Goal: Task Accomplishment & Management: Manage account settings

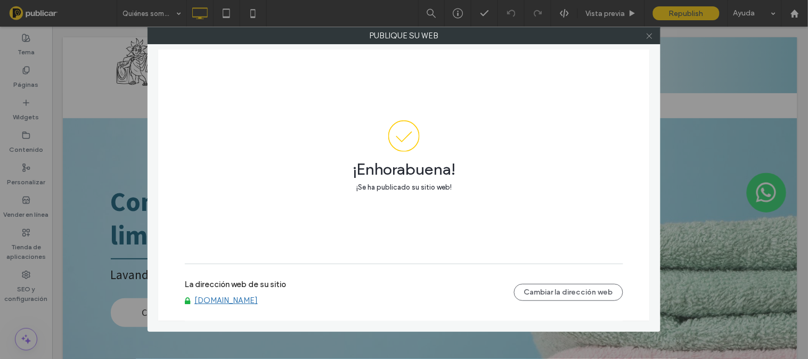
click at [651, 38] on use at bounding box center [648, 35] width 5 height 5
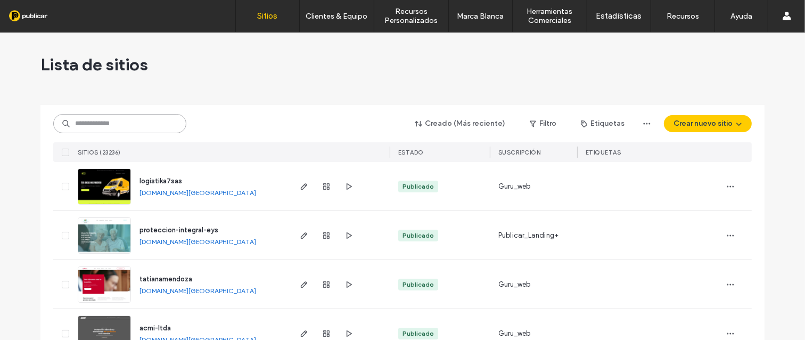
click at [137, 120] on input at bounding box center [119, 123] width 133 height 19
paste input "**********"
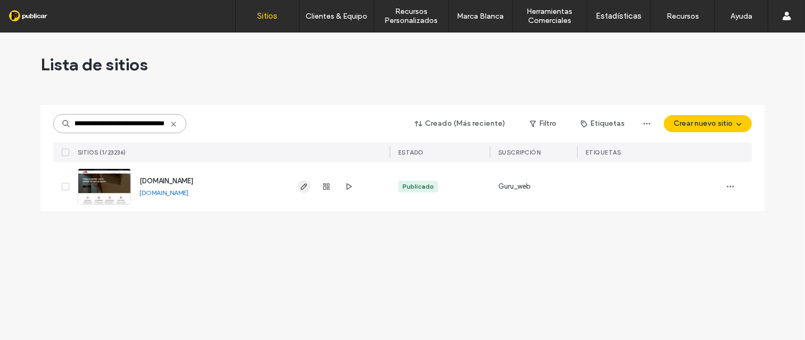
type input "**********"
click at [305, 187] on use "button" at bounding box center [304, 186] width 6 height 6
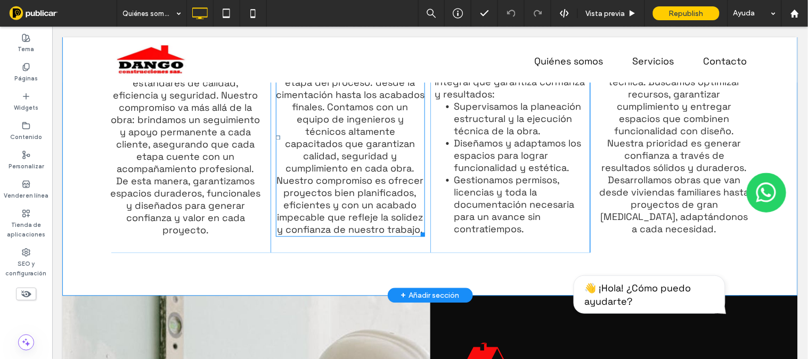
scroll to position [315, 0]
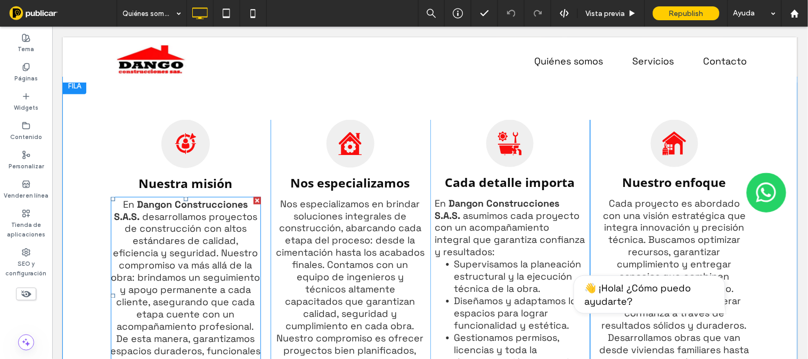
click at [208, 232] on span "desarrollamos proyectos de construcción con altos estándares de calidad, eficie…" at bounding box center [185, 302] width 150 height 184
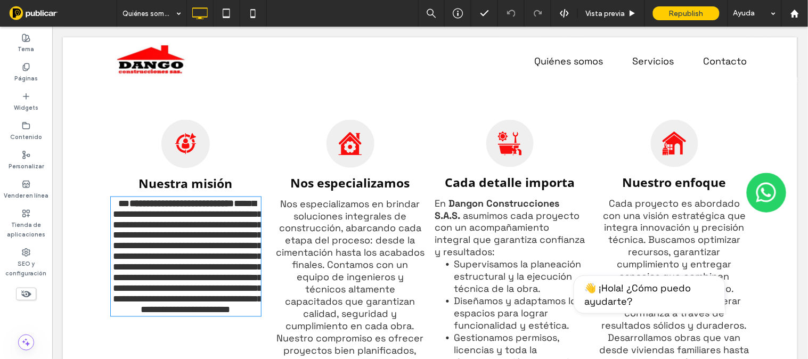
scroll to position [419, 0]
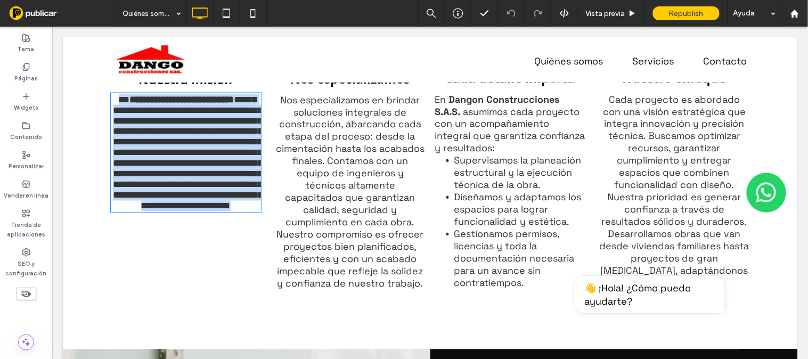
type input "**********"
type input "**"
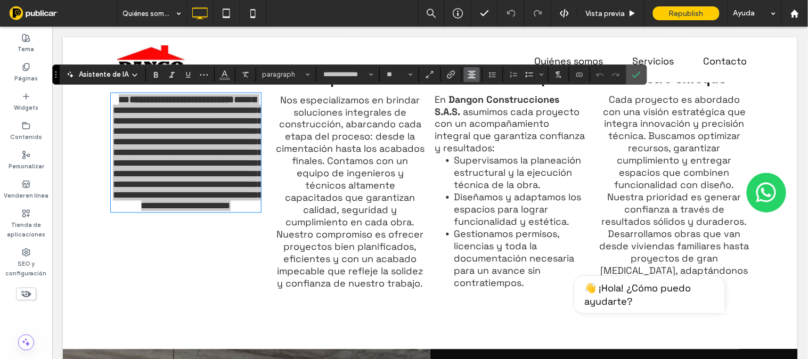
click at [470, 77] on icon "Alineación" at bounding box center [471, 74] width 9 height 9
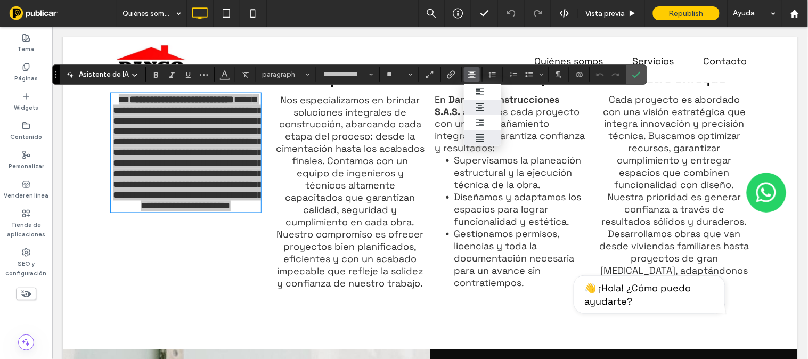
drag, startPoint x: 470, startPoint y: 77, endPoint x: 481, endPoint y: 135, distance: 59.5
click at [480, 82] on section at bounding box center [472, 74] width 16 height 15
click at [481, 135] on icon "ui.textEditor.alignment.justify" at bounding box center [479, 138] width 9 height 9
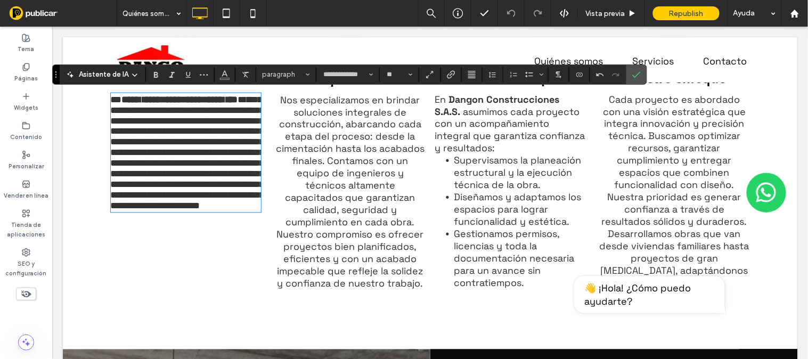
click at [370, 149] on span "Nos especializamos en brindar soluciones integrales de construcción, abarcando …" at bounding box center [349, 191] width 149 height 196
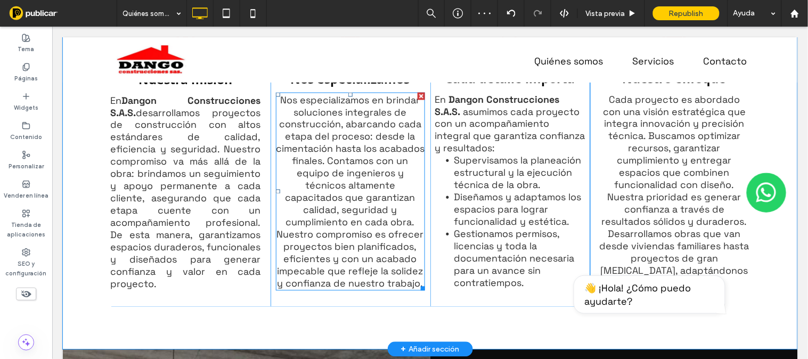
click at [370, 124] on span "Nos especializamos en brindar soluciones integrales de construcción, abarcando …" at bounding box center [349, 191] width 149 height 196
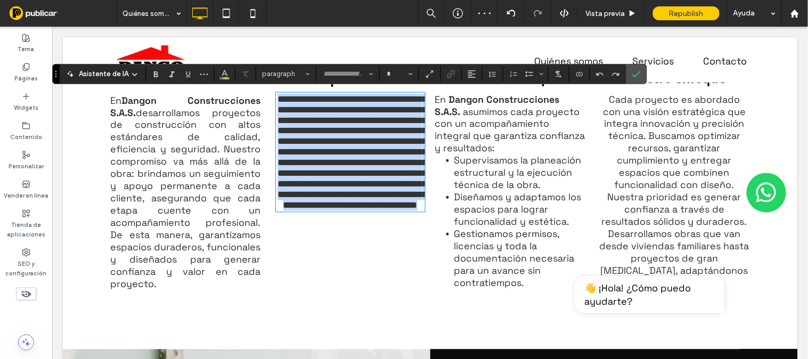
type input "**********"
type input "**"
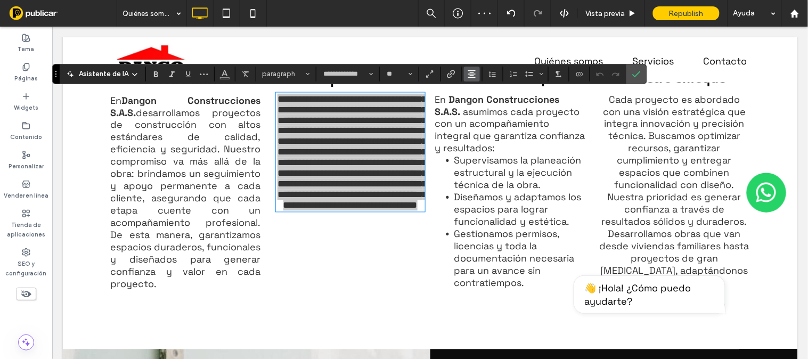
click at [471, 71] on icon "Alineación" at bounding box center [471, 74] width 9 height 9
click at [478, 136] on icon "ui.textEditor.alignment.justify" at bounding box center [479, 137] width 9 height 9
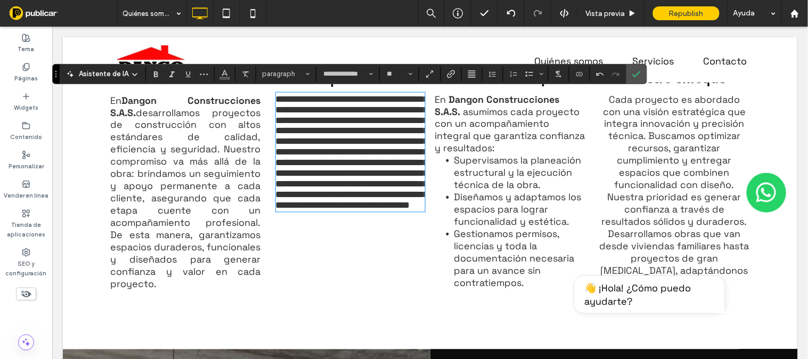
click at [480, 149] on span "asumimos cada proyecto con un acompañamiento integral que garantiza confianza y…" at bounding box center [509, 129] width 150 height 49
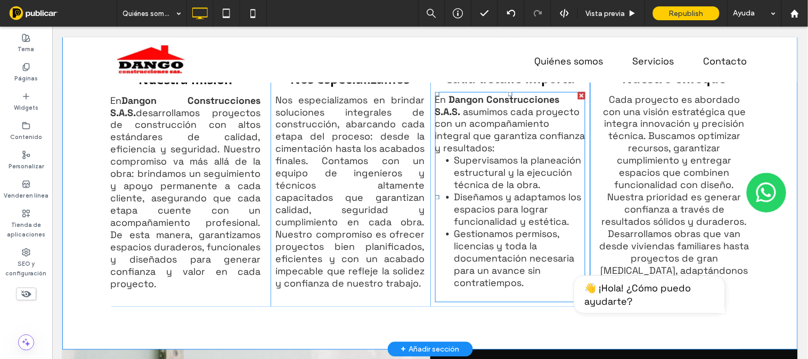
click at [533, 112] on span "asumimos cada proyecto con un acompañamiento integral que garantiza confianza y…" at bounding box center [509, 129] width 150 height 49
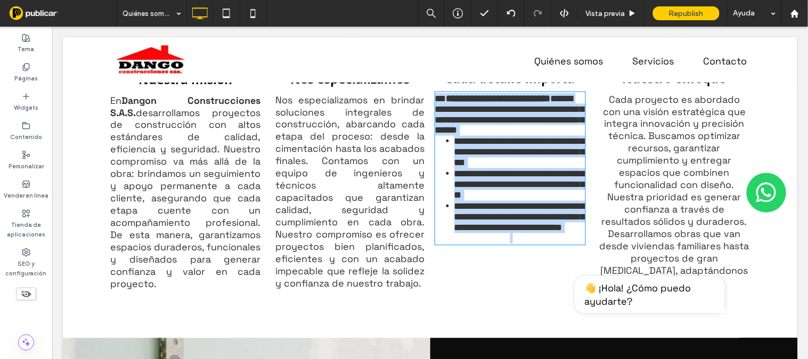
type input "**********"
type input "**"
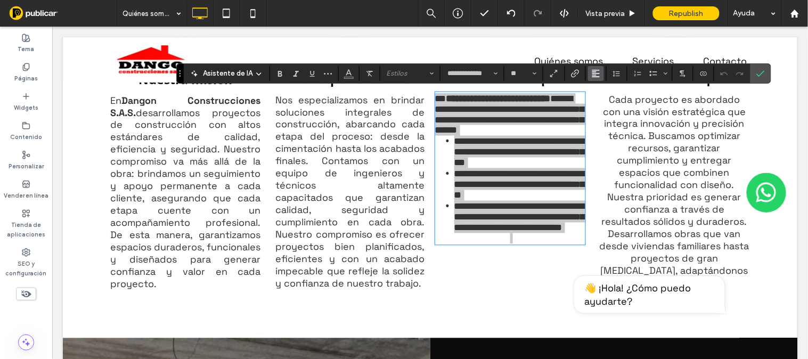
click at [594, 75] on use "Alineación" at bounding box center [595, 73] width 7 height 7
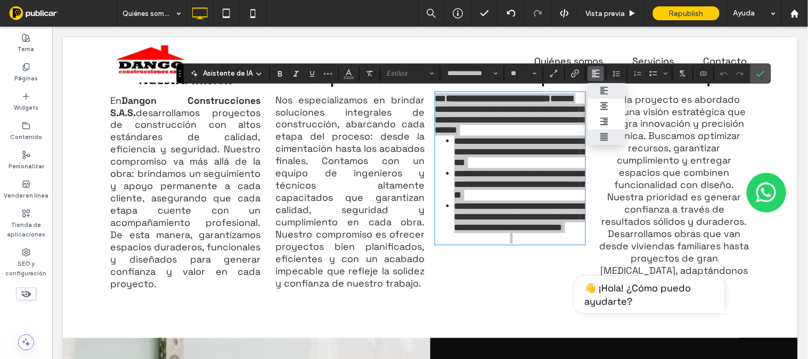
click at [602, 138] on use "ui.textEditor.alignment.justify" at bounding box center [603, 136] width 7 height 7
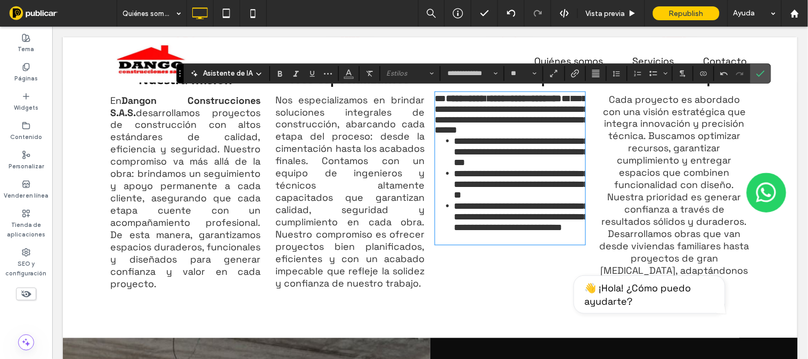
drag, startPoint x: 662, startPoint y: 144, endPoint x: 656, endPoint y: 146, distance: 6.0
click at [661, 144] on span "Cada proyecto es abordado con una visión estratégica que integra innovación y p…" at bounding box center [674, 191] width 150 height 196
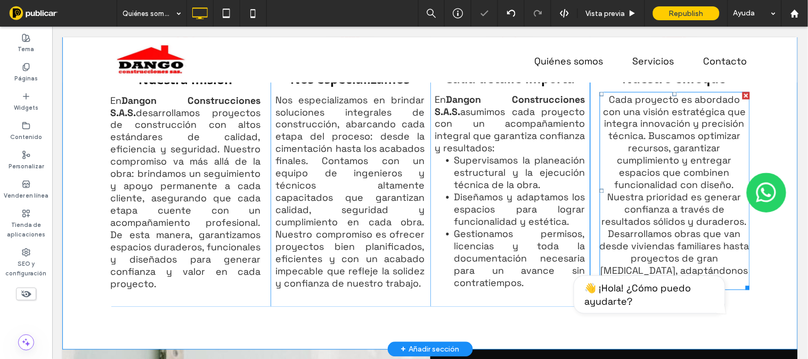
click at [652, 154] on span "Cada proyecto es abordado con una visión estratégica que integra innovación y p…" at bounding box center [674, 191] width 150 height 196
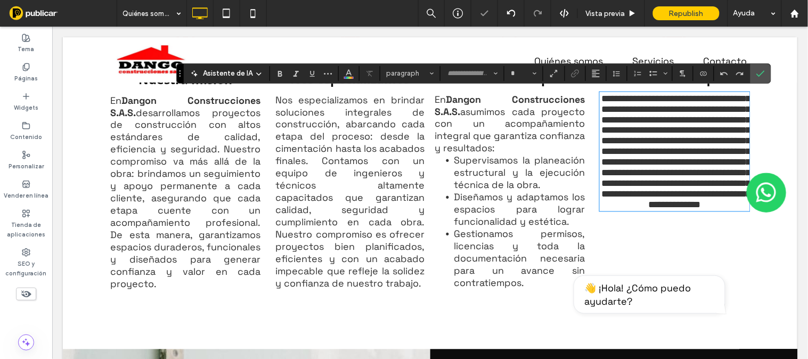
type input "**********"
type input "**"
click at [600, 71] on button "Alineación" at bounding box center [596, 73] width 16 height 15
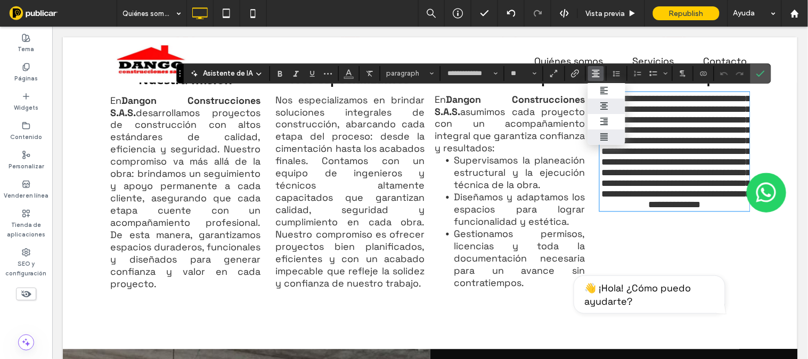
click at [604, 134] on icon "ui.textEditor.alignment.justify" at bounding box center [604, 137] width 9 height 9
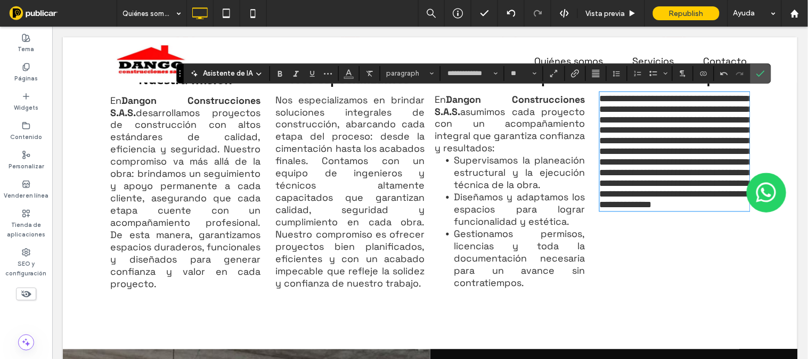
click at [171, 301] on div "Ícono de persona objetivo, persona en la mira con una flecha. Nuestra misión En…" at bounding box center [190, 160] width 160 height 291
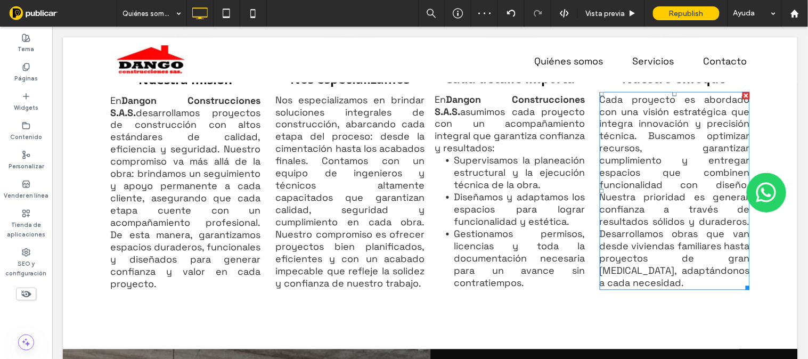
click at [659, 175] on span "Cada proyecto es abordado con una visión estratégica que integra innovación y p…" at bounding box center [674, 191] width 150 height 196
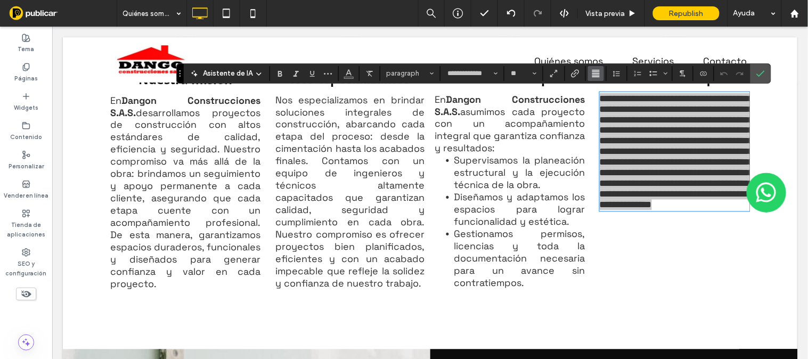
click at [597, 73] on use "Alineación" at bounding box center [595, 73] width 7 height 7
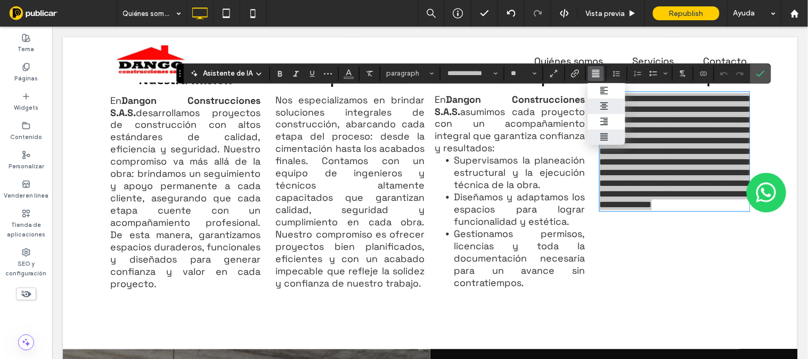
click at [603, 103] on icon "ui.textEditor.alignment.center" at bounding box center [604, 106] width 9 height 9
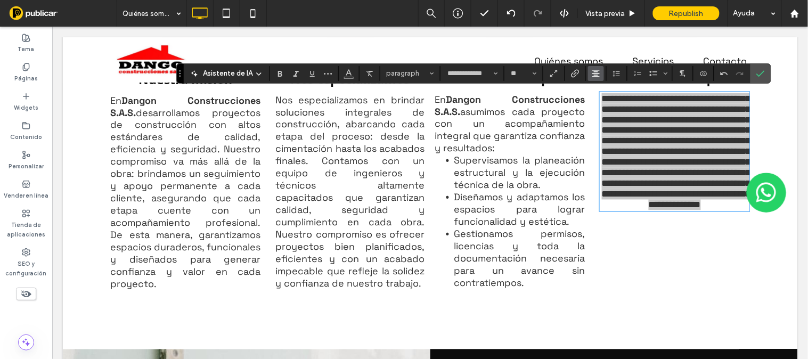
click at [598, 76] on icon "Alineación" at bounding box center [595, 73] width 9 height 9
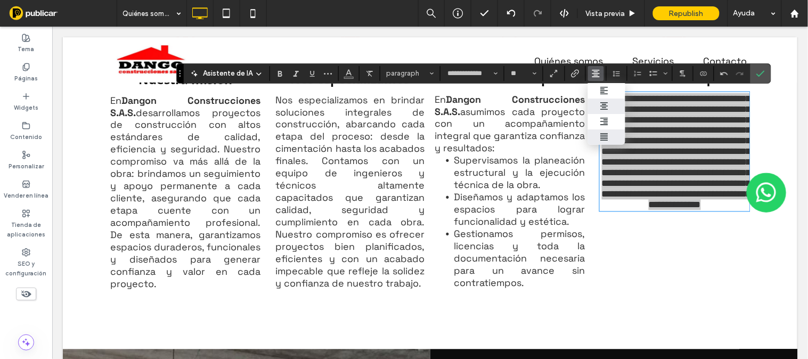
click at [605, 134] on icon "ui.textEditor.alignment.justify" at bounding box center [604, 137] width 9 height 9
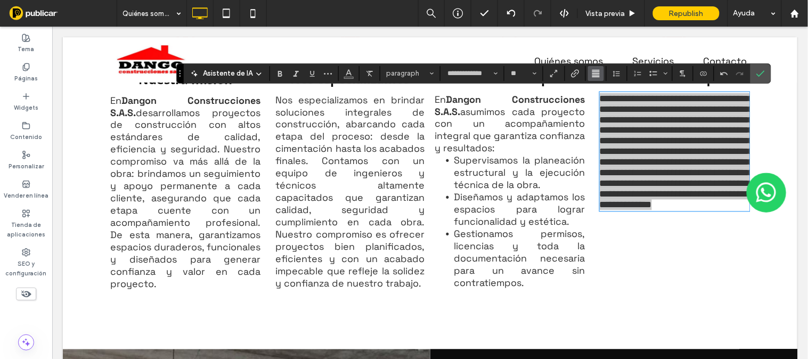
click at [598, 70] on use "Alineación" at bounding box center [595, 73] width 7 height 7
click at [602, 108] on icon "ui.textEditor.alignment.center" at bounding box center [604, 106] width 9 height 9
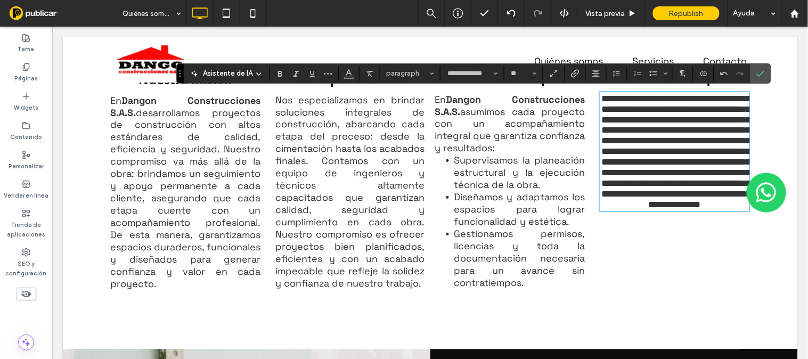
click at [522, 130] on span "asumimos cada proyecto con un acompañamiento integral que garantiza confianza y…" at bounding box center [509, 129] width 150 height 49
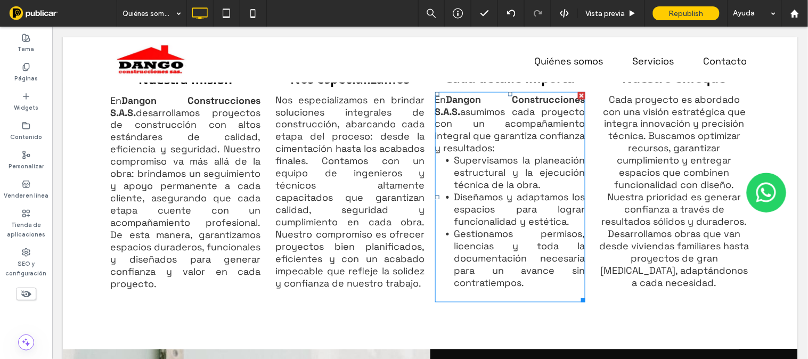
click at [525, 106] on span "asumimos cada proyecto con un acompañamiento integral que garantiza confianza y…" at bounding box center [509, 129] width 150 height 49
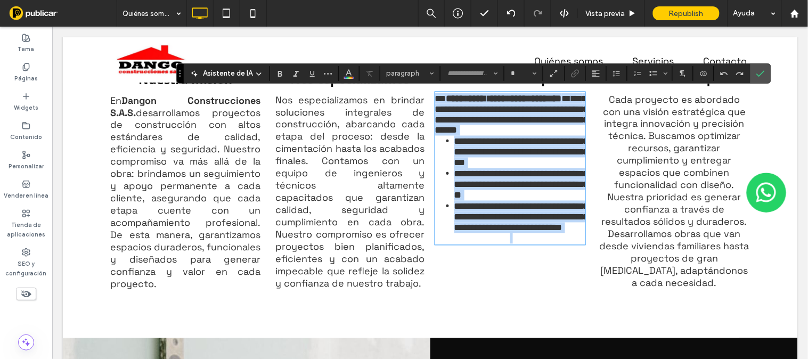
type input "**********"
type input "**"
click at [454, 163] on li "**********" at bounding box center [519, 151] width 131 height 32
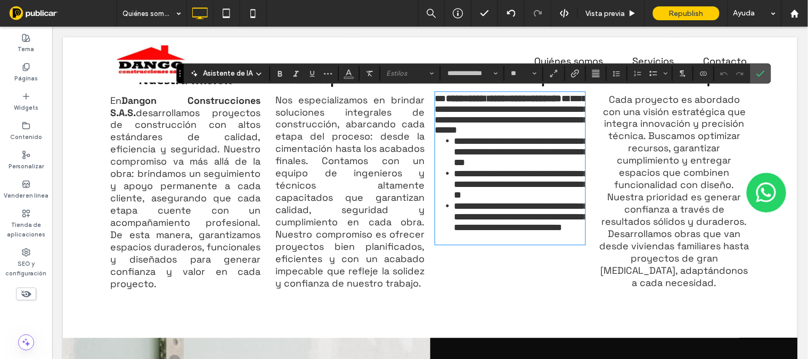
click at [392, 154] on span "Nos especializamos en brindar soluciones integrales de construcción, abarcando …" at bounding box center [349, 191] width 149 height 196
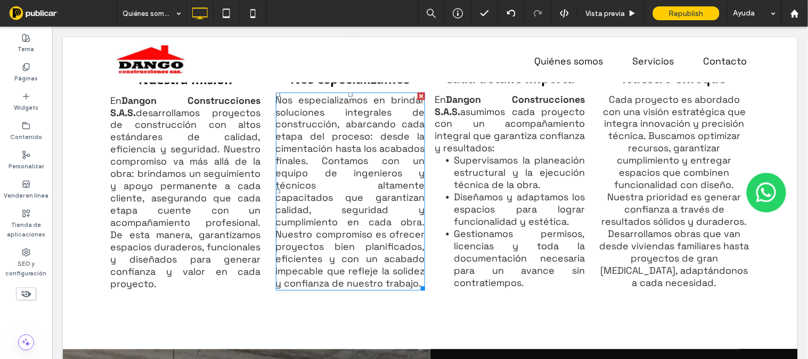
click at [360, 118] on span "Nos especializamos en brindar soluciones integrales de construcción, abarcando …" at bounding box center [349, 191] width 149 height 196
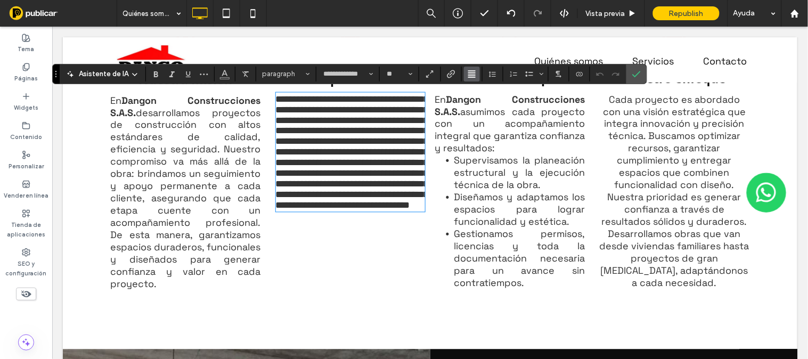
click at [474, 77] on use "Alineación" at bounding box center [471, 73] width 7 height 7
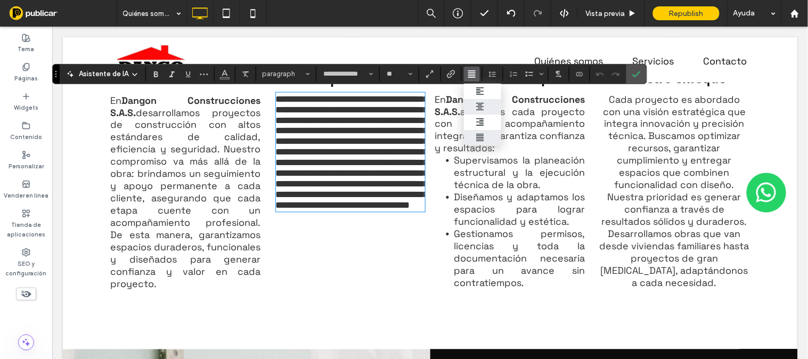
click at [482, 105] on icon "ui.textEditor.alignment.center" at bounding box center [479, 106] width 9 height 9
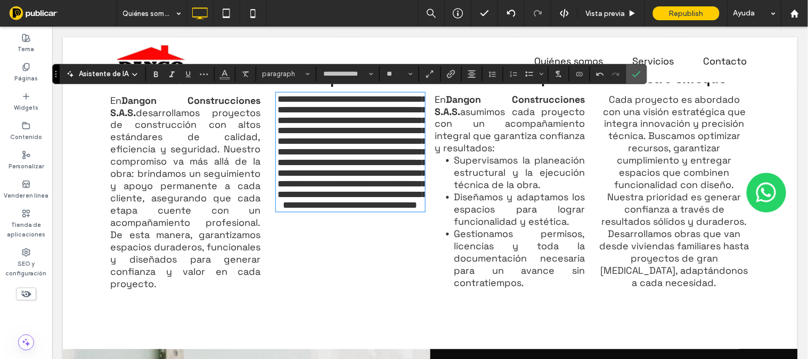
click at [140, 131] on span "desarrollamos proyectos de construcción con altos estándares de calidad, eficie…" at bounding box center [185, 198] width 150 height 184
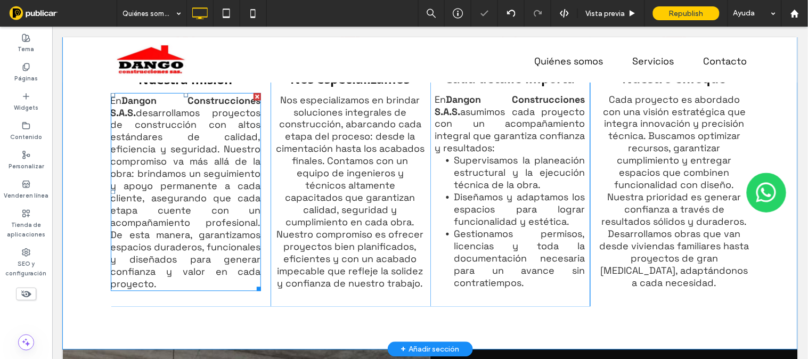
click at [179, 110] on span "desarrollamos proyectos de construcción con altos estándares de calidad, eficie…" at bounding box center [185, 198] width 150 height 184
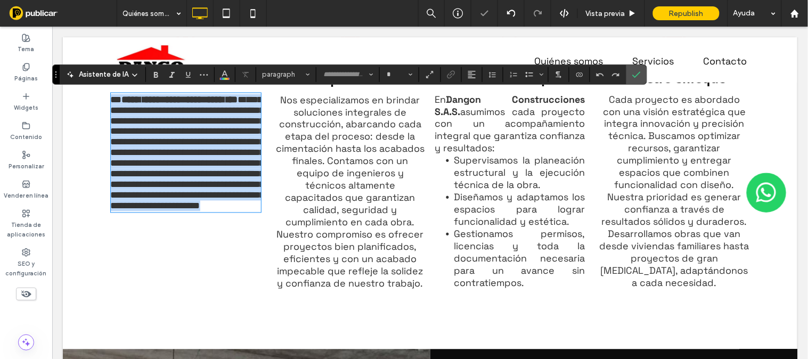
type input "**********"
type input "**"
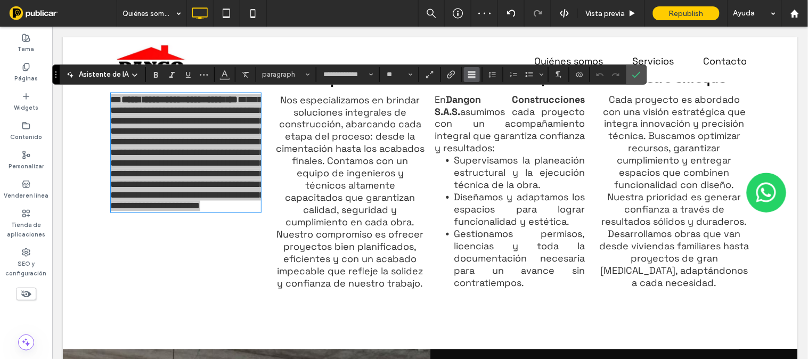
click at [473, 71] on use "Alineación" at bounding box center [471, 74] width 7 height 7
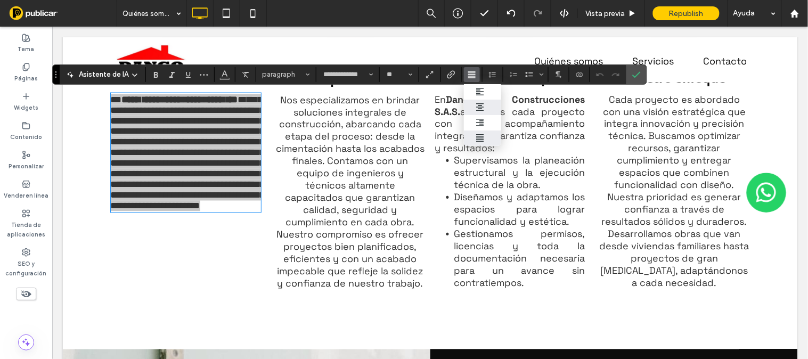
click at [483, 106] on icon "ui.textEditor.alignment.center" at bounding box center [479, 107] width 9 height 9
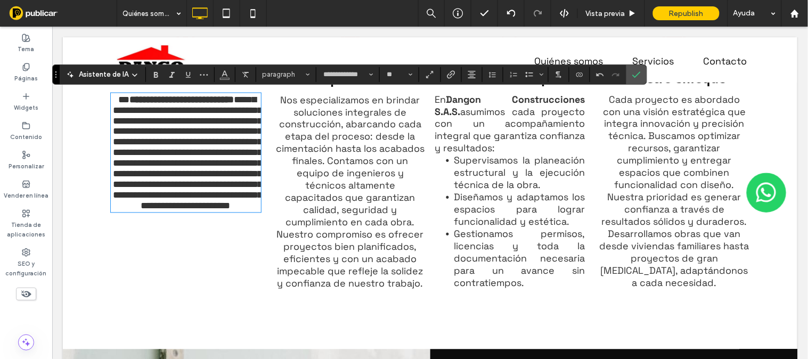
click at [484, 293] on p at bounding box center [509, 295] width 150 height 12
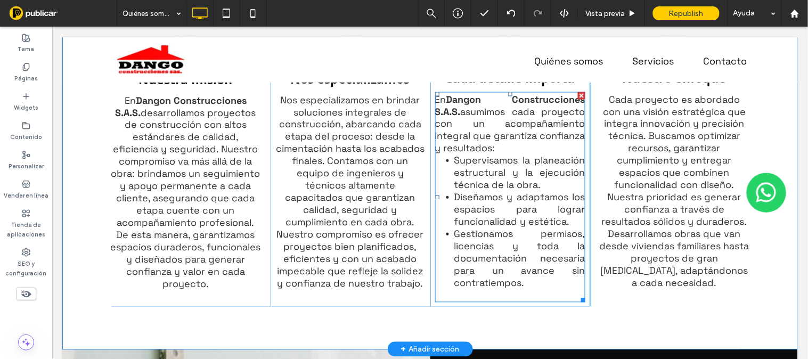
click at [513, 154] on span "Supervisamos la planeación estructural y la ejecución técnica de la obra." at bounding box center [519, 172] width 131 height 37
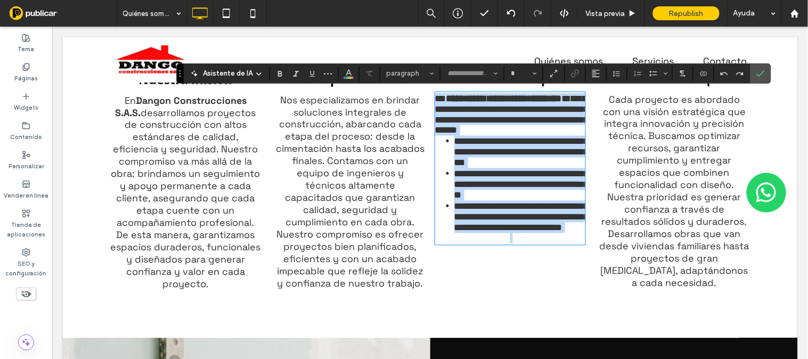
type input "**********"
type input "**"
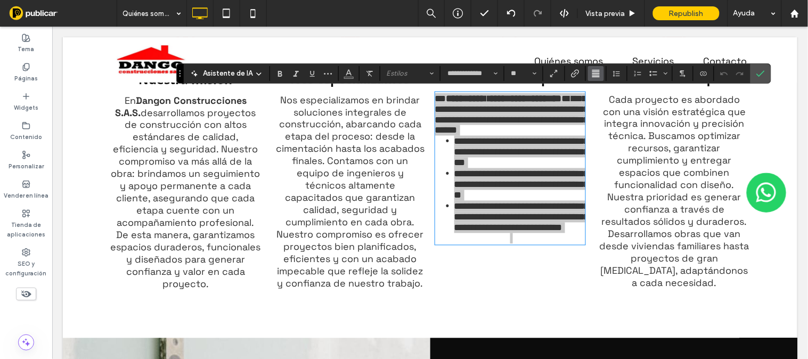
click at [603, 73] on button "Alineación" at bounding box center [596, 73] width 16 height 15
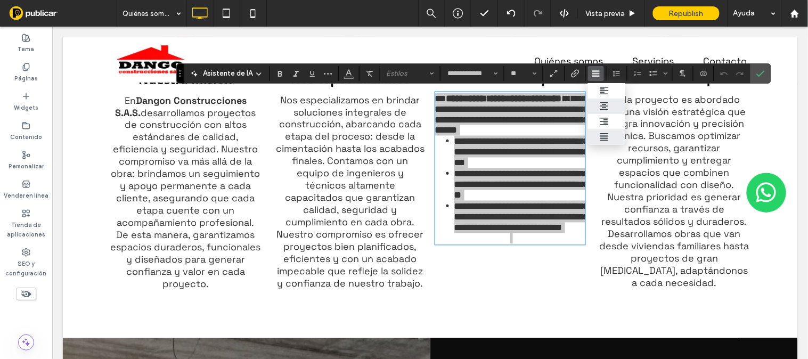
click at [602, 103] on icon "ui.textEditor.alignment.center" at bounding box center [604, 106] width 9 height 9
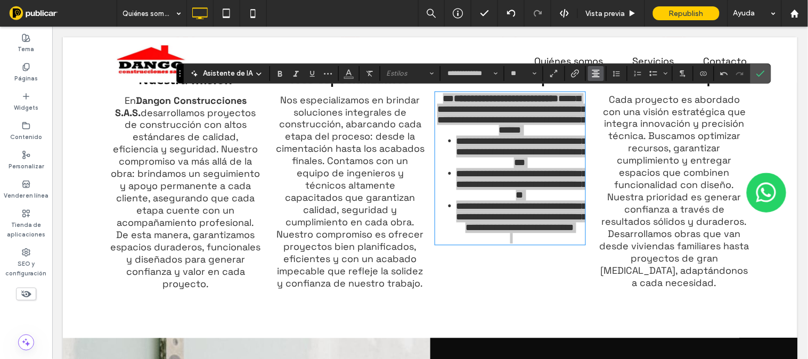
click at [600, 67] on button "Alineación" at bounding box center [596, 73] width 16 height 15
click at [605, 134] on use "ui.textEditor.alignment.justify" at bounding box center [603, 136] width 7 height 7
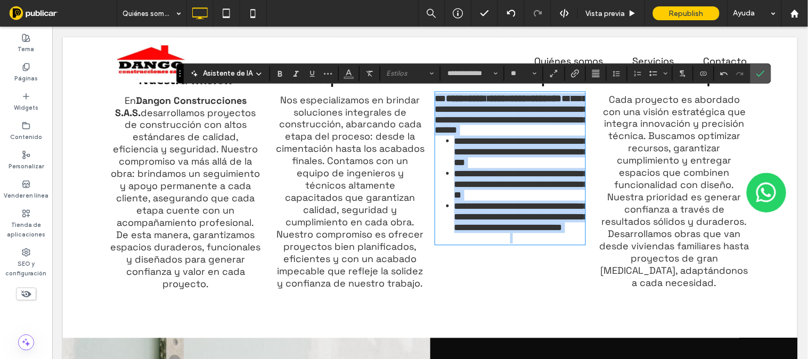
click at [463, 128] on span "**********" at bounding box center [511, 114] width 154 height 42
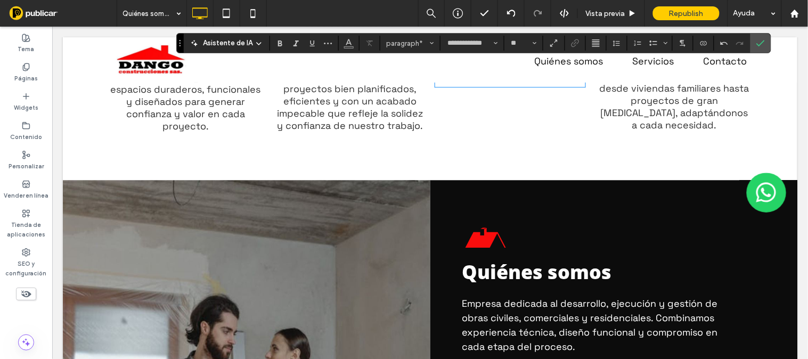
scroll to position [262, 0]
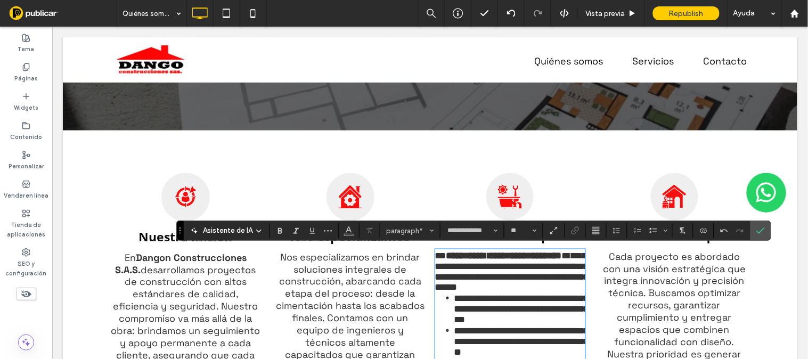
click at [416, 142] on div "Ícono de persona objetivo, persona en la mira con una flecha. Nuestra misión En…" at bounding box center [429, 312] width 734 height 365
click at [764, 227] on icon "Confirmar" at bounding box center [760, 230] width 9 height 9
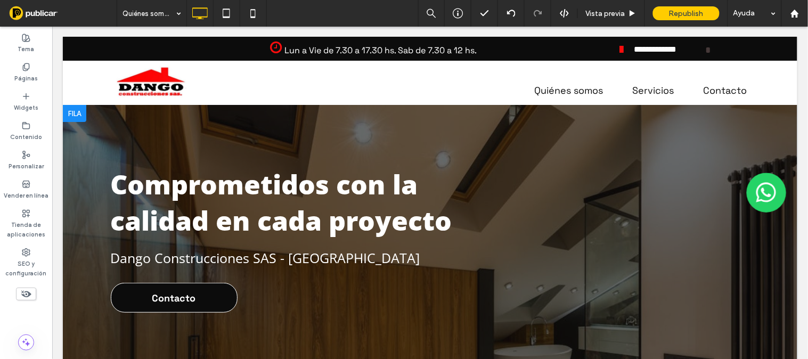
scroll to position [158, 0]
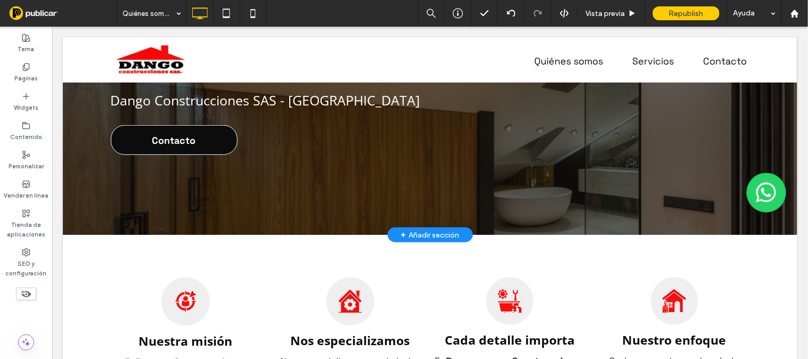
click at [421, 234] on div "+ Añadir sección" at bounding box center [429, 234] width 59 height 12
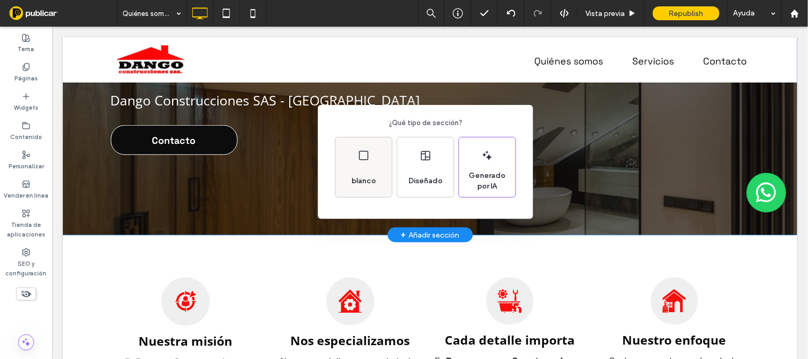
click at [382, 162] on div "blanco" at bounding box center [363, 167] width 56 height 60
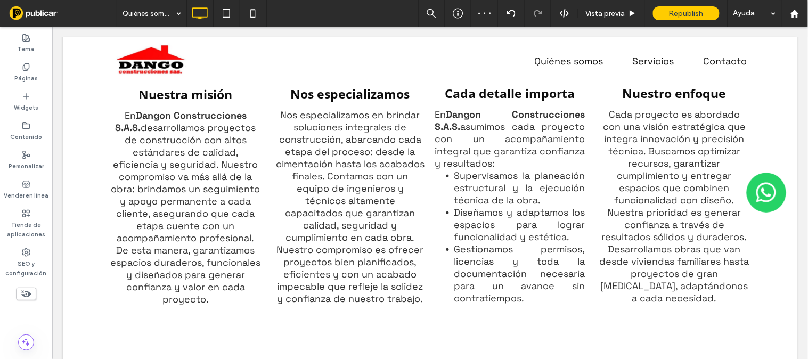
scroll to position [788, 0]
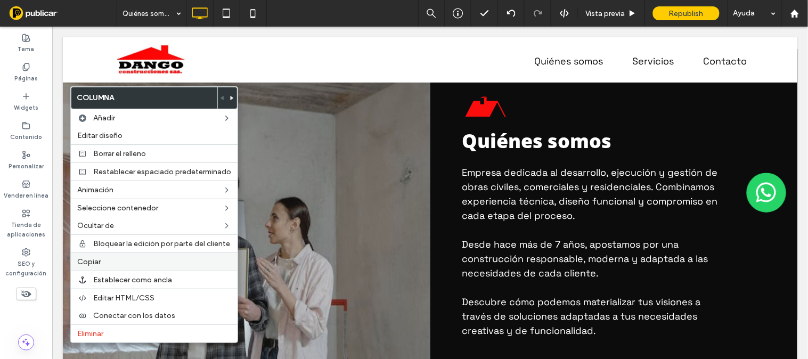
click at [86, 261] on span "Copiar" at bounding box center [88, 261] width 23 height 9
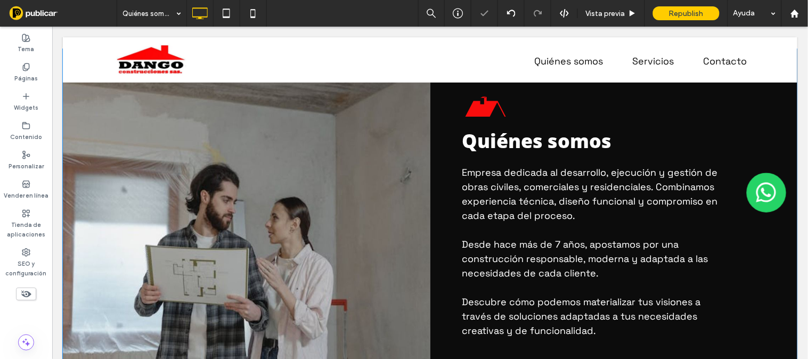
scroll to position [158, 0]
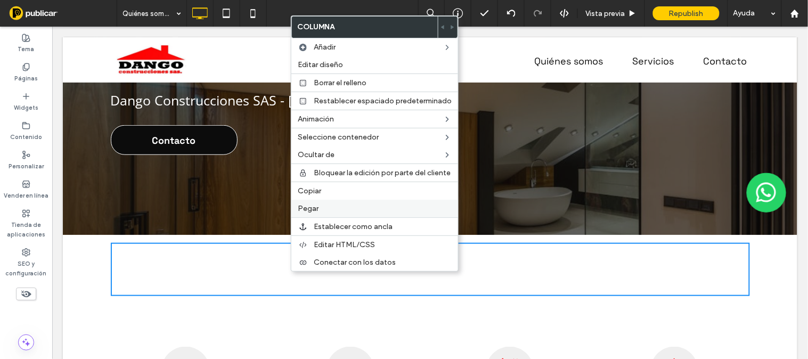
click at [313, 206] on span "Pegar" at bounding box center [308, 208] width 21 height 9
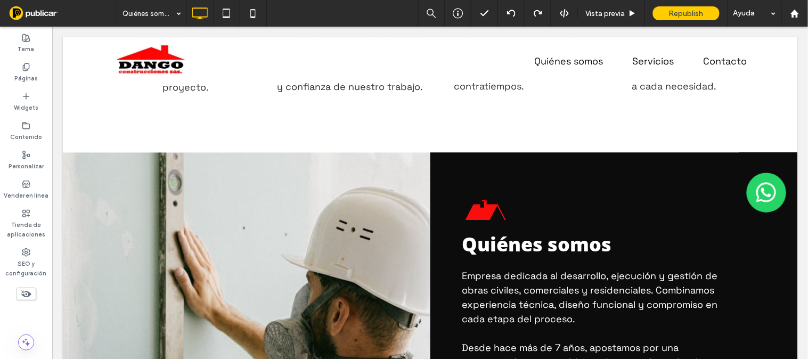
scroll to position [712, 0]
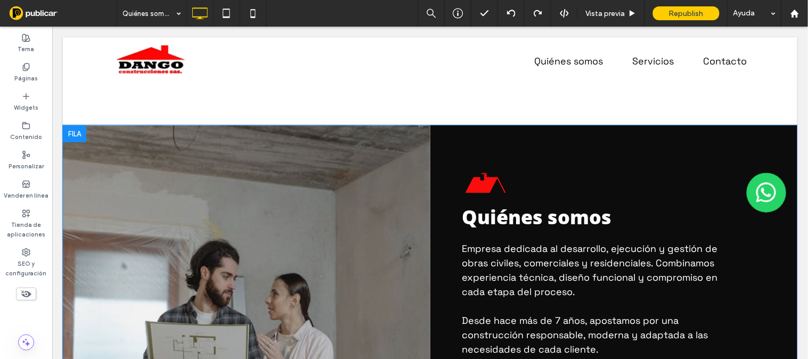
click at [74, 133] on div at bounding box center [73, 133] width 23 height 17
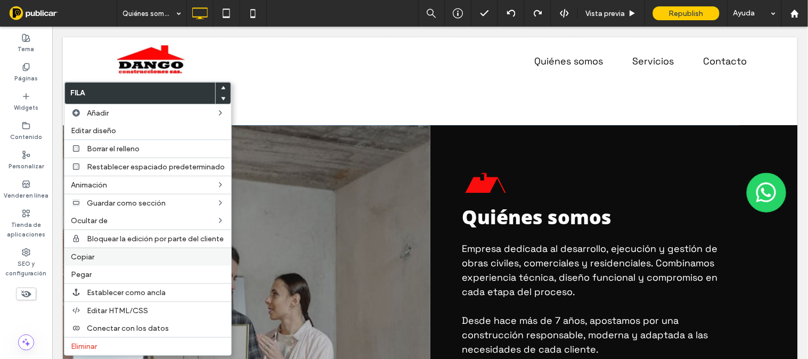
click at [83, 258] on span "Copiar" at bounding box center [82, 256] width 23 height 9
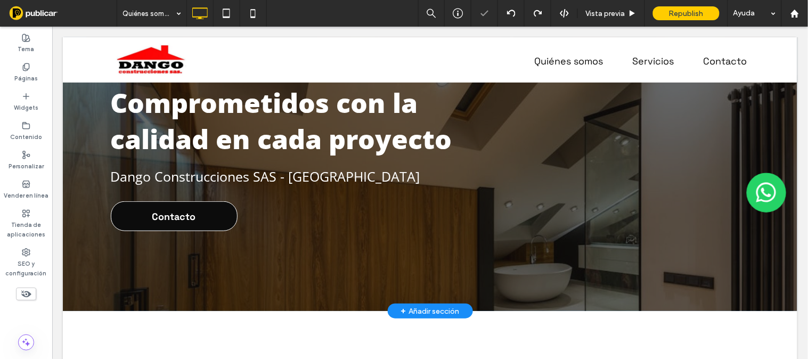
scroll to position [240, 0]
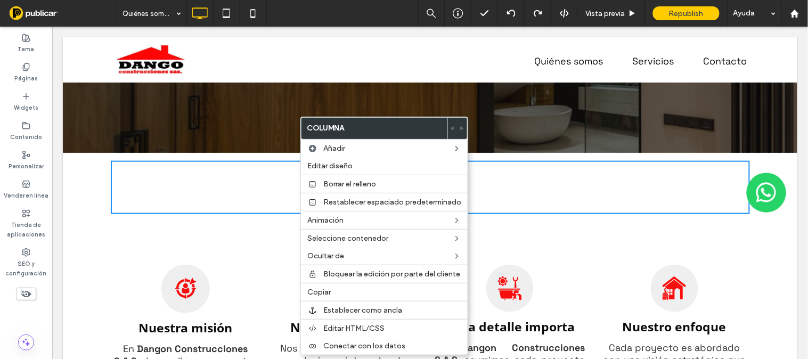
click at [209, 181] on div "Click To Paste" at bounding box center [429, 186] width 639 height 53
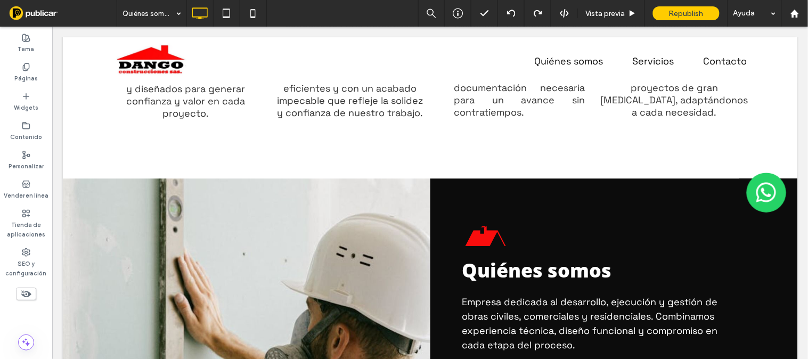
scroll to position [663, 0]
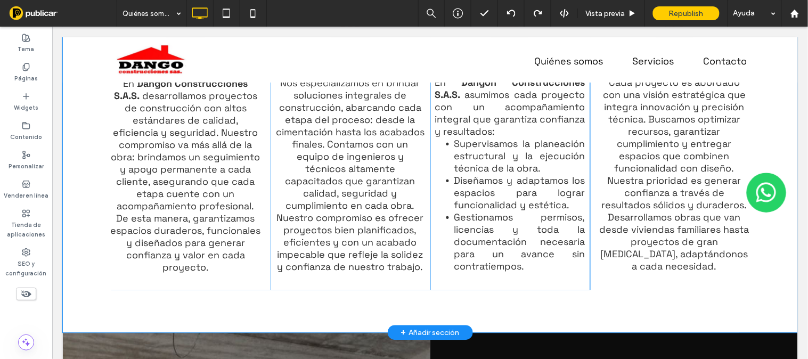
scroll to position [348, 0]
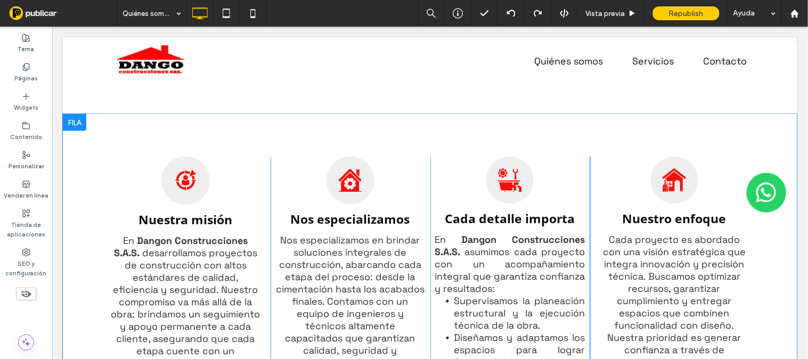
click at [73, 124] on div at bounding box center [73, 121] width 23 height 17
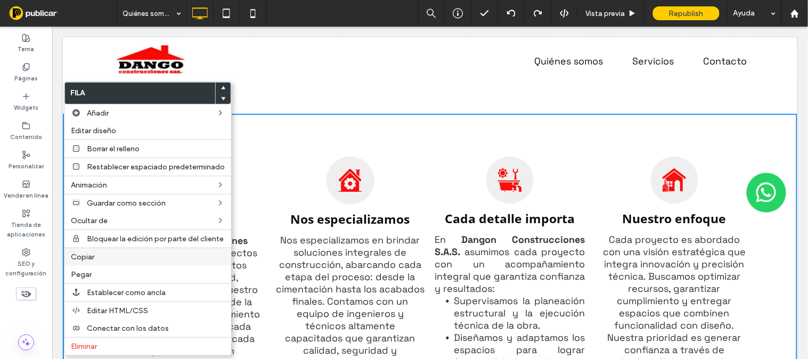
click at [76, 252] on span "Copiar" at bounding box center [82, 256] width 23 height 9
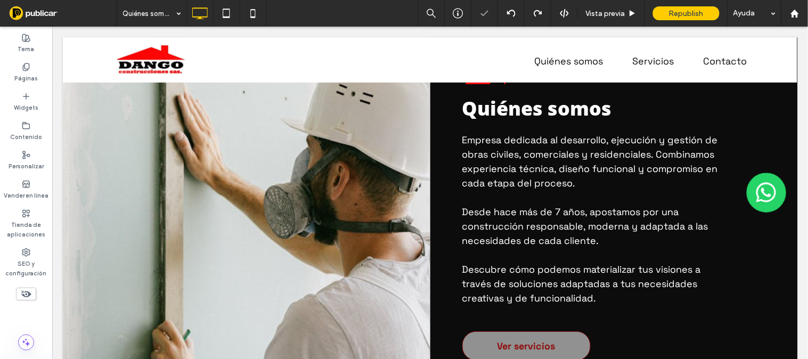
scroll to position [978, 0]
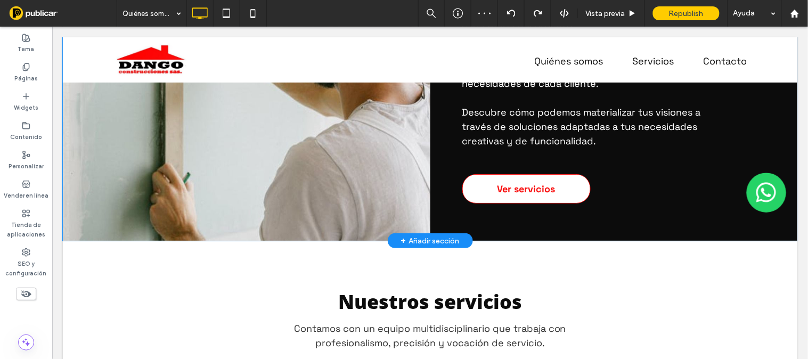
click at [430, 242] on div "+ Añadir sección" at bounding box center [429, 240] width 59 height 12
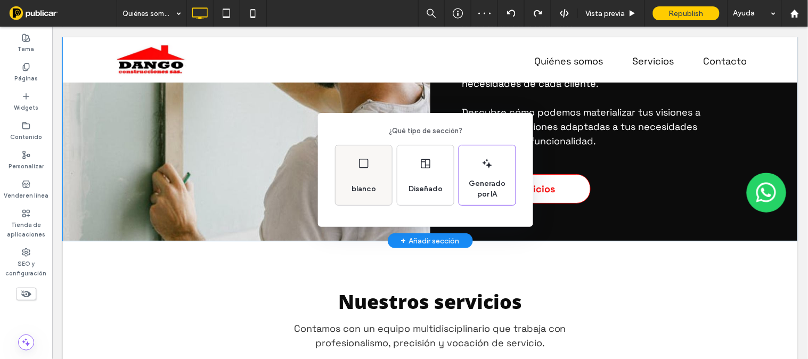
click at [358, 179] on div "blanco" at bounding box center [363, 188] width 33 height 23
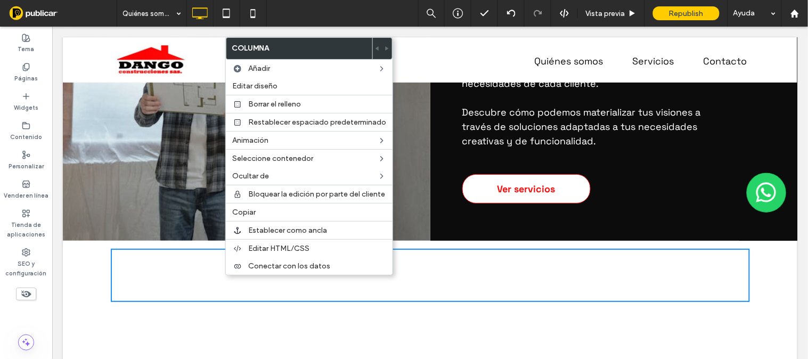
click at [218, 271] on div "Click To Paste Click To Paste" at bounding box center [429, 274] width 639 height 53
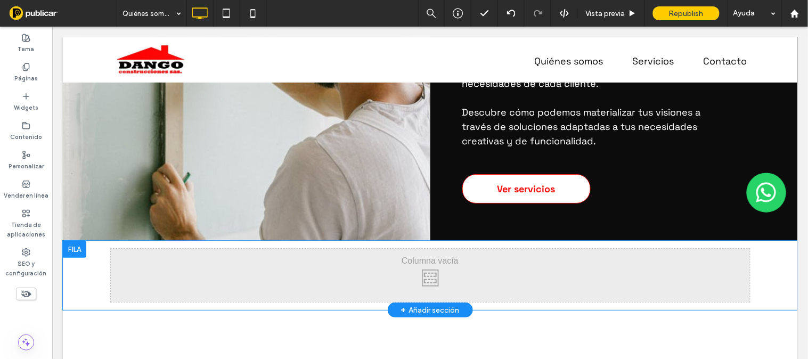
click at [218, 271] on div "Click To Paste Click To Paste" at bounding box center [429, 274] width 639 height 53
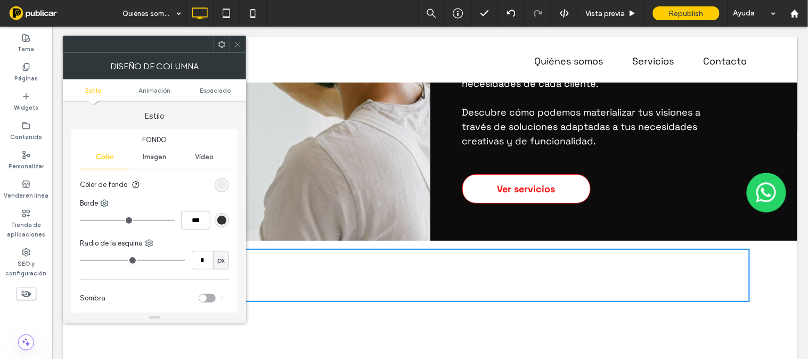
click at [501, 284] on div "Click To Paste Click To Paste" at bounding box center [429, 274] width 639 height 53
click at [490, 279] on div "Click To Paste Click To Paste" at bounding box center [429, 274] width 639 height 53
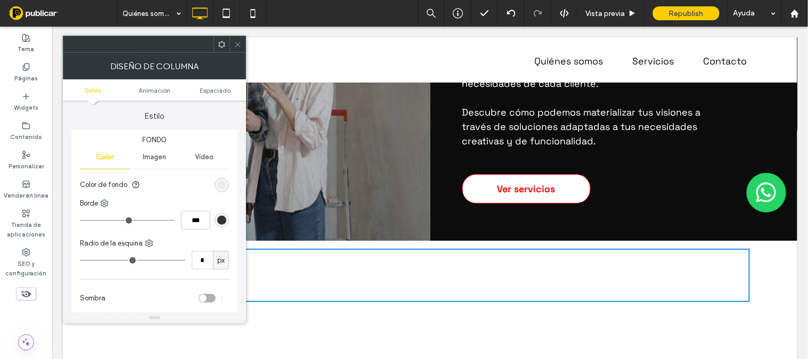
click at [236, 44] on icon at bounding box center [238, 44] width 8 height 8
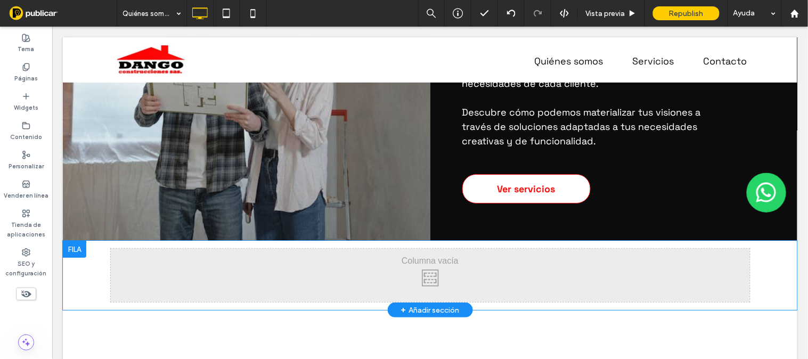
click at [202, 273] on div "Click To Paste Click To Paste" at bounding box center [429, 274] width 639 height 53
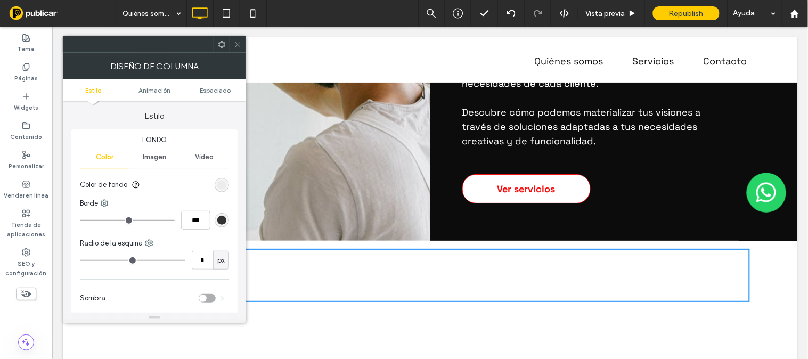
click at [349, 273] on div "Click To Paste Click To Paste" at bounding box center [429, 274] width 639 height 53
click at [237, 45] on icon at bounding box center [238, 44] width 8 height 8
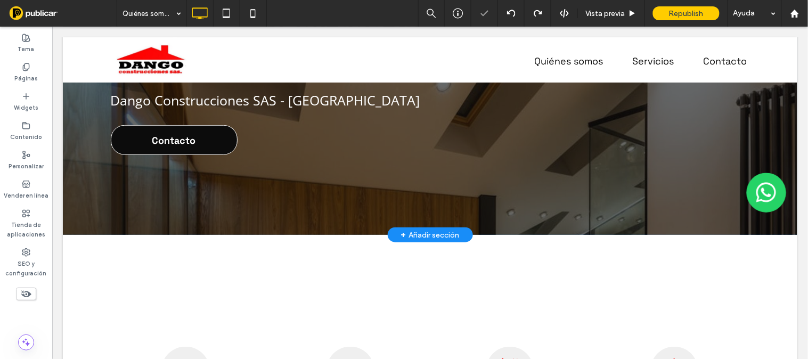
scroll to position [473, 0]
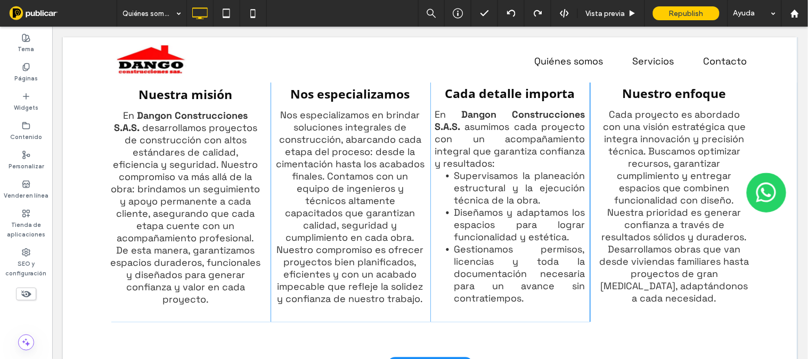
click at [78, 91] on div "Ícono de persona objetivo, persona en la mira con una flecha. Nuestra misión En…" at bounding box center [429, 176] width 734 height 376
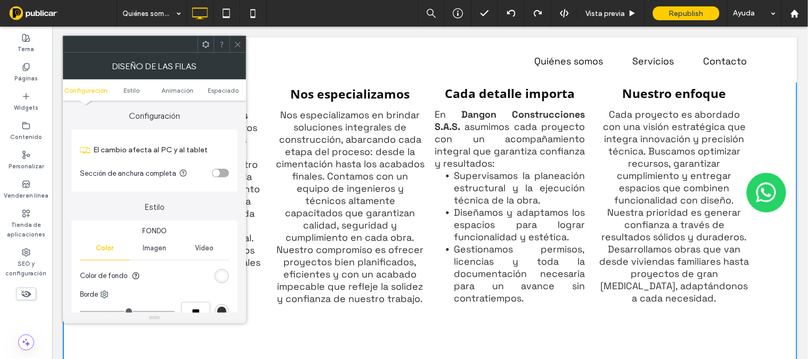
click at [240, 42] on use at bounding box center [237, 44] width 5 height 5
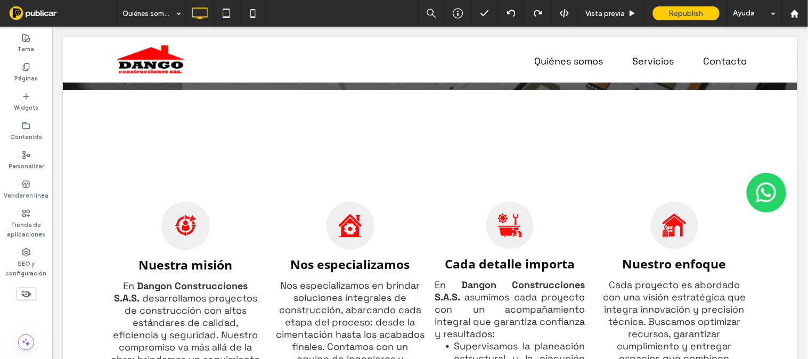
scroll to position [292, 0]
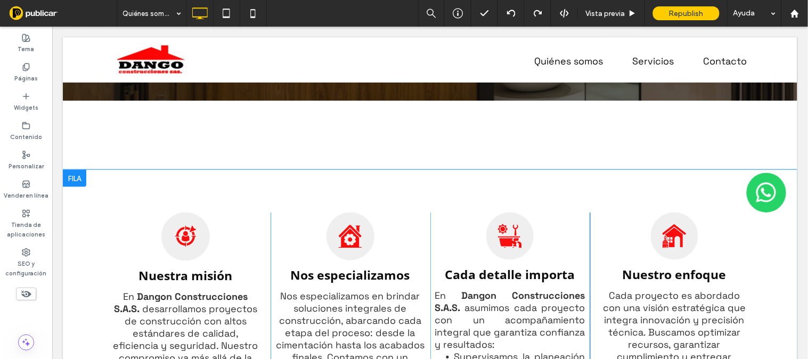
click at [78, 177] on div at bounding box center [73, 177] width 23 height 17
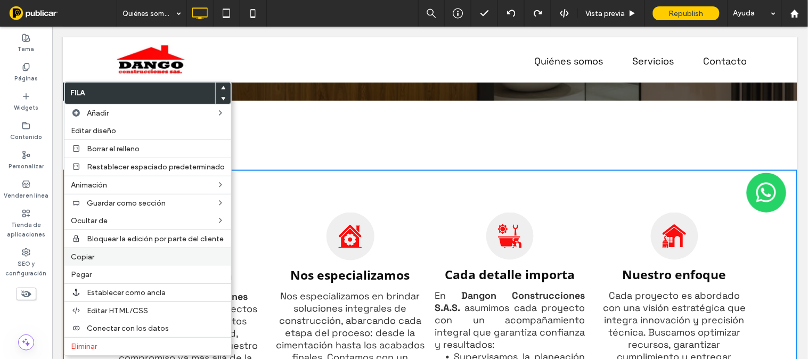
click at [83, 253] on span "Copiar" at bounding box center [82, 256] width 23 height 9
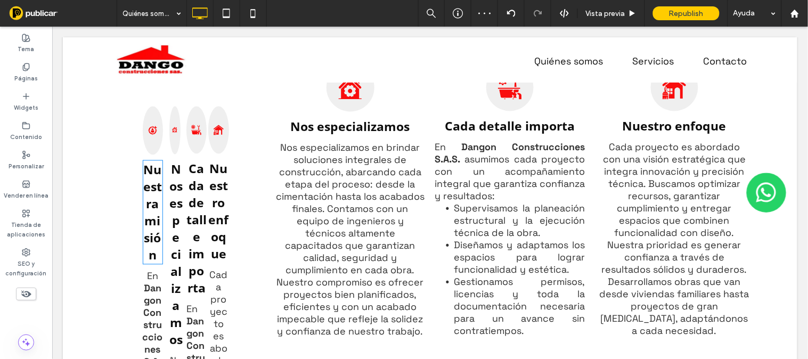
scroll to position [0, 0]
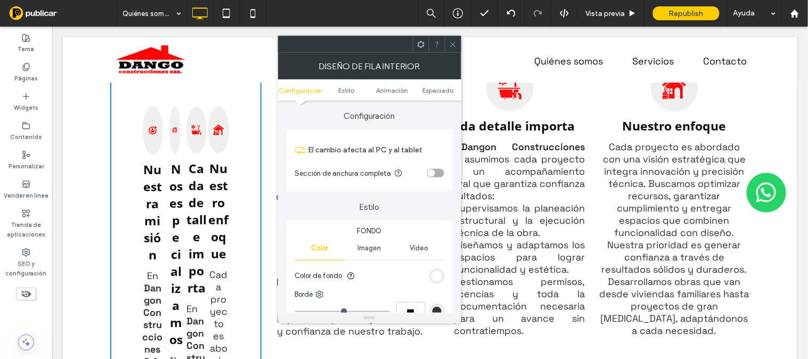
click at [217, 142] on icon "Una casa con un pincel al lado, probablemente indicando servicios de pintura o …" at bounding box center [217, 130] width 11 height 50
click at [448, 44] on div at bounding box center [453, 44] width 16 height 16
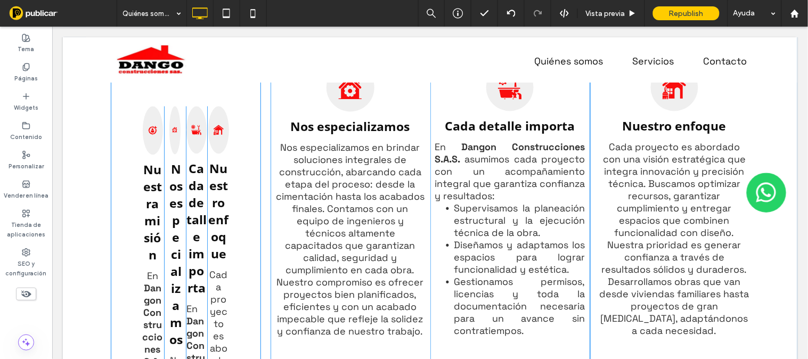
click at [143, 189] on strong "Nuestra misión" at bounding box center [152, 212] width 19 height 102
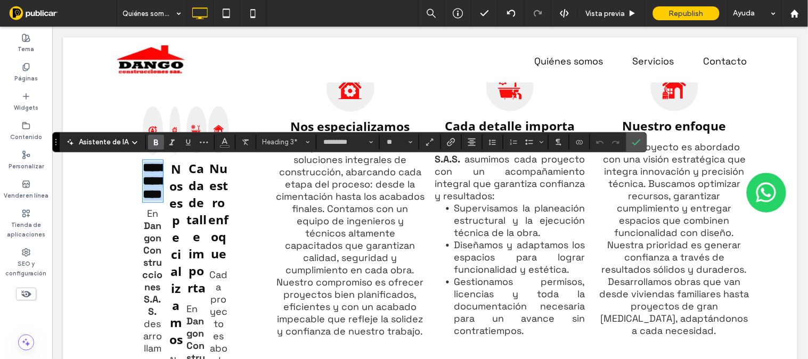
click at [177, 177] on h3 "Nos especializamos" at bounding box center [175, 253] width 13 height 187
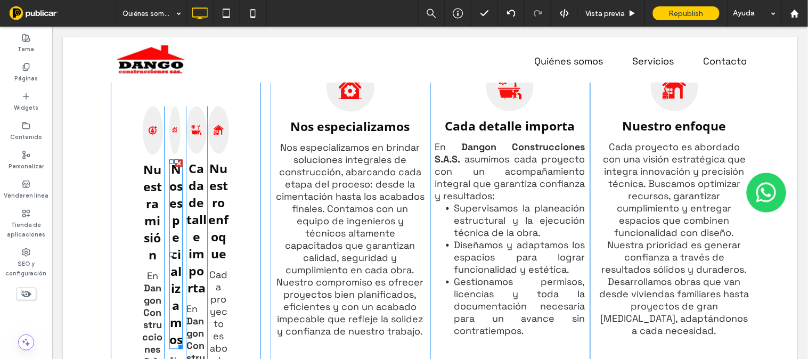
click at [175, 163] on div at bounding box center [178, 162] width 7 height 7
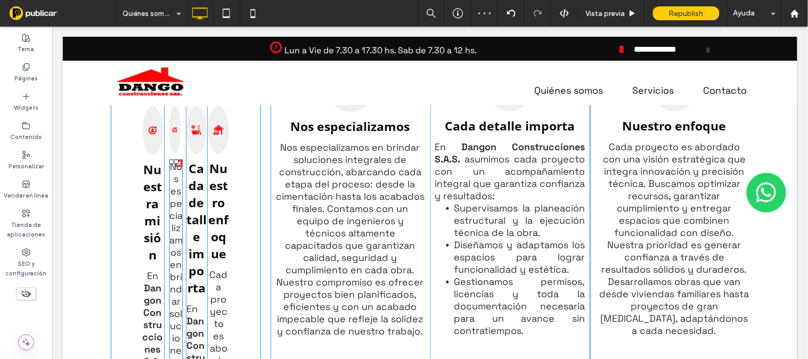
click at [175, 163] on div at bounding box center [178, 162] width 7 height 7
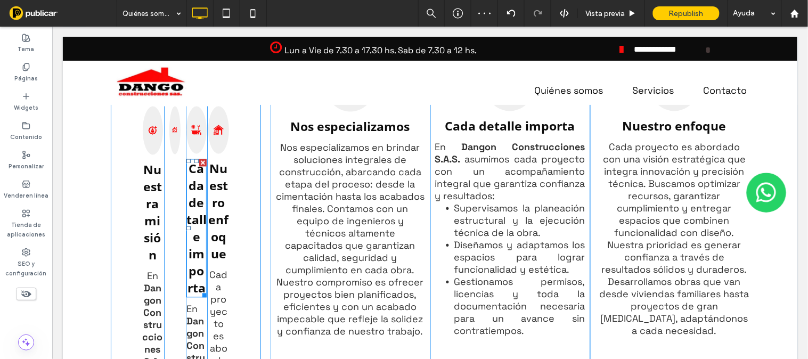
click at [199, 161] on div at bounding box center [202, 162] width 7 height 7
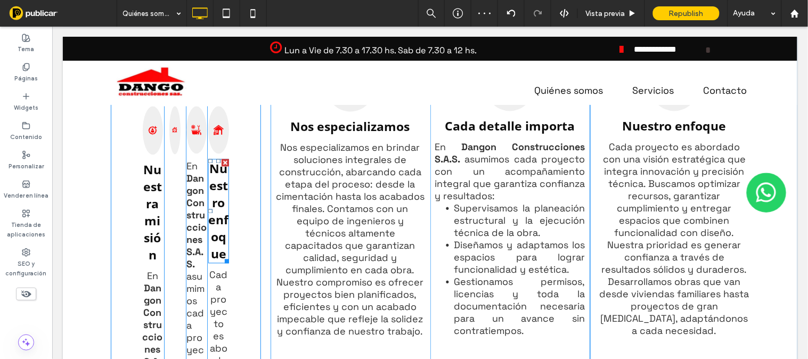
click at [221, 164] on div at bounding box center [224, 162] width 7 height 7
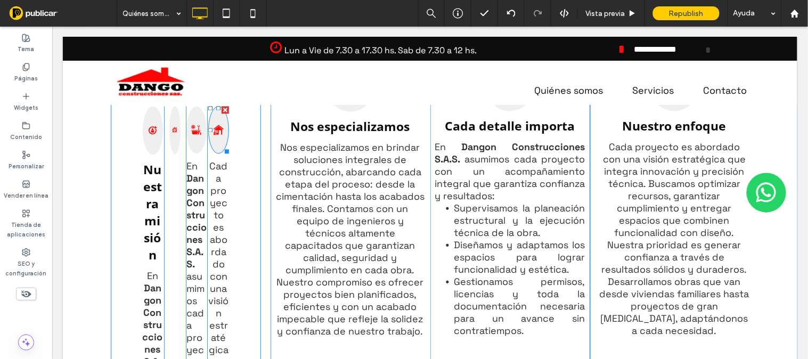
click at [221, 108] on div at bounding box center [224, 109] width 7 height 7
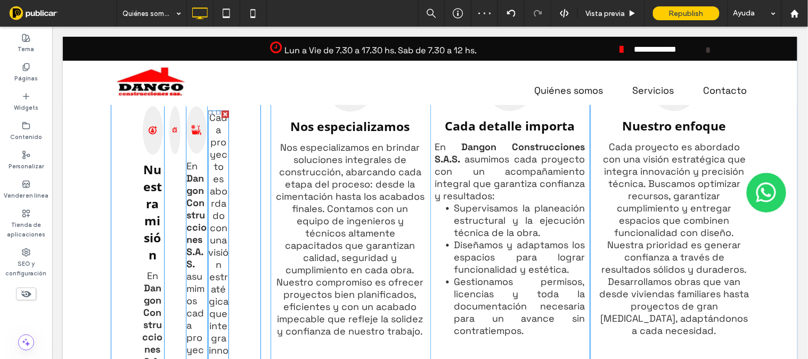
click at [221, 113] on div at bounding box center [224, 113] width 7 height 7
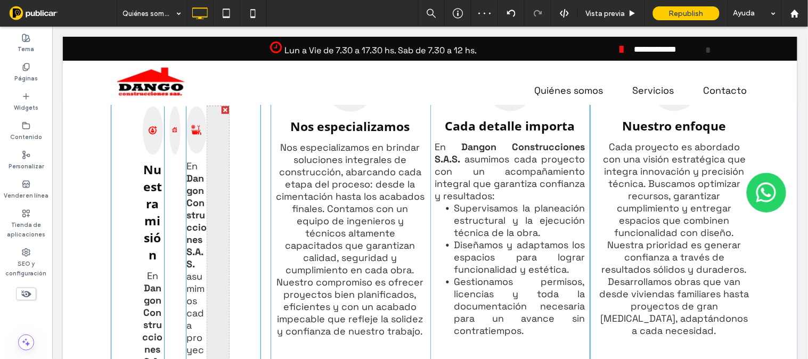
click at [221, 108] on div at bounding box center [224, 109] width 7 height 7
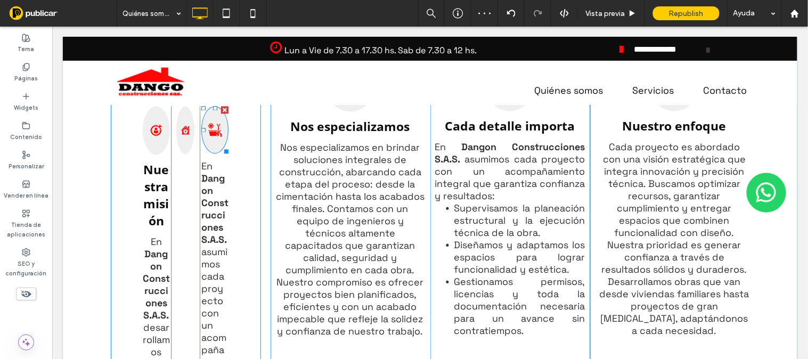
click at [220, 110] on div at bounding box center [223, 109] width 7 height 7
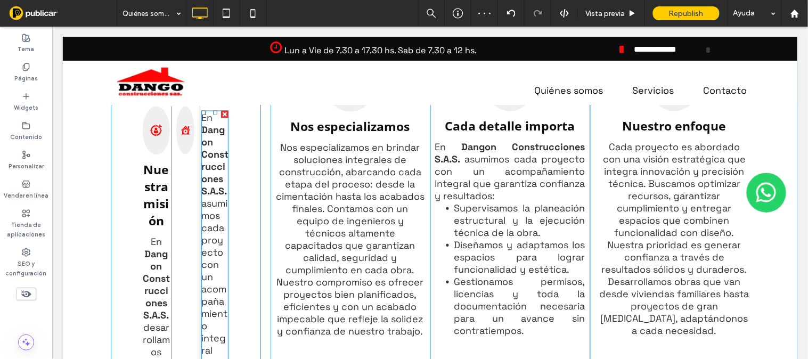
click at [220, 110] on div at bounding box center [223, 113] width 7 height 7
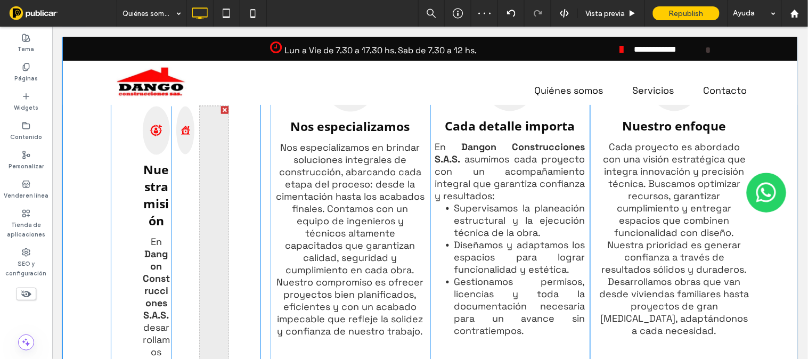
click at [221, 107] on div at bounding box center [223, 109] width 7 height 7
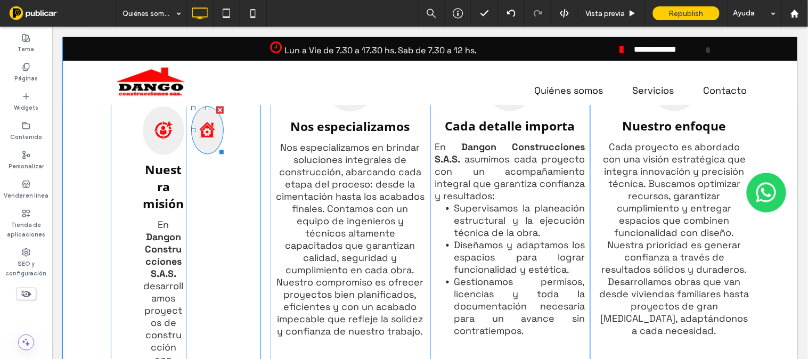
click at [216, 108] on div at bounding box center [219, 109] width 7 height 7
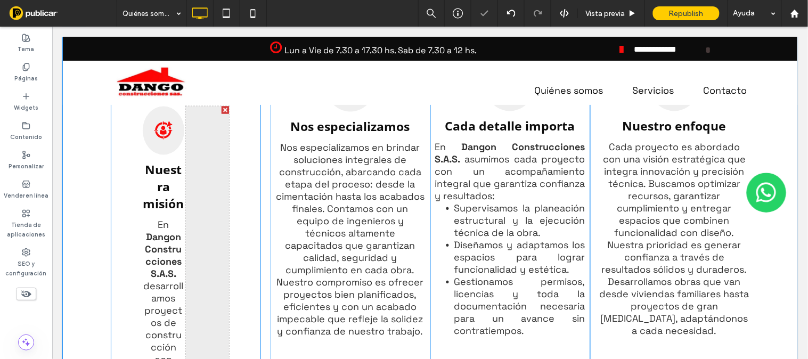
click at [221, 107] on div at bounding box center [224, 109] width 7 height 7
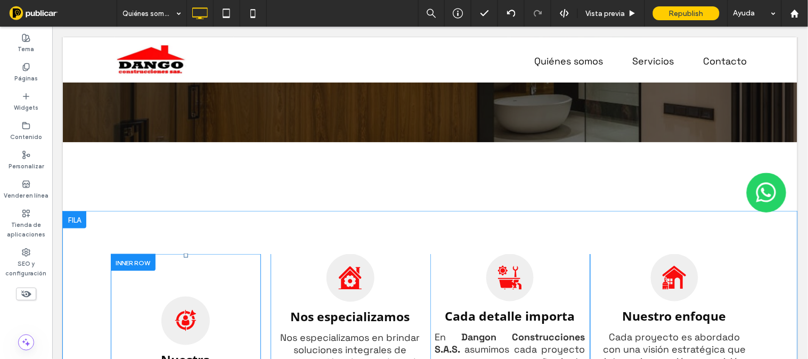
scroll to position [365, 0]
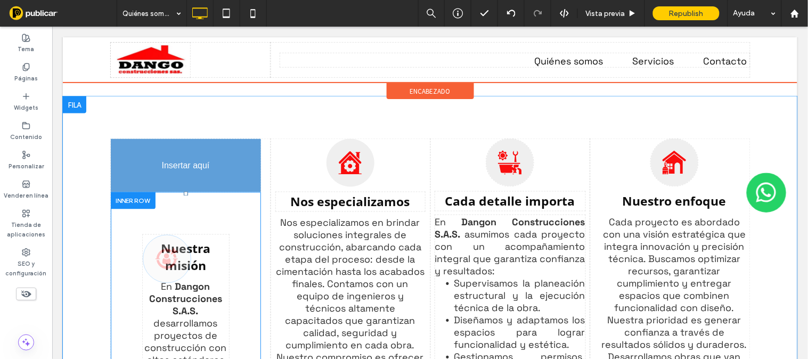
drag, startPoint x: 182, startPoint y: 188, endPoint x: 181, endPoint y: 146, distance: 42.1
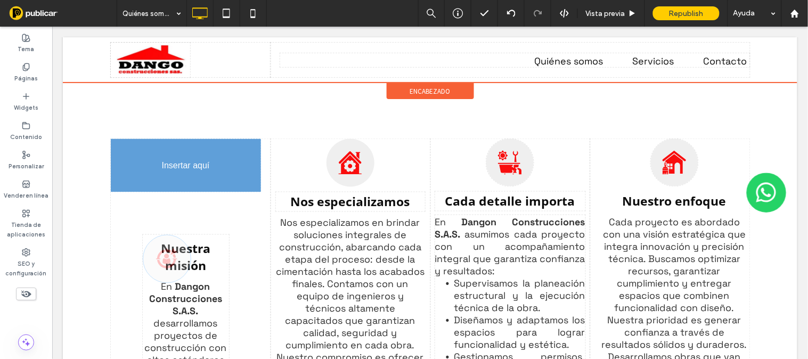
click at [0, 0] on div at bounding box center [0, 0] width 0 height 0
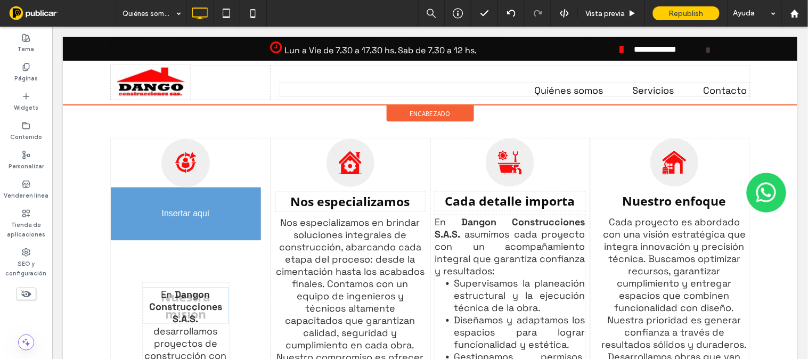
drag, startPoint x: 183, startPoint y: 242, endPoint x: 162, endPoint y: 199, distance: 48.3
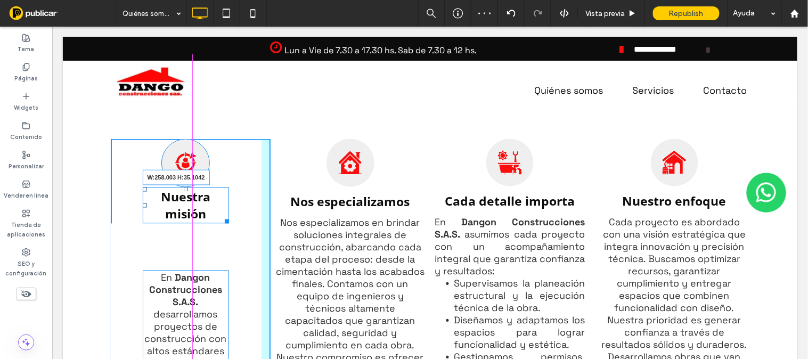
drag, startPoint x: 219, startPoint y: 220, endPoint x: 297, endPoint y: 243, distance: 81.0
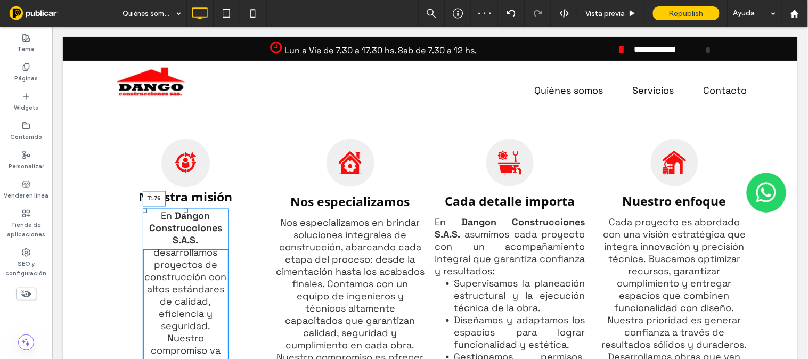
drag, startPoint x: 181, startPoint y: 255, endPoint x: 238, endPoint y: 236, distance: 60.4
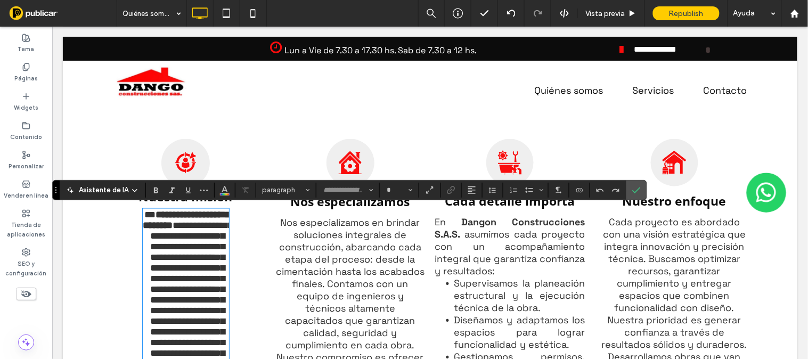
type input "**********"
type input "**"
click at [243, 291] on div "**********" at bounding box center [185, 343] width 150 height 275
click at [142, 221] on p "**********" at bounding box center [185, 321] width 86 height 224
click at [637, 187] on icon "Confirmar" at bounding box center [636, 190] width 9 height 9
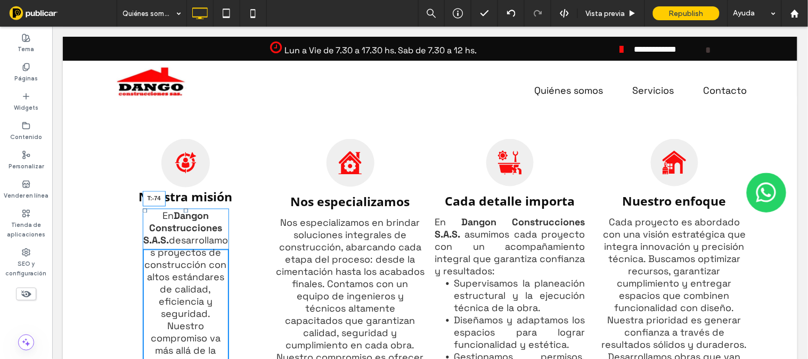
drag, startPoint x: 182, startPoint y: 210, endPoint x: 194, endPoint y: 211, distance: 12.8
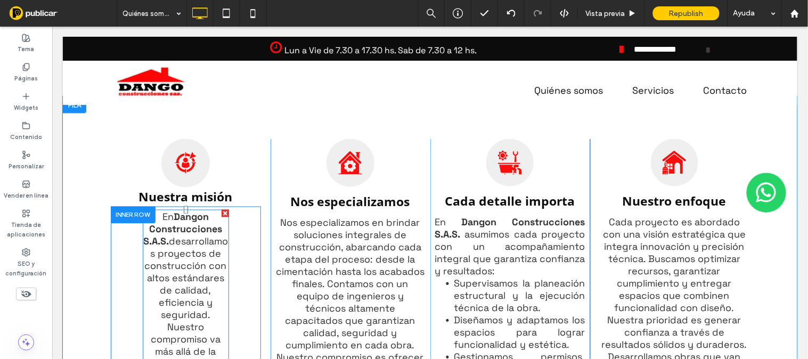
click at [221, 213] on div at bounding box center [224, 212] width 7 height 7
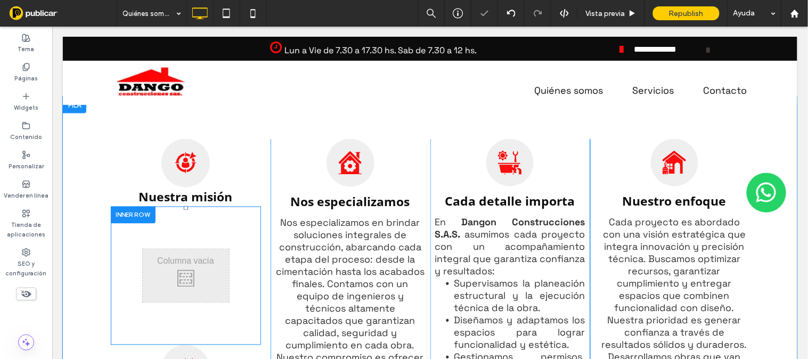
click at [194, 275] on div "Click To Paste Click To Paste" at bounding box center [185, 275] width 86 height 53
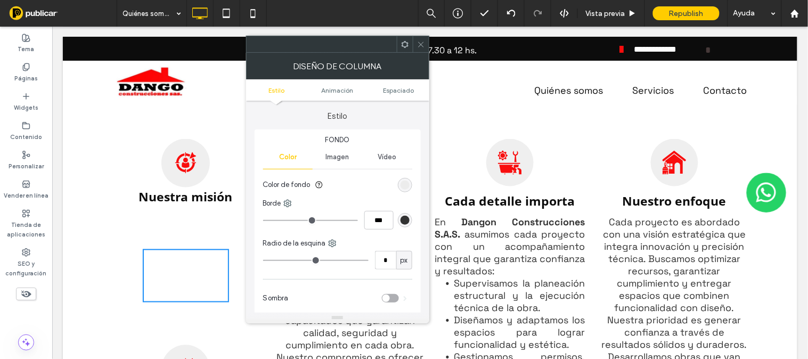
click at [419, 44] on icon at bounding box center [421, 44] width 8 height 8
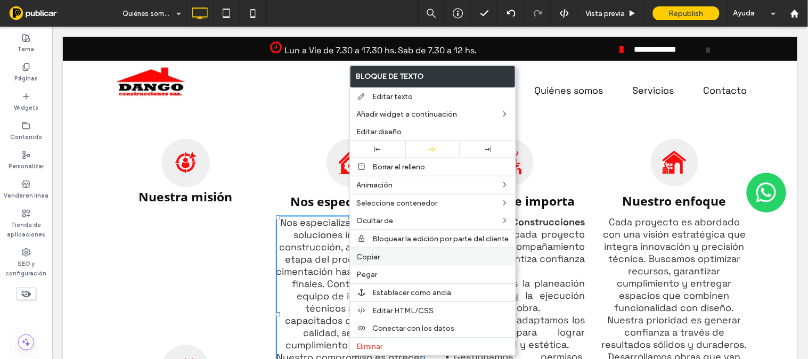
click at [362, 254] on span "Copiar" at bounding box center [367, 256] width 23 height 9
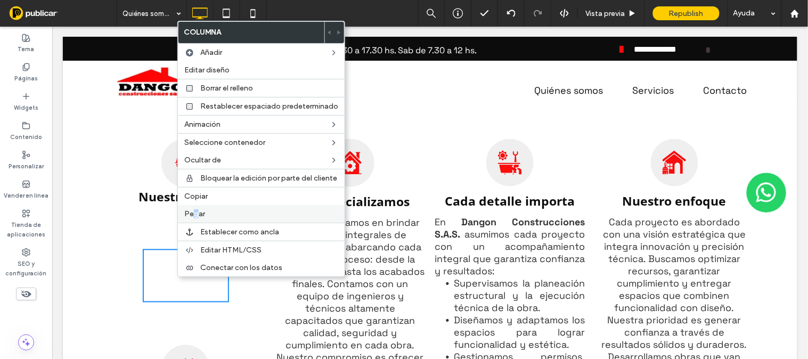
drag, startPoint x: 199, startPoint y: 212, endPoint x: 195, endPoint y: 217, distance: 6.4
click at [195, 217] on div "Pegar" at bounding box center [261, 214] width 167 height 18
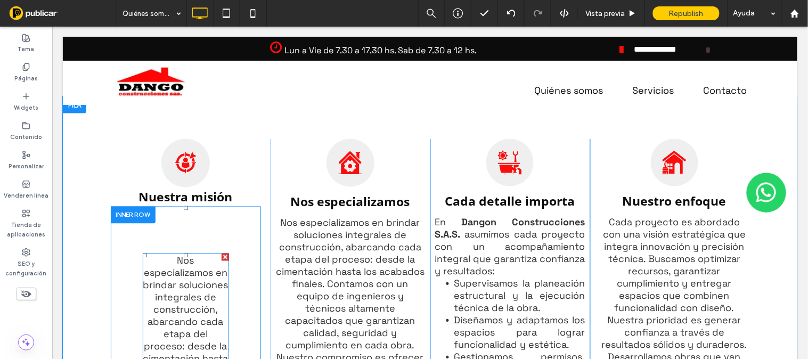
drag, startPoint x: 246, startPoint y: 243, endPoint x: 183, endPoint y: 251, distance: 64.4
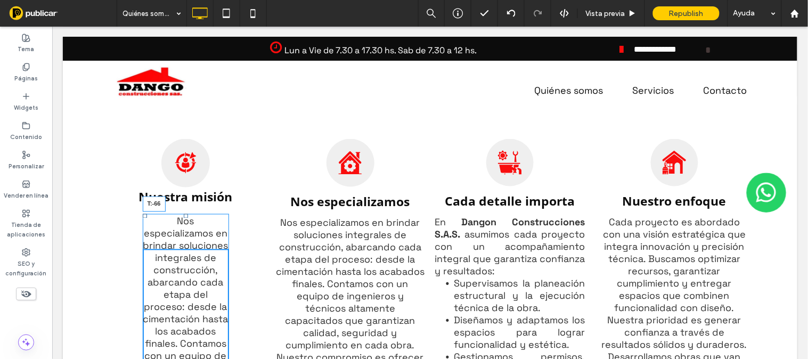
drag, startPoint x: 181, startPoint y: 256, endPoint x: 183, endPoint y: 216, distance: 40.0
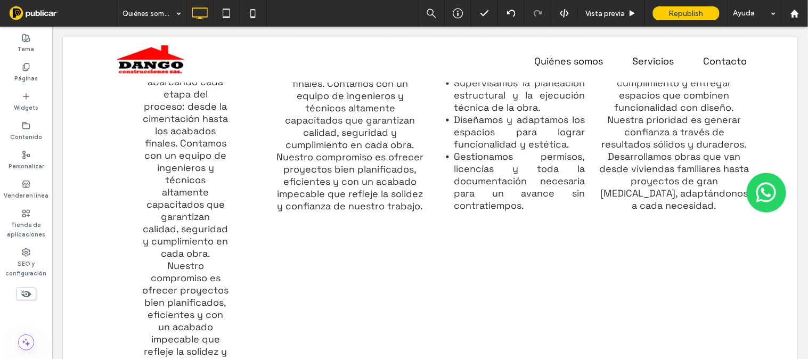
scroll to position [597, 0]
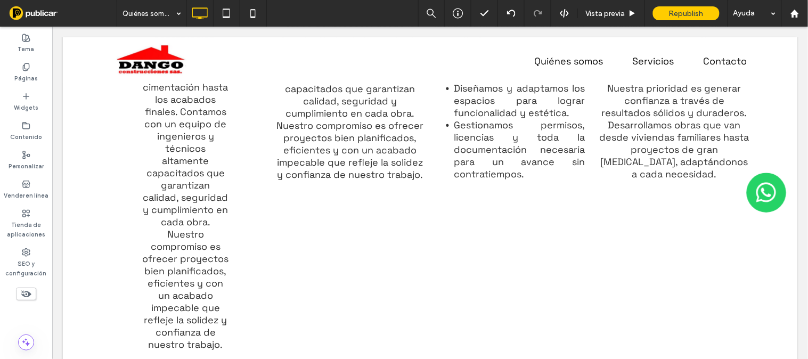
drag, startPoint x: 796, startPoint y: 142, endPoint x: 795, endPoint y: 119, distance: 22.9
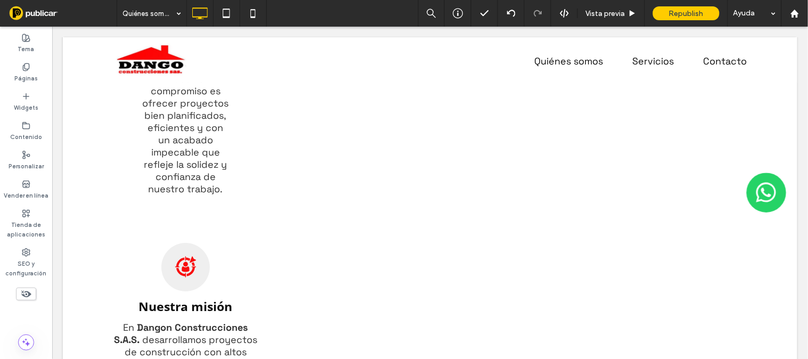
scroll to position [758, 0]
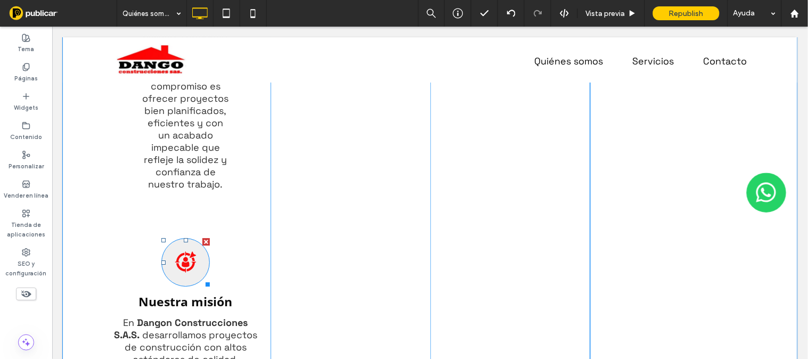
click at [202, 245] on div at bounding box center [205, 240] width 7 height 7
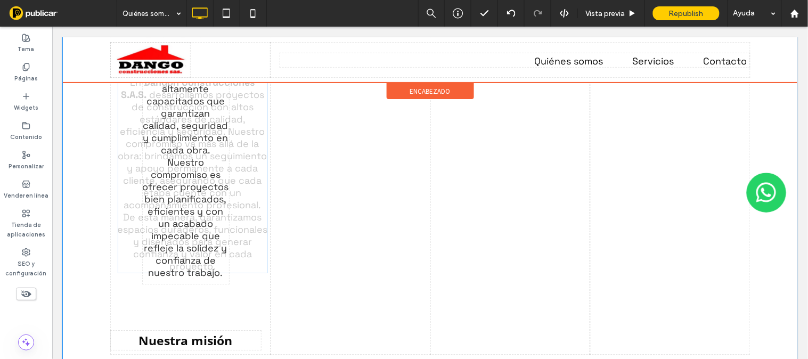
drag, startPoint x: 176, startPoint y: 285, endPoint x: 183, endPoint y: 143, distance: 141.8
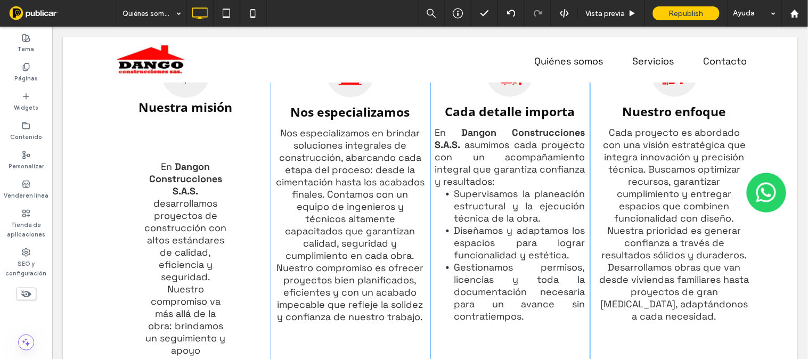
scroll to position [417, 0]
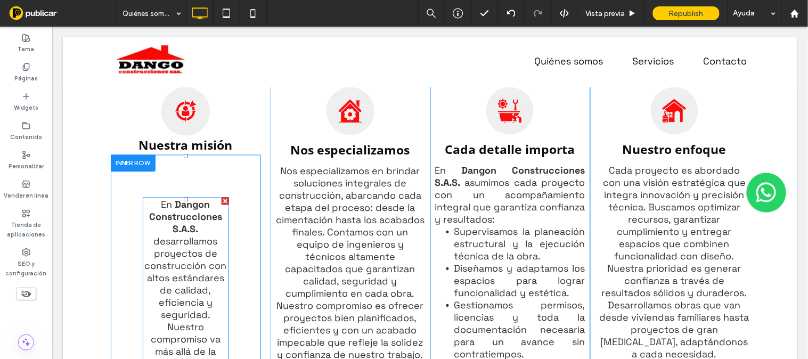
click at [221, 199] on div at bounding box center [224, 200] width 7 height 7
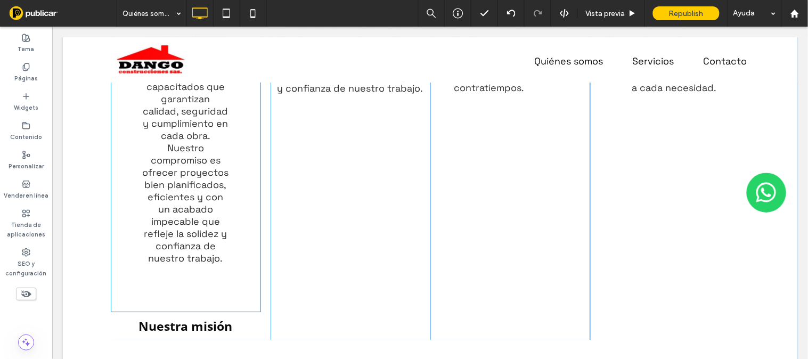
scroll to position [692, 0]
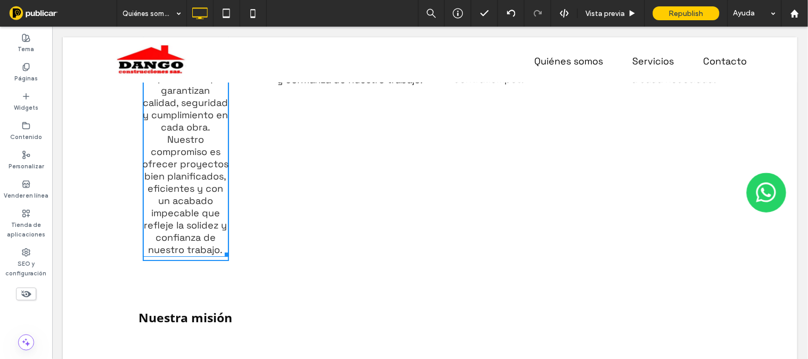
drag, startPoint x: 220, startPoint y: 258, endPoint x: 325, endPoint y: 282, distance: 107.6
click at [275, 255] on div "Ícono de persona objetivo, persona en la mira con una flecha. Nuestra misión Cl…" at bounding box center [429, 71] width 639 height 519
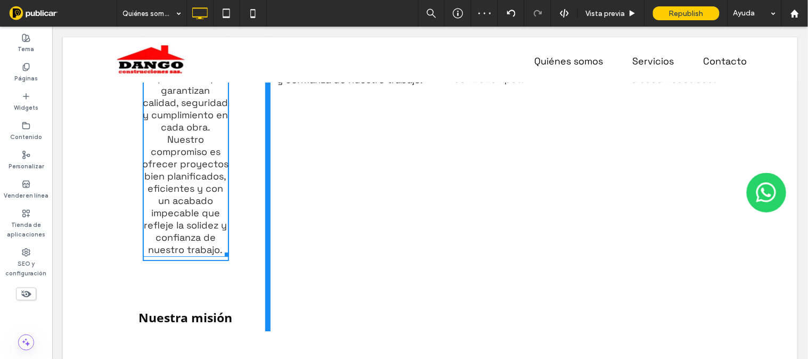
drag, startPoint x: 224, startPoint y: 259, endPoint x: 316, endPoint y: 282, distance: 95.5
click at [264, 256] on div "Ícono de persona objetivo, persona en la mira con una flecha. Nuestra misión Cl…" at bounding box center [190, 71] width 160 height 519
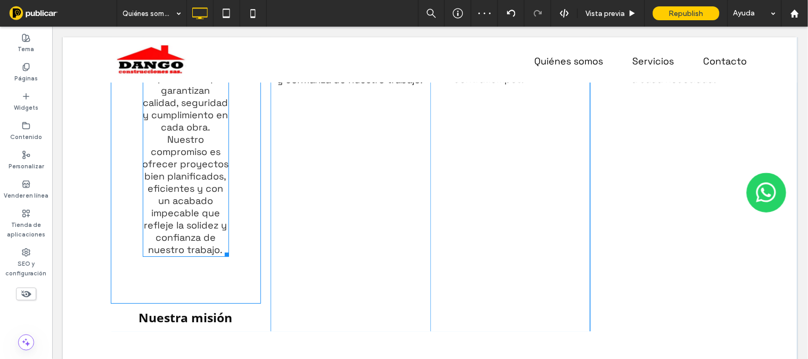
click at [248, 256] on div "Ícono de persona objetivo, persona en la mira con una flecha. Nuestra misión Cl…" at bounding box center [190, 71] width 160 height 519
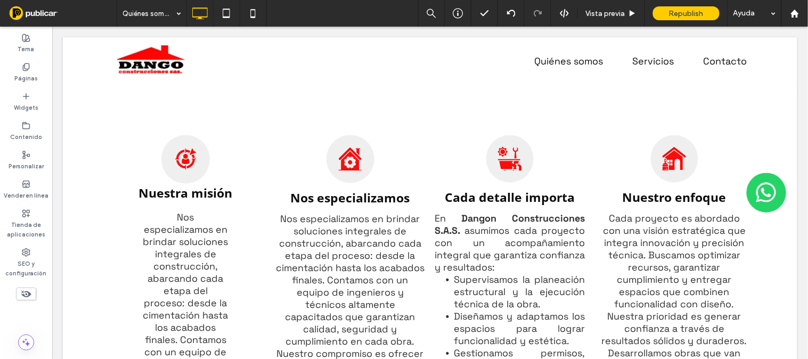
scroll to position [345, 0]
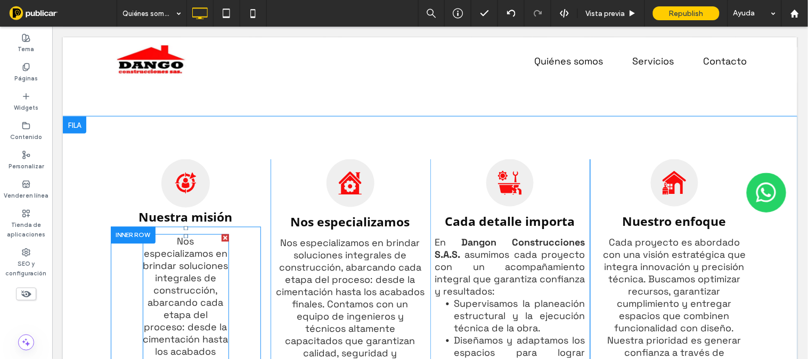
click at [221, 234] on div at bounding box center [224, 237] width 7 height 7
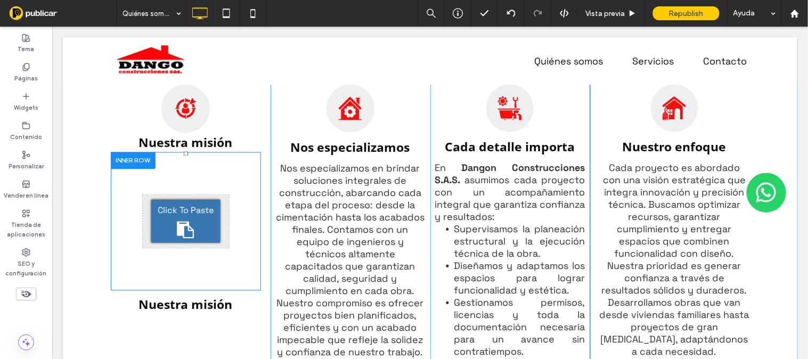
scroll to position [448, 0]
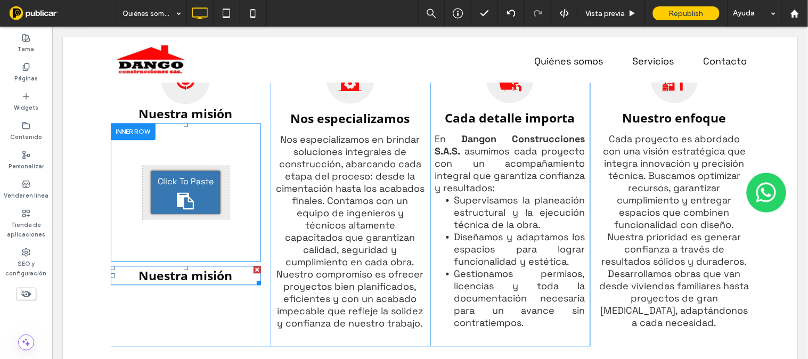
click at [253, 266] on div at bounding box center [256, 269] width 7 height 7
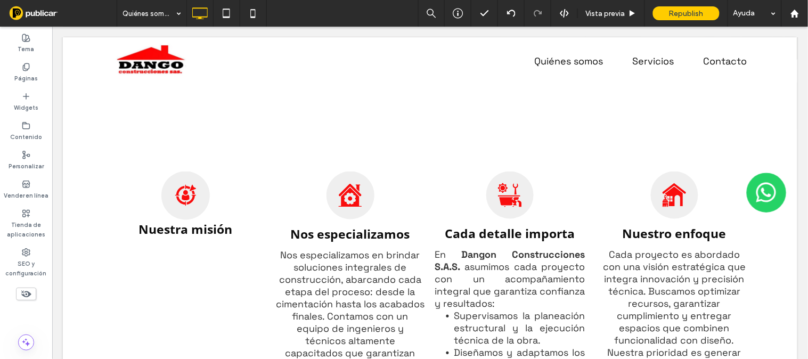
scroll to position [315, 0]
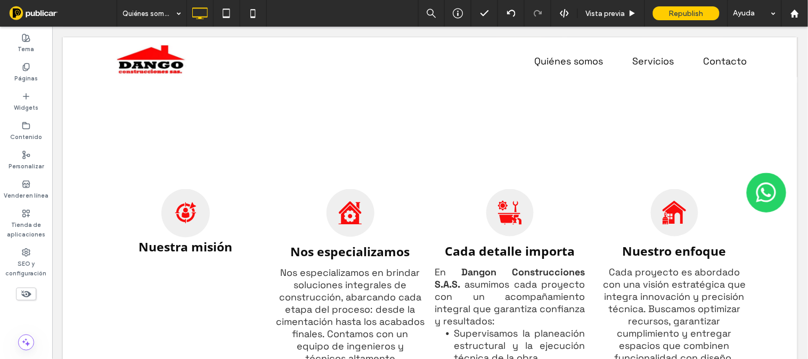
click at [210, 314] on div "Click To Paste" at bounding box center [185, 325] width 69 height 43
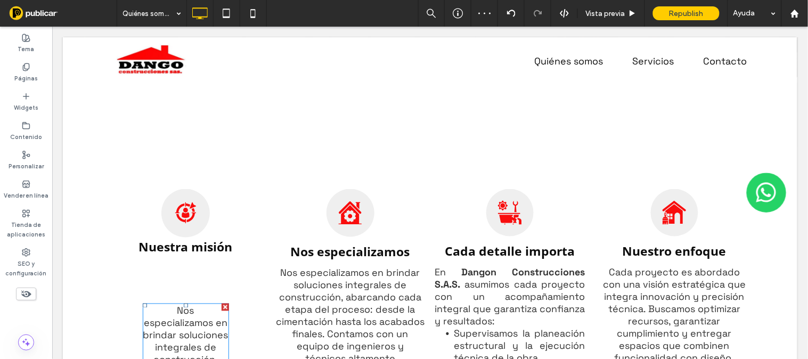
click at [221, 307] on div at bounding box center [224, 306] width 7 height 7
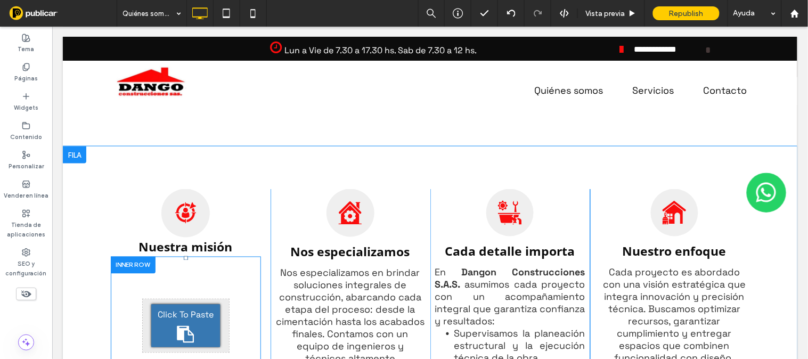
click at [122, 262] on div at bounding box center [132, 264] width 45 height 17
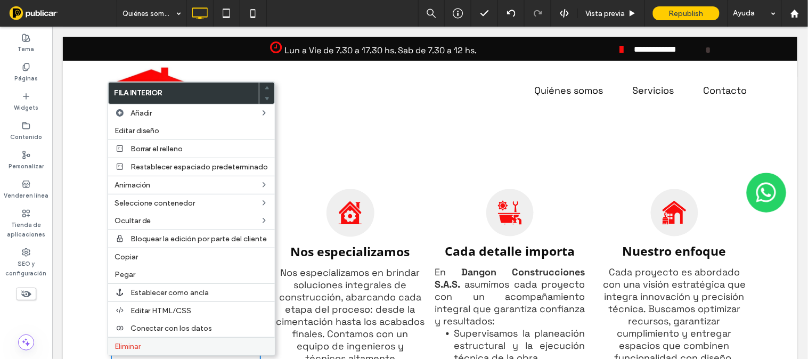
click at [144, 339] on label "Eliminar" at bounding box center [191, 346] width 154 height 9
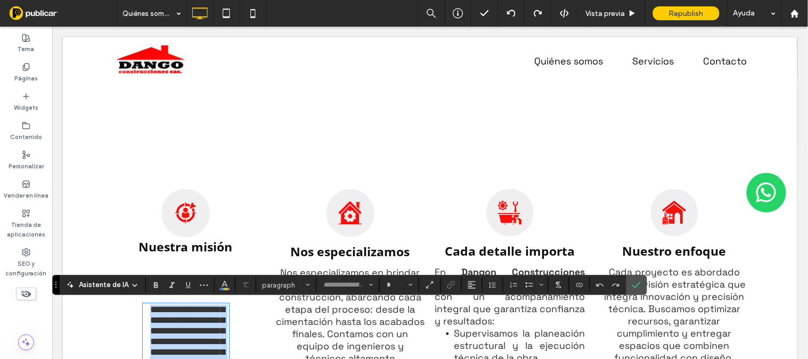
type input "**********"
type input "**"
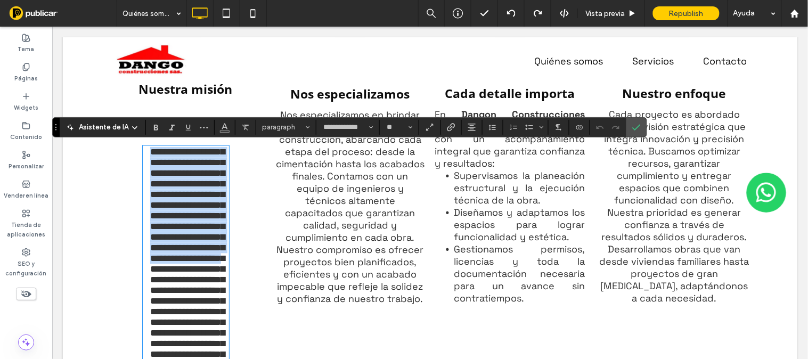
drag, startPoint x: 170, startPoint y: 310, endPoint x: 187, endPoint y: 336, distance: 31.3
click at [187, 336] on p "**********" at bounding box center [185, 263] width 86 height 234
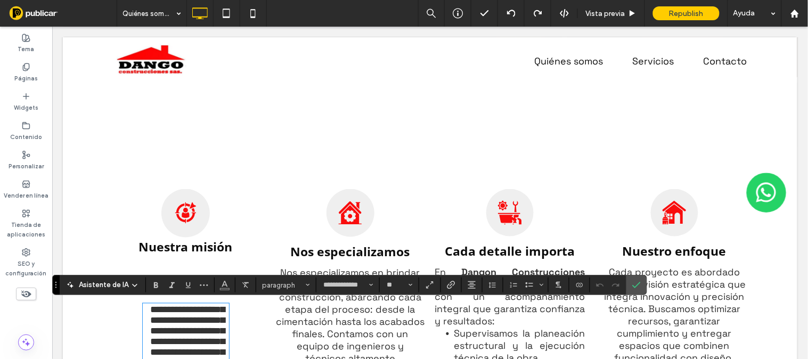
click at [291, 135] on div "Click To Paste" at bounding box center [429, 111] width 639 height 53
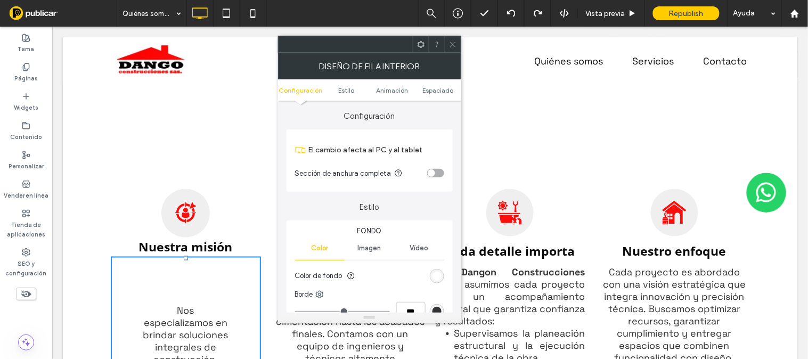
click at [454, 42] on icon at bounding box center [453, 44] width 8 height 8
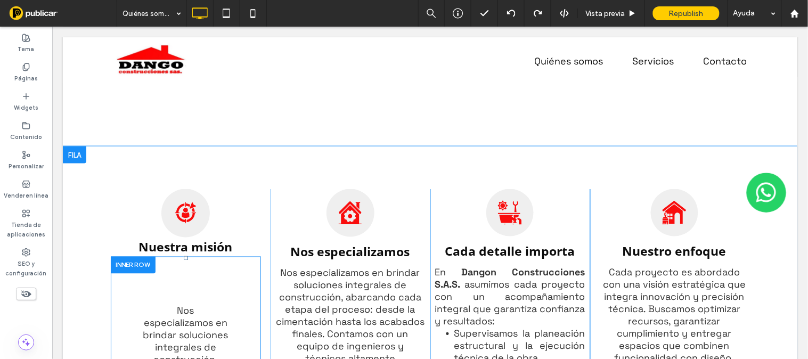
click at [128, 264] on div at bounding box center [132, 264] width 45 height 17
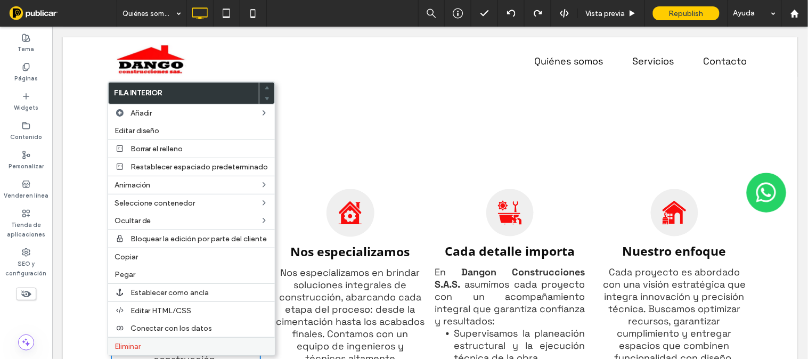
click at [137, 339] on span "Eliminar" at bounding box center [127, 346] width 26 height 9
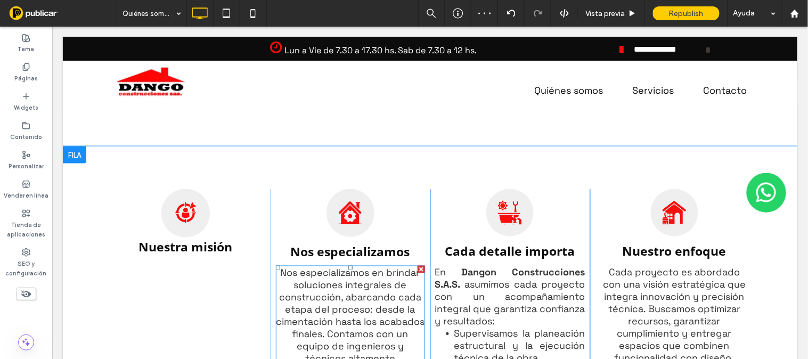
click at [323, 300] on span "Nos especializamos en brindar soluciones integrales de construcción, abarcando …" at bounding box center [349, 364] width 149 height 196
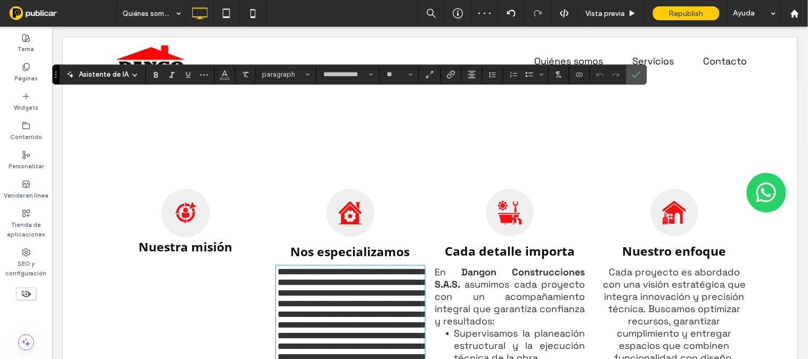
scroll to position [488, 0]
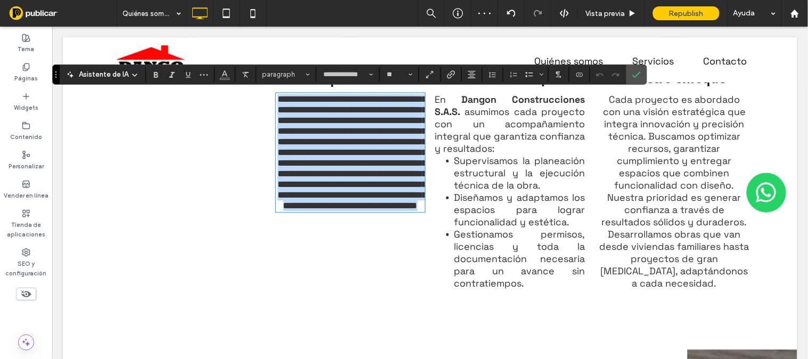
copy span "**********"
type input "**********"
type input "**"
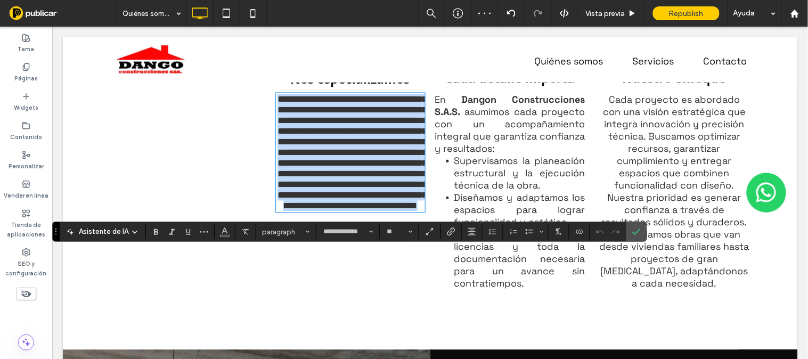
scroll to position [331, 0]
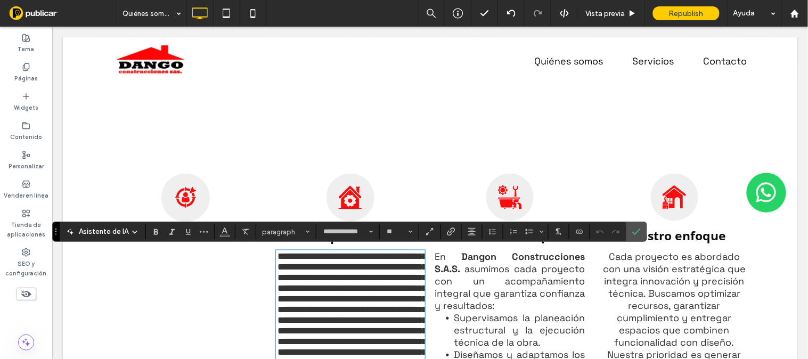
click at [176, 310] on div "Ícono de persona objetivo, persona en la mira con una flecha. Nuestra misión Cl…" at bounding box center [190, 318] width 160 height 291
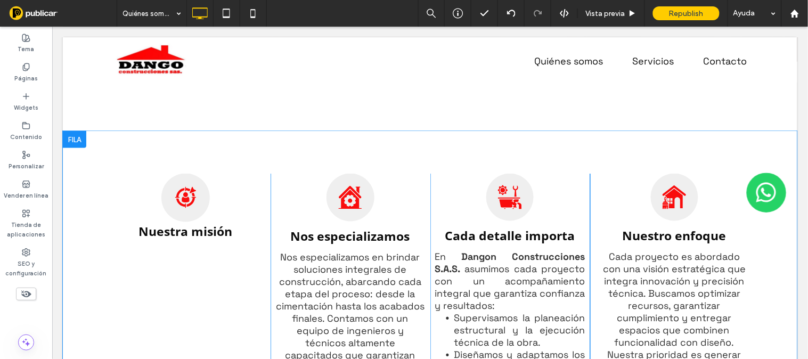
click at [156, 287] on div "Ícono de persona objetivo, persona en la mira con una flecha. Nuestra misión Cl…" at bounding box center [190, 318] width 160 height 291
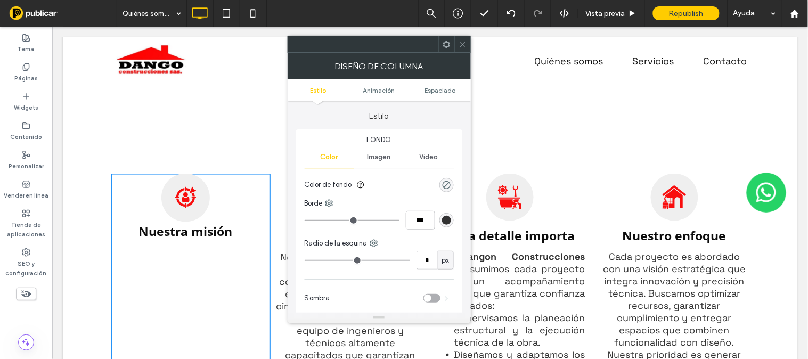
click at [122, 279] on div "Ícono de persona objetivo, persona en la mira con una flecha. Nuestra misión Cl…" at bounding box center [190, 318] width 160 height 291
drag, startPoint x: 122, startPoint y: 279, endPoint x: 125, endPoint y: 269, distance: 10.3
click at [124, 276] on div "Ícono de persona objetivo, persona en la mira con una flecha. Nuestra misión Cl…" at bounding box center [190, 318] width 160 height 291
click at [464, 46] on icon at bounding box center [462, 44] width 8 height 8
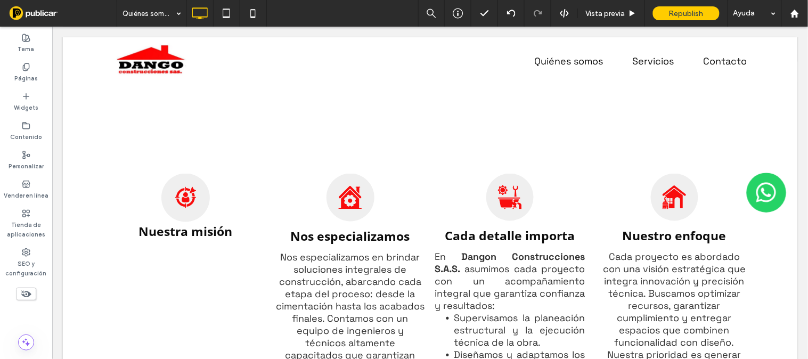
drag, startPoint x: 447, startPoint y: 47, endPoint x: 77, endPoint y: 133, distance: 379.1
click at [26, 106] on label "Widgets" at bounding box center [26, 107] width 24 height 12
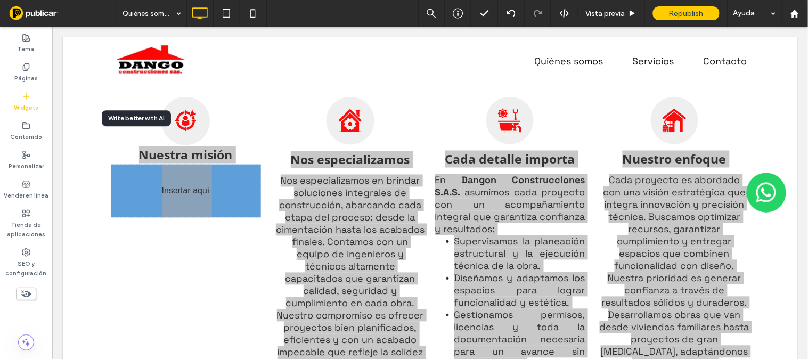
scroll to position [413, 0]
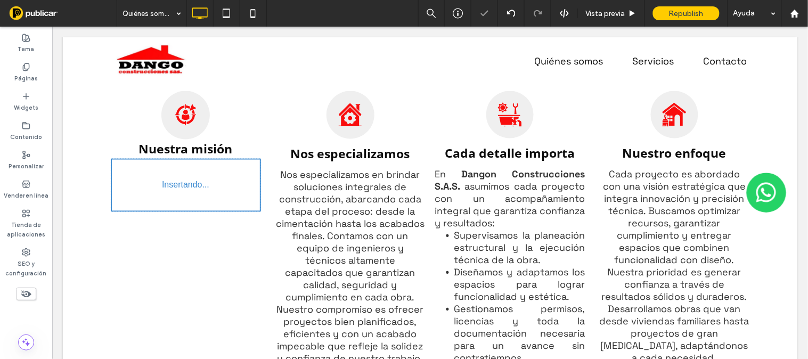
click at [190, 281] on div "Ícono de persona objetivo, persona en la mira con una flecha. Nuestra misión In…" at bounding box center [190, 236] width 160 height 291
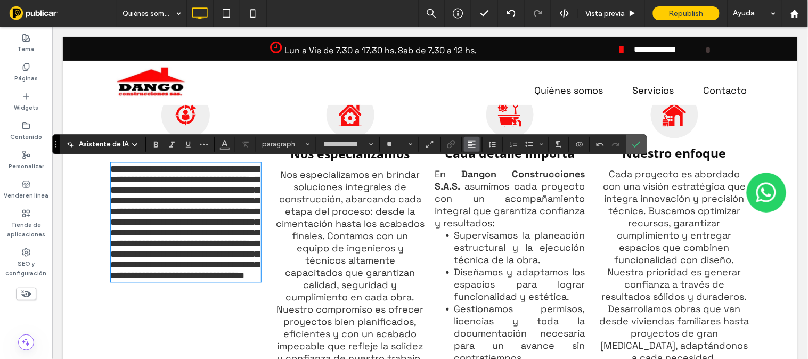
click at [470, 141] on icon "Alineación" at bounding box center [471, 144] width 9 height 9
click at [478, 172] on icon "ui.textEditor.alignment.center" at bounding box center [479, 176] width 9 height 9
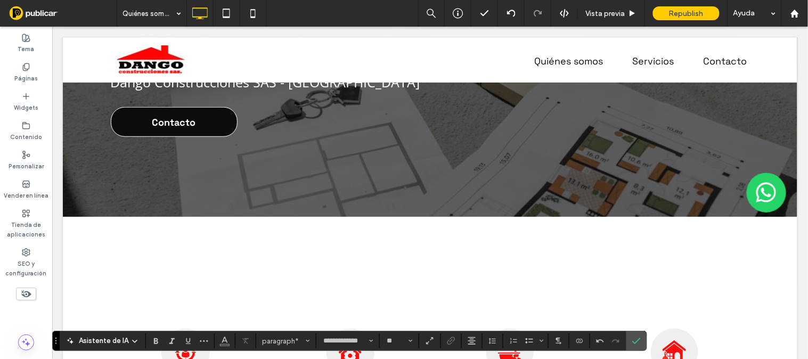
scroll to position [272, 0]
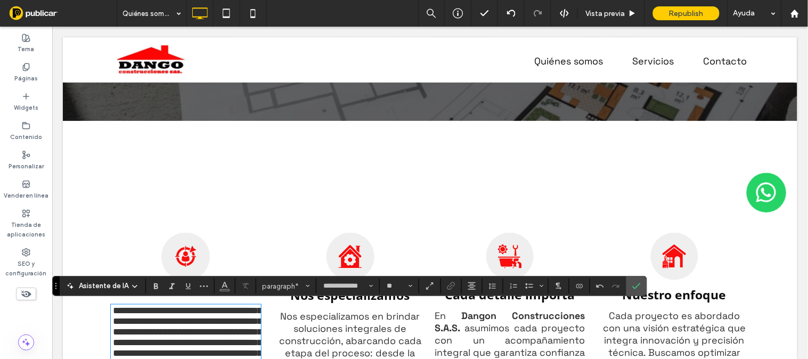
click at [610, 130] on div "Click To Paste" at bounding box center [429, 154] width 639 height 53
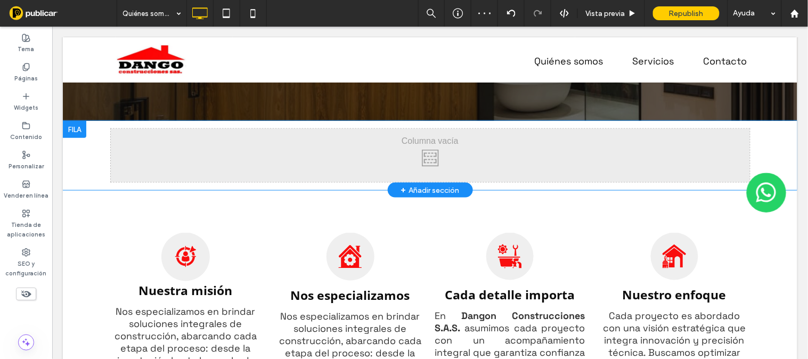
click at [80, 128] on div at bounding box center [73, 128] width 23 height 17
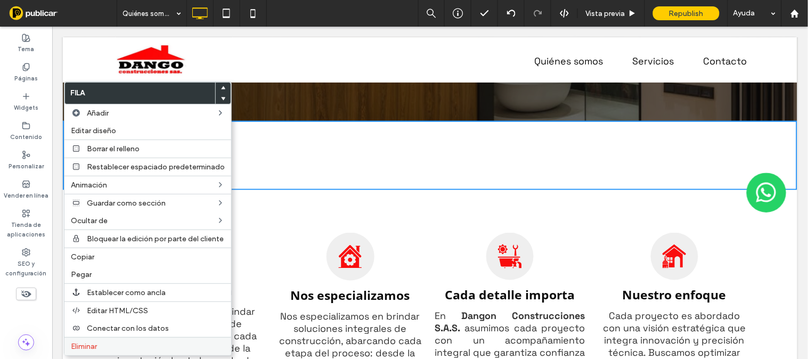
click at [92, 339] on span "Eliminar" at bounding box center [84, 346] width 26 height 9
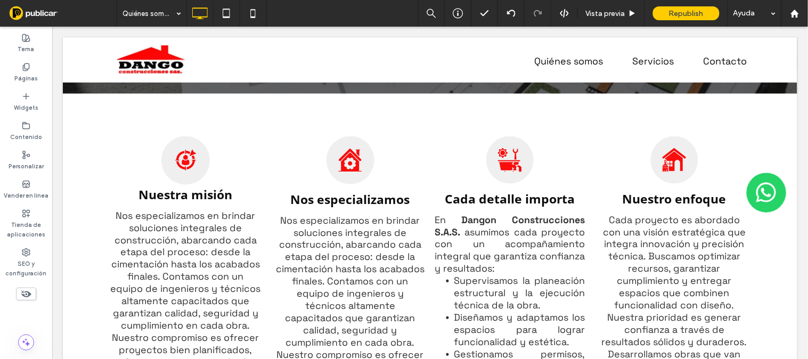
scroll to position [339, 0]
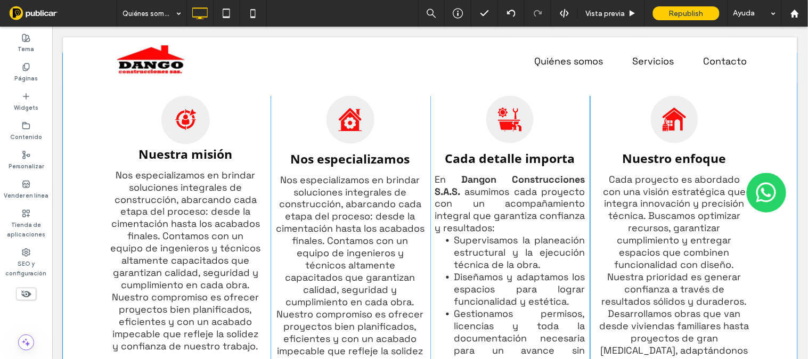
click at [85, 93] on div "Ícono de persona objetivo, persona en la mira con una flecha. Nuestra misión No…" at bounding box center [429, 241] width 734 height 376
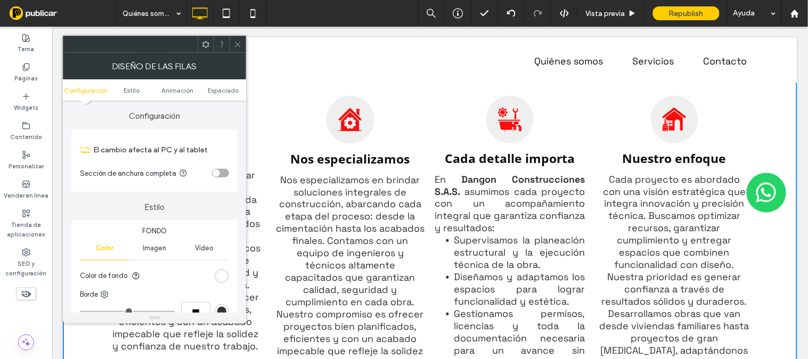
click at [236, 44] on icon at bounding box center [238, 44] width 8 height 8
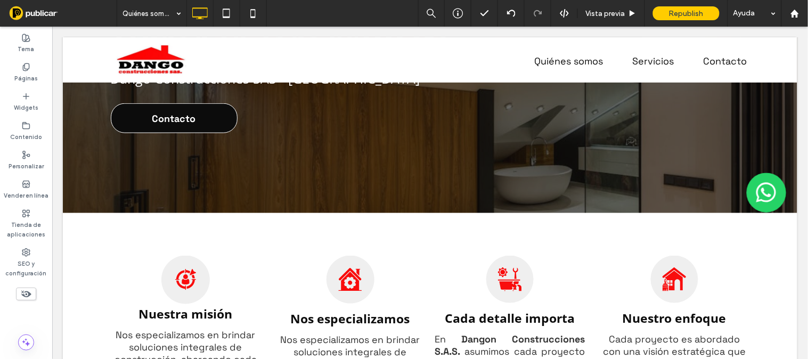
scroll to position [200, 0]
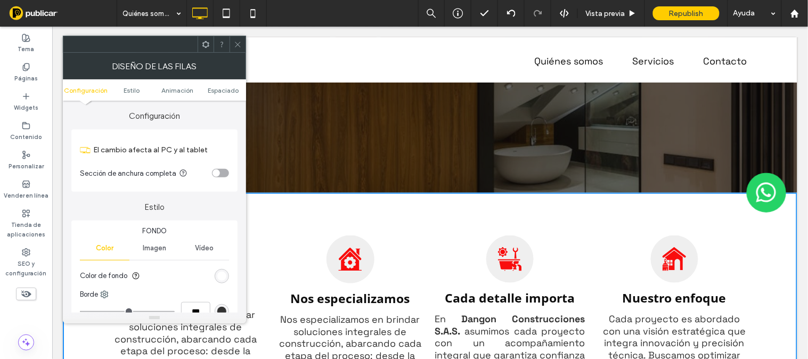
click at [235, 41] on icon at bounding box center [238, 44] width 8 height 8
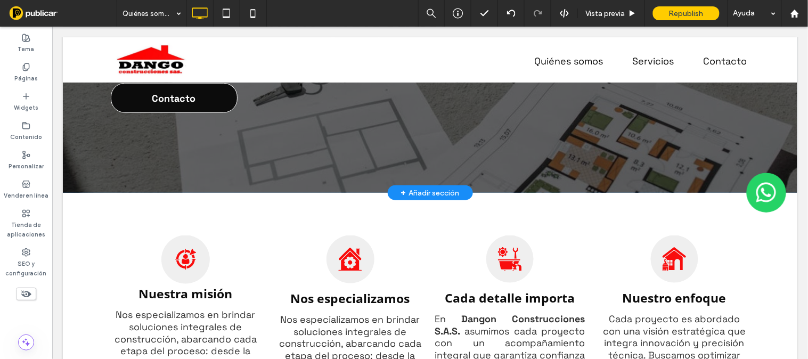
click at [415, 193] on div "+ Añadir sección" at bounding box center [429, 192] width 59 height 12
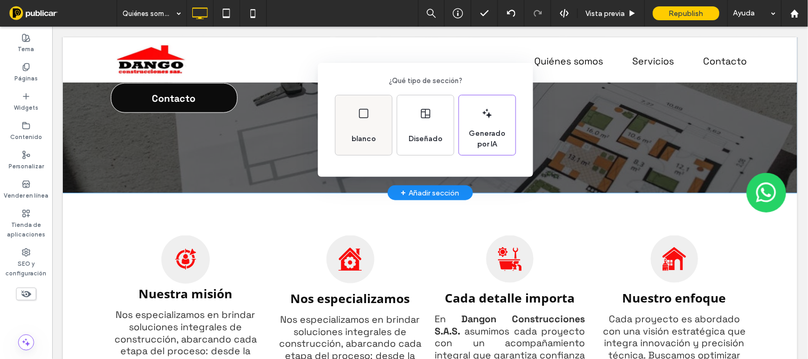
click at [364, 136] on span "blanco" at bounding box center [363, 139] width 33 height 11
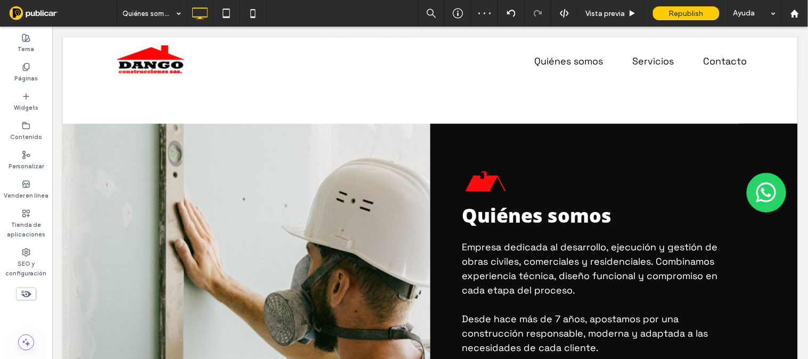
scroll to position [717, 0]
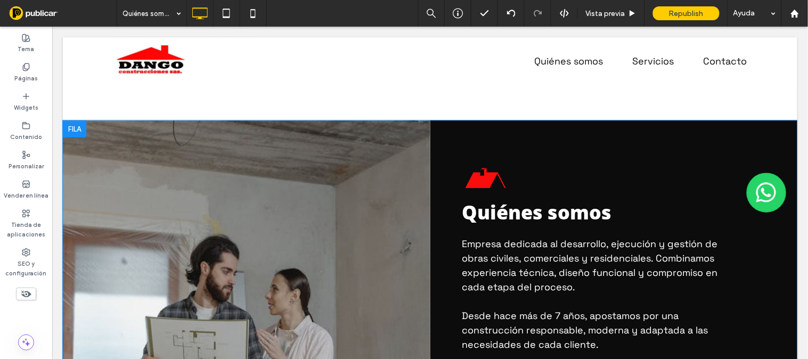
click at [76, 130] on div at bounding box center [73, 128] width 23 height 17
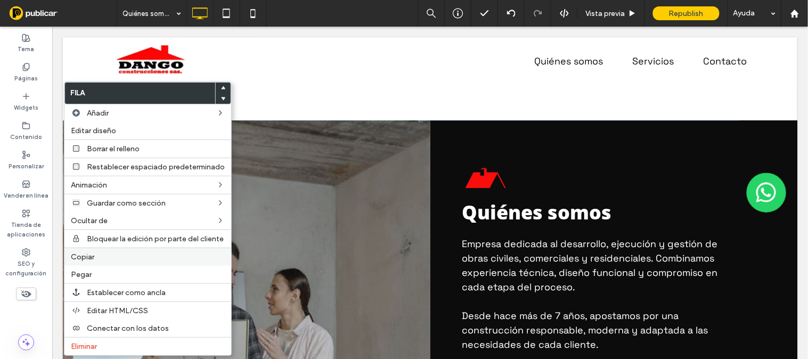
click at [96, 252] on label "Copiar" at bounding box center [148, 256] width 154 height 9
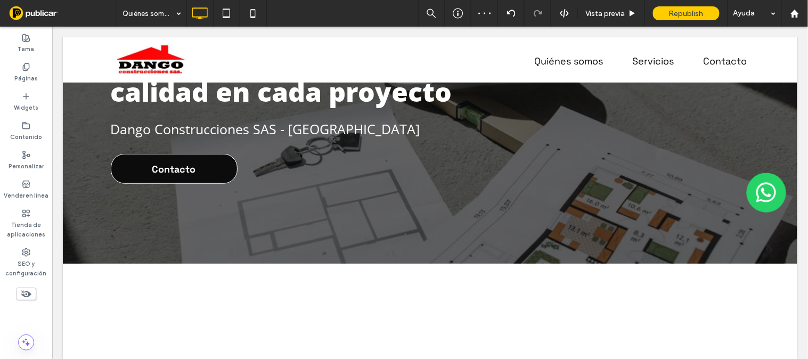
scroll to position [238, 0]
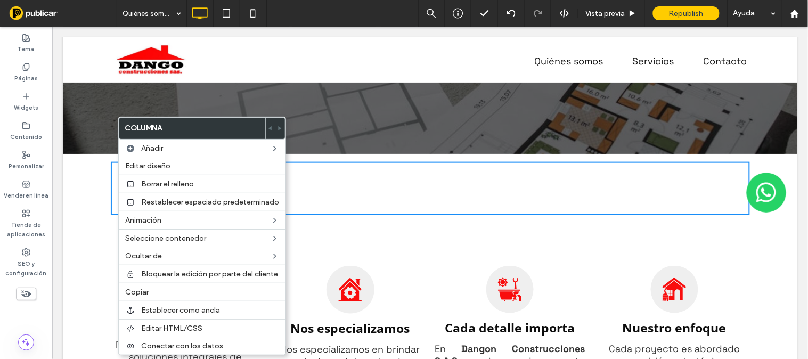
click at [381, 179] on div "Click To Paste Click To Paste" at bounding box center [429, 187] width 639 height 53
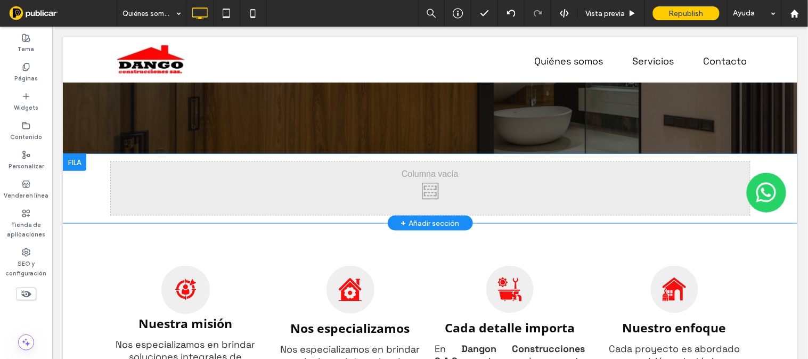
click at [332, 181] on div "Click To Paste Click To Paste" at bounding box center [429, 187] width 639 height 53
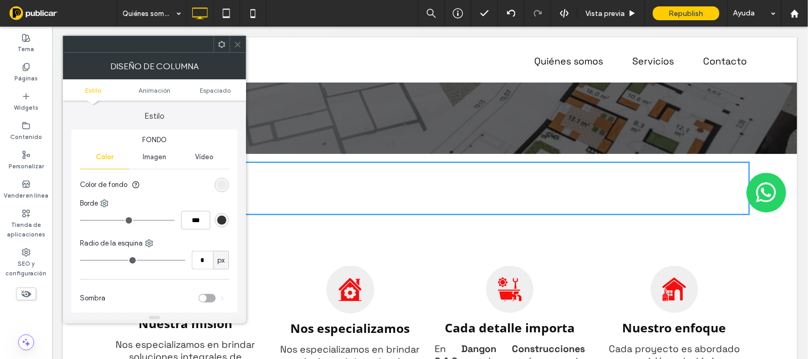
click at [234, 42] on icon at bounding box center [238, 44] width 8 height 8
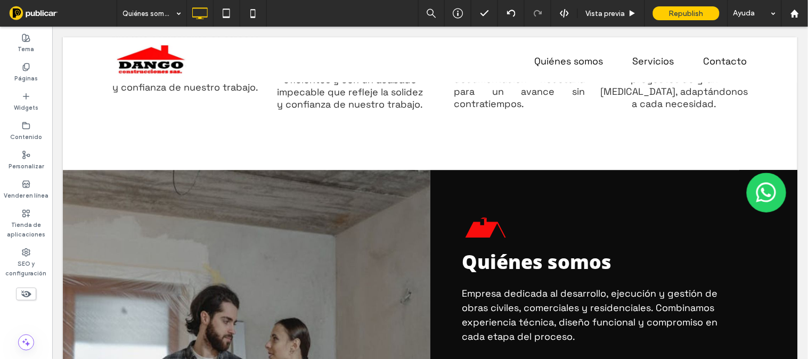
scroll to position [674, 0]
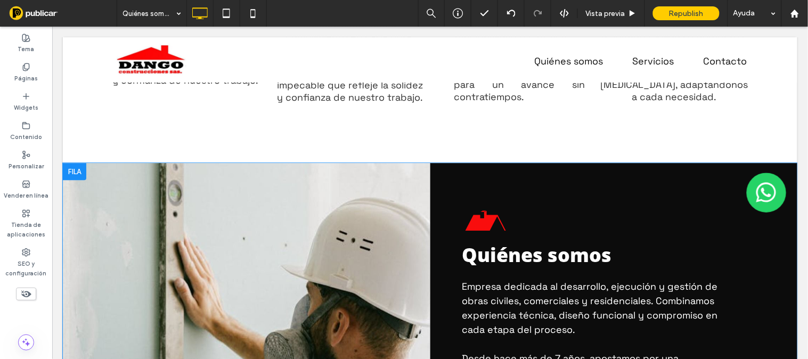
click at [68, 168] on div at bounding box center [73, 170] width 23 height 17
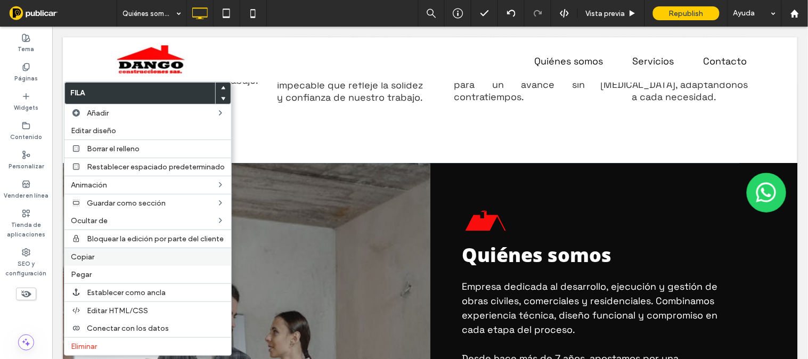
click at [76, 257] on span "Copiar" at bounding box center [82, 256] width 23 height 9
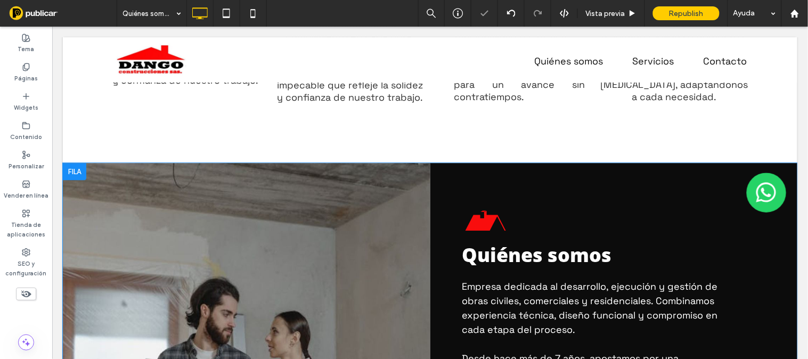
click at [75, 168] on div at bounding box center [73, 170] width 23 height 17
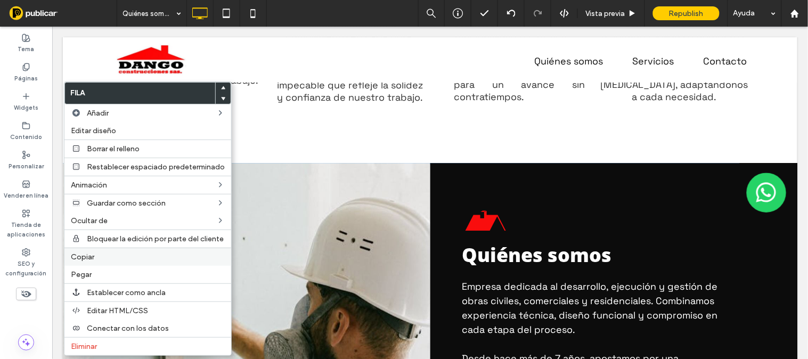
click at [76, 258] on span "Copiar" at bounding box center [82, 256] width 23 height 9
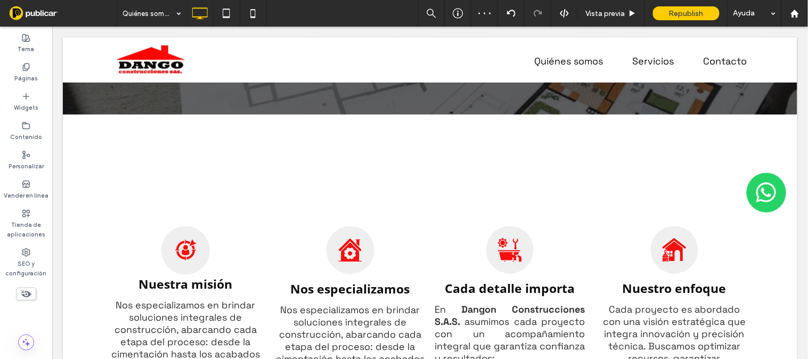
scroll to position [260, 0]
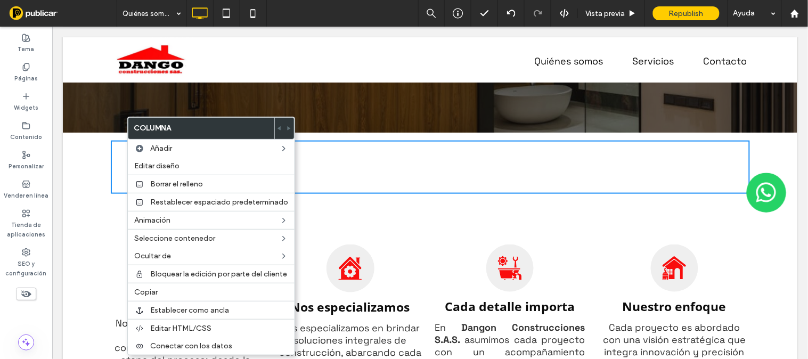
click at [401, 166] on div "Click To Paste Click To Paste" at bounding box center [429, 166] width 639 height 53
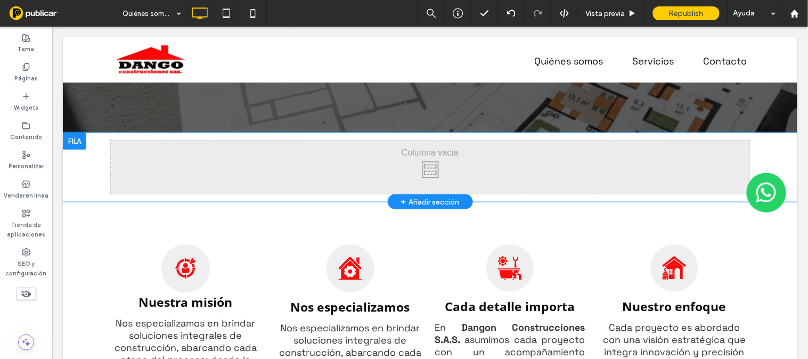
click at [83, 171] on div "Click To Paste Click To Paste Fila + Añadir sección" at bounding box center [429, 166] width 734 height 69
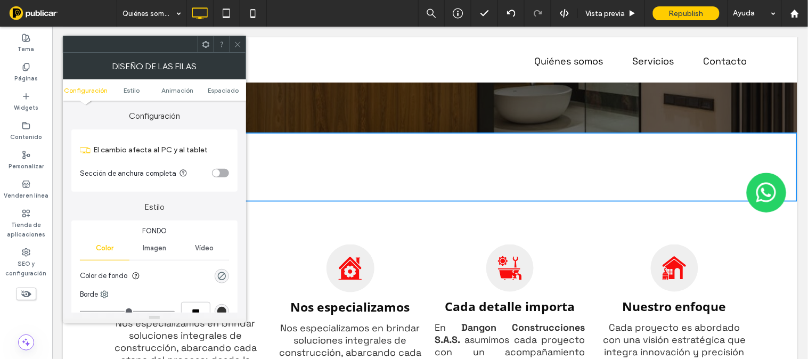
click at [242, 46] on div at bounding box center [237, 44] width 16 height 16
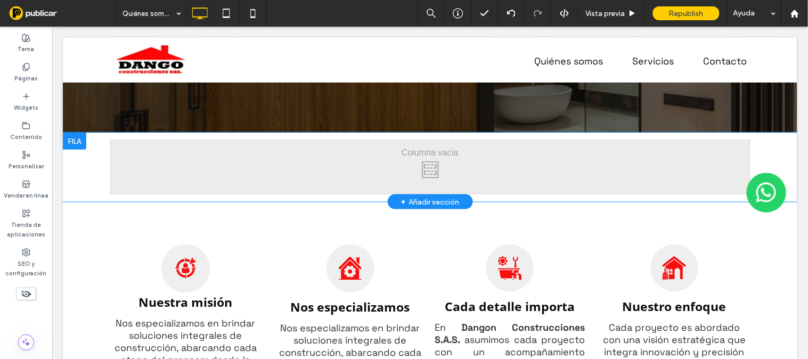
click at [213, 182] on div "Click To Paste Click To Paste" at bounding box center [429, 166] width 639 height 53
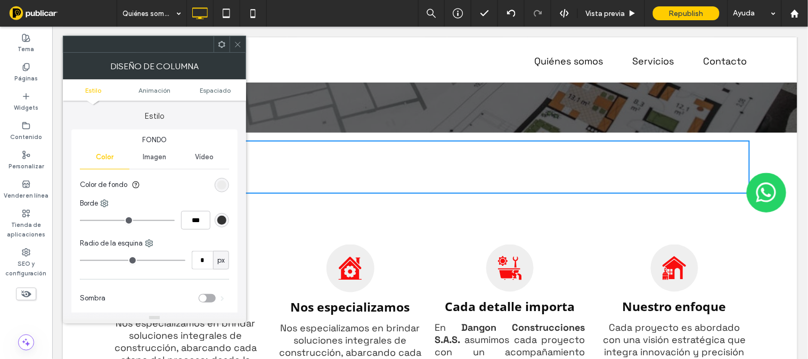
click at [286, 157] on div "Click To Paste Click To Paste" at bounding box center [429, 166] width 639 height 53
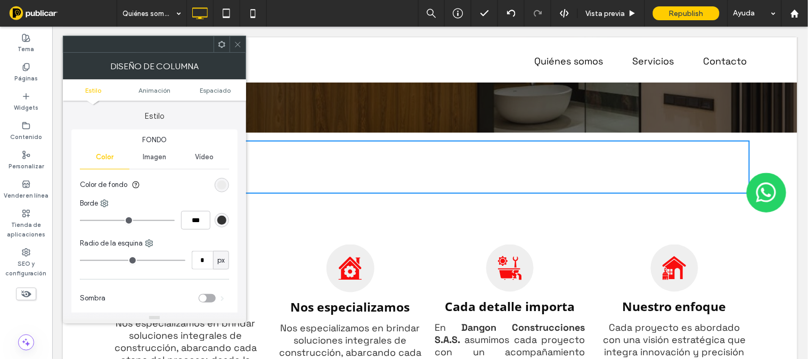
click at [241, 44] on icon at bounding box center [238, 44] width 8 height 8
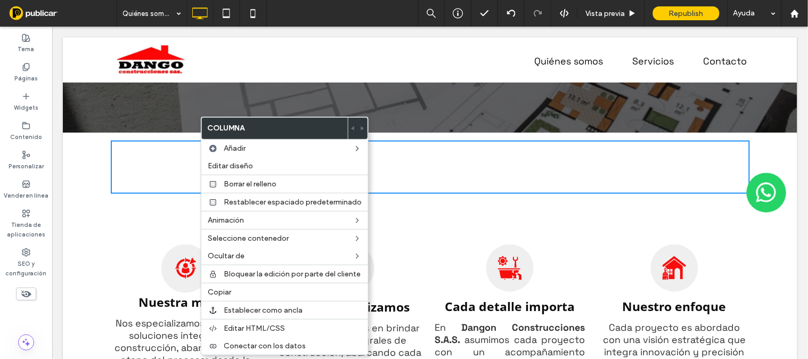
click at [173, 157] on div "Click To Paste Click To Paste" at bounding box center [429, 166] width 639 height 53
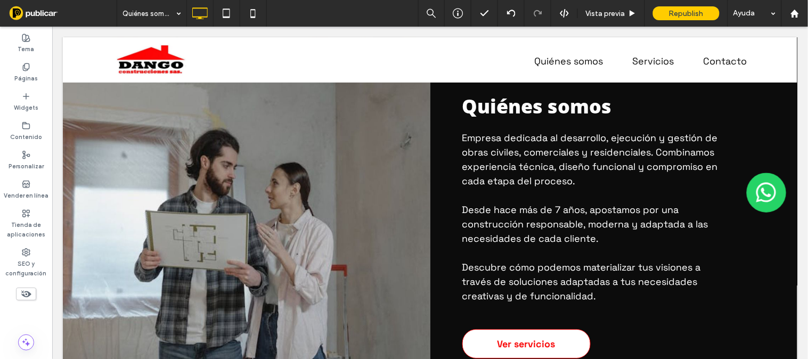
scroll to position [848, 0]
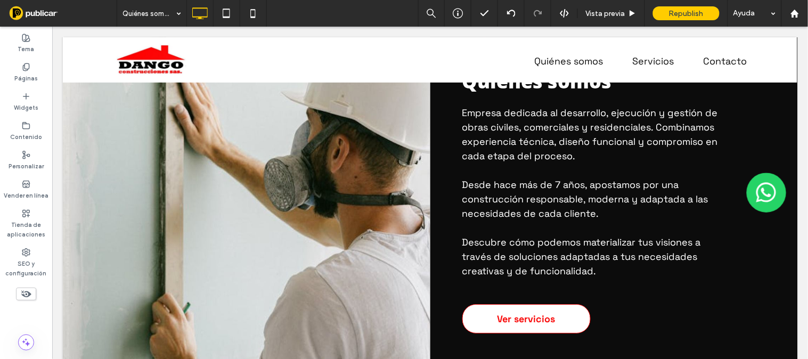
click at [793, 195] on body "**********" at bounding box center [429, 108] width 755 height 1861
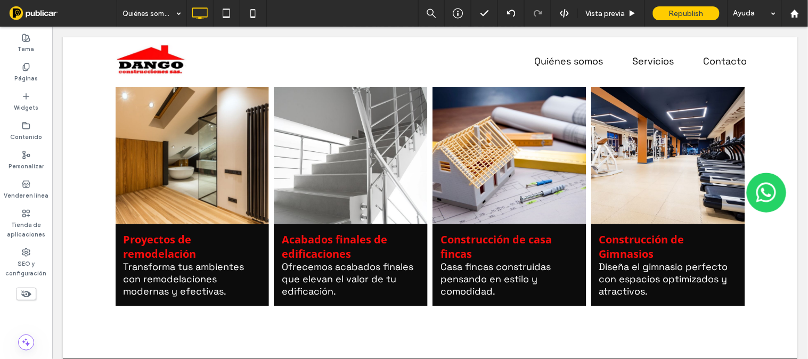
scroll to position [1323, 0]
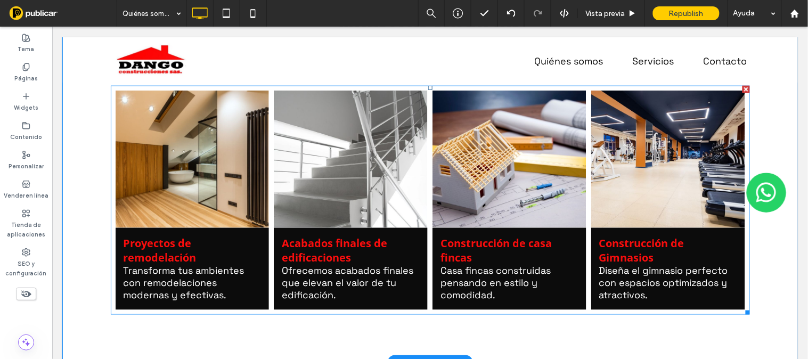
click at [633, 199] on link at bounding box center [667, 158] width 163 height 145
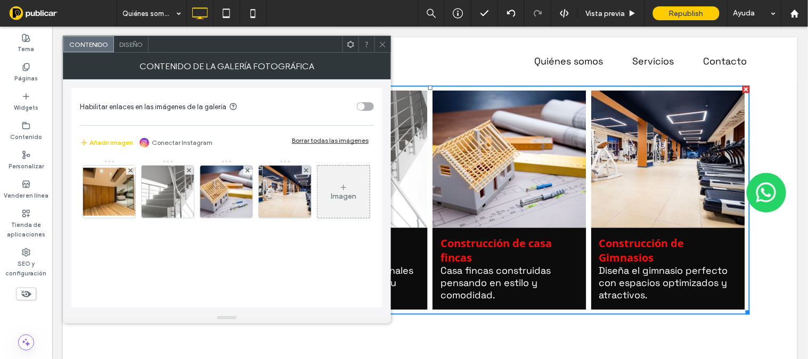
click at [317, 217] on div "Imagen" at bounding box center [343, 192] width 52 height 50
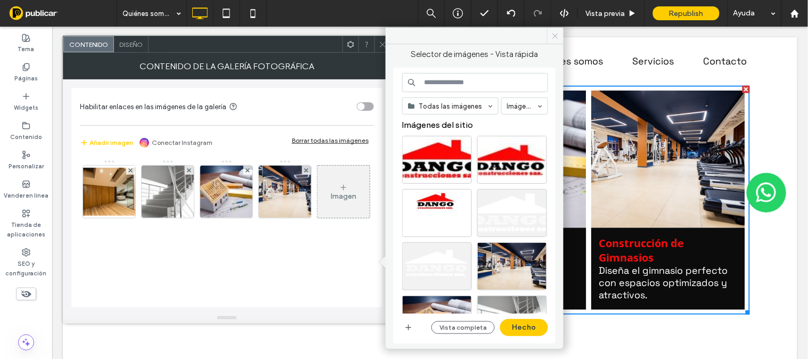
click at [557, 30] on span at bounding box center [555, 36] width 17 height 16
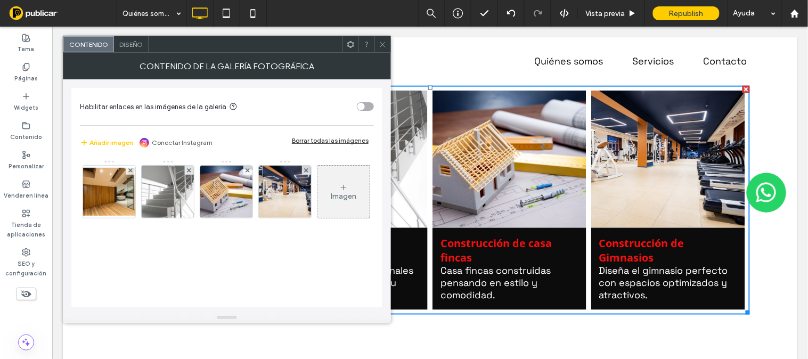
click at [379, 43] on icon at bounding box center [383, 44] width 8 height 8
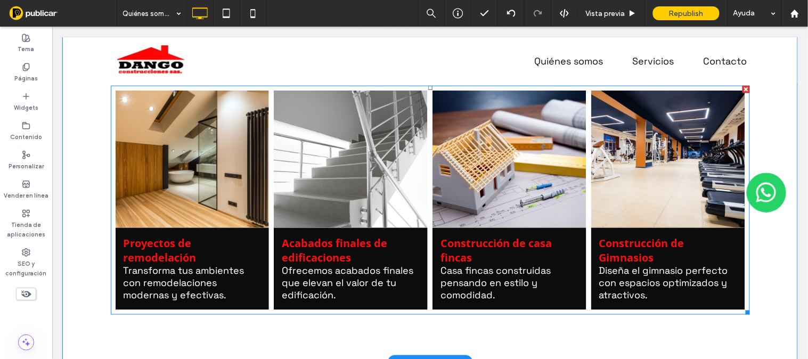
click at [637, 192] on link at bounding box center [667, 158] width 163 height 145
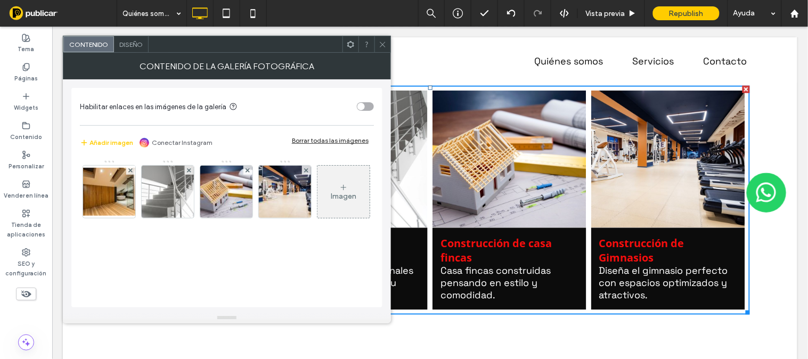
click at [317, 217] on div "Imagen" at bounding box center [343, 192] width 52 height 50
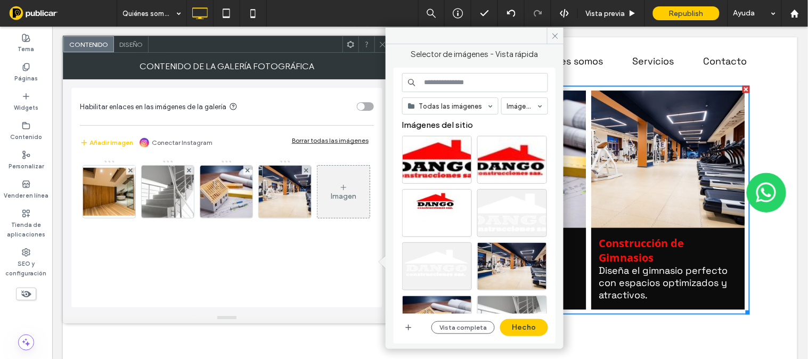
click at [445, 79] on input at bounding box center [475, 82] width 146 height 19
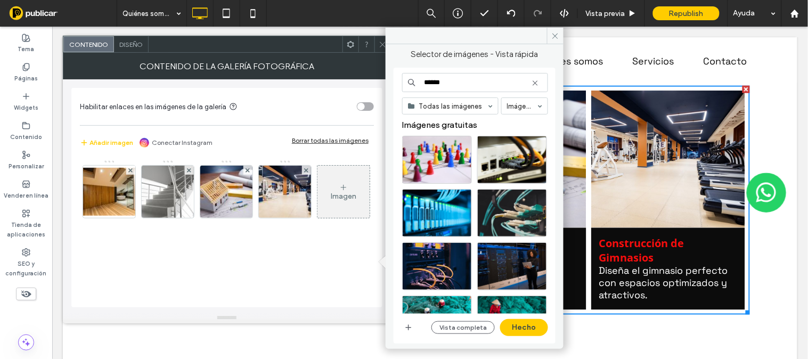
click at [448, 84] on input "*****" at bounding box center [475, 82] width 146 height 19
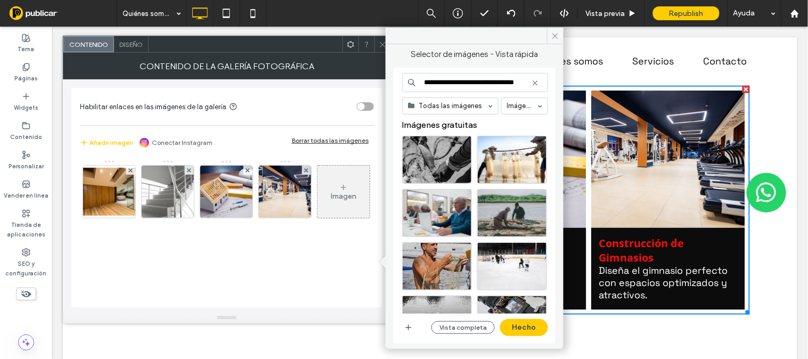
type input "**********"
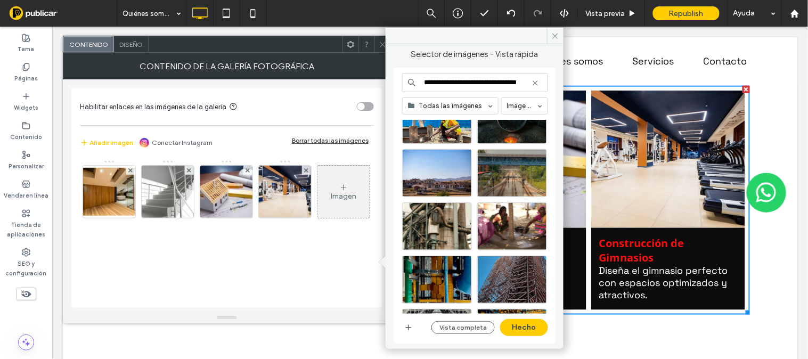
scroll to position [1100, 0]
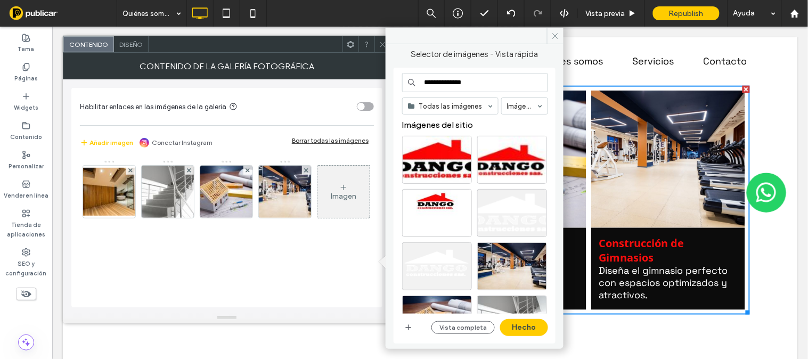
type input "**********"
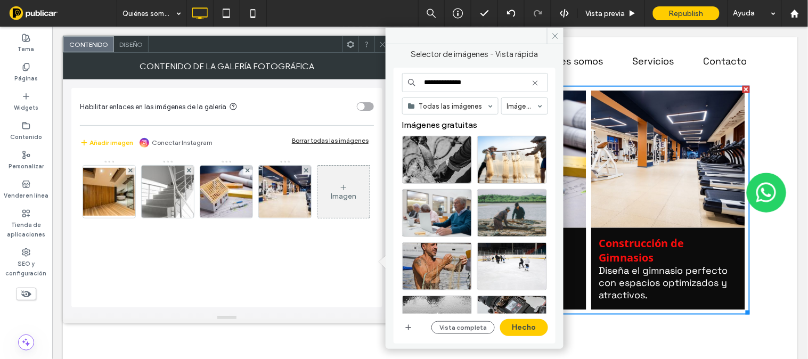
click at [533, 84] on icon at bounding box center [535, 83] width 9 height 9
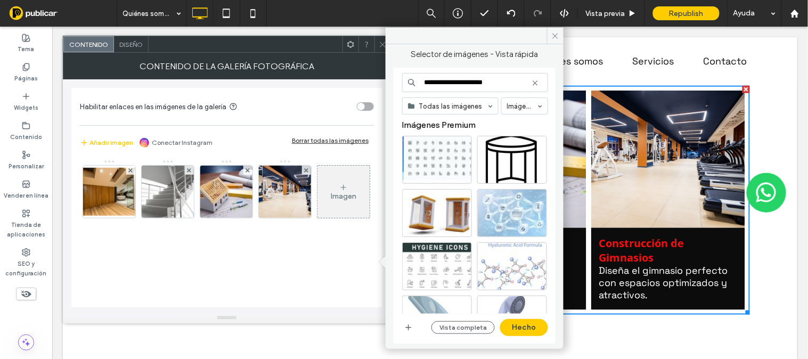
click at [427, 83] on input "**********" at bounding box center [475, 82] width 146 height 19
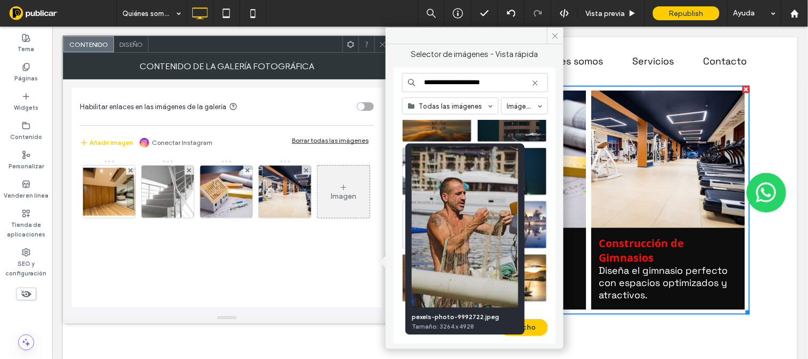
scroll to position [472, 0]
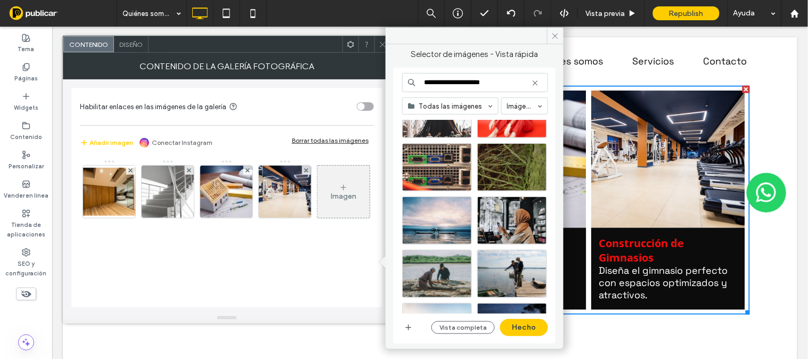
click at [500, 84] on input "**********" at bounding box center [475, 82] width 146 height 19
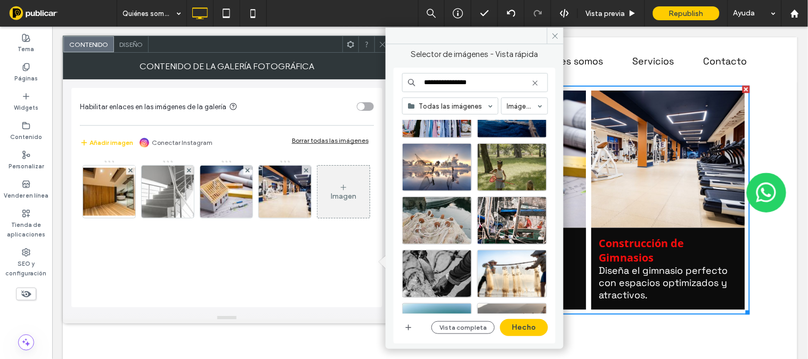
click at [478, 84] on input "**********" at bounding box center [475, 82] width 146 height 19
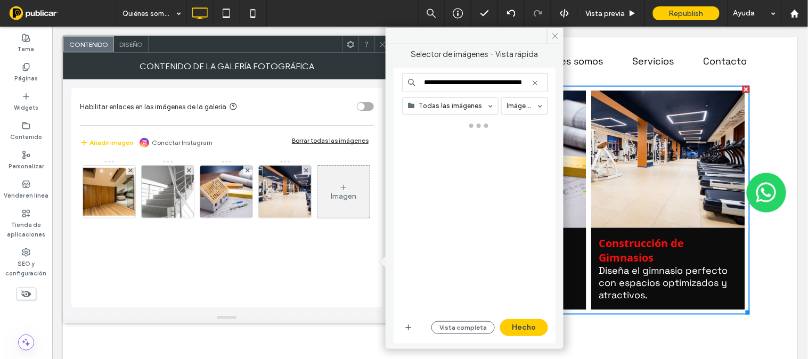
scroll to position [0, 13]
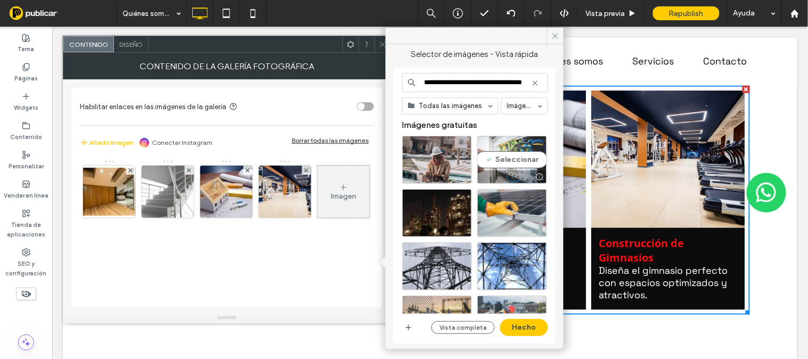
type input "**********"
click at [506, 146] on div "Seleccionar" at bounding box center [512, 160] width 70 height 48
click at [526, 332] on button "Hecho" at bounding box center [524, 327] width 48 height 17
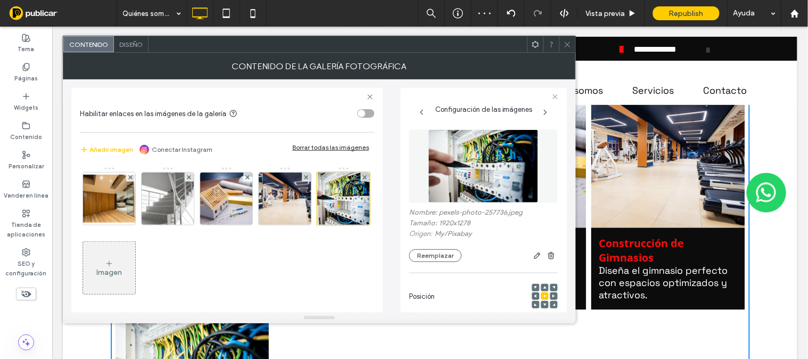
scroll to position [158, 0]
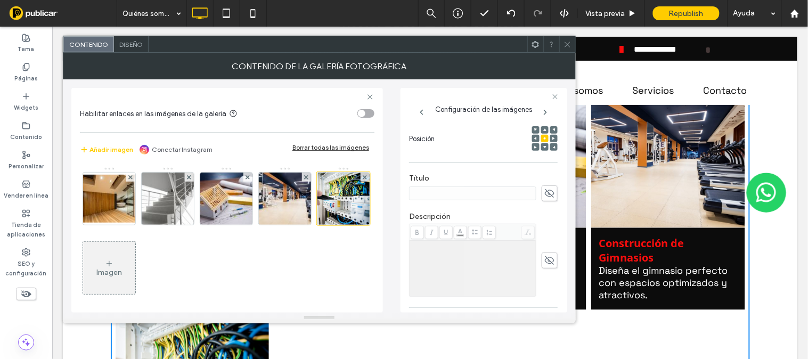
click at [422, 267] on div "Nombre: pexels-photo-257736.jpeg Tamaño: 1920x1278 Origen: My / Pixabay Reempla…" at bounding box center [483, 202] width 149 height 473
drag, startPoint x: 423, startPoint y: 272, endPoint x: 434, endPoint y: 269, distance: 11.9
click at [434, 269] on div "Rich Text Editor" at bounding box center [473, 268] width 124 height 53
click at [435, 269] on div "Rich Text Editor" at bounding box center [473, 268] width 124 height 53
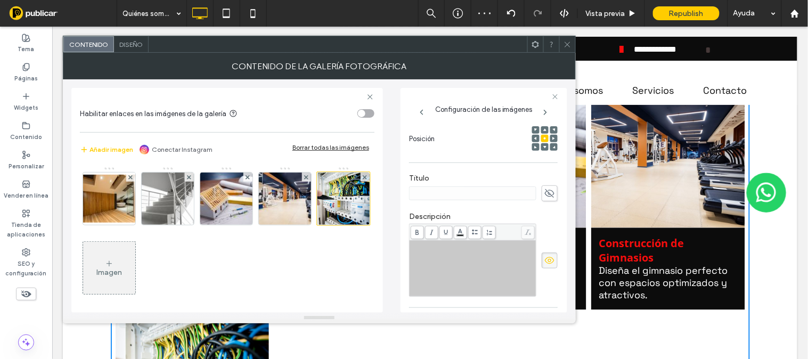
drag, startPoint x: 458, startPoint y: 252, endPoint x: 544, endPoint y: 193, distance: 103.8
click at [544, 193] on div "Nombre: pexels-photo-257736.jpeg Tamaño: 1920x1278 Origen: My / Pixabay Reempla…" at bounding box center [483, 202] width 149 height 473
click at [544, 193] on icon at bounding box center [549, 193] width 11 height 12
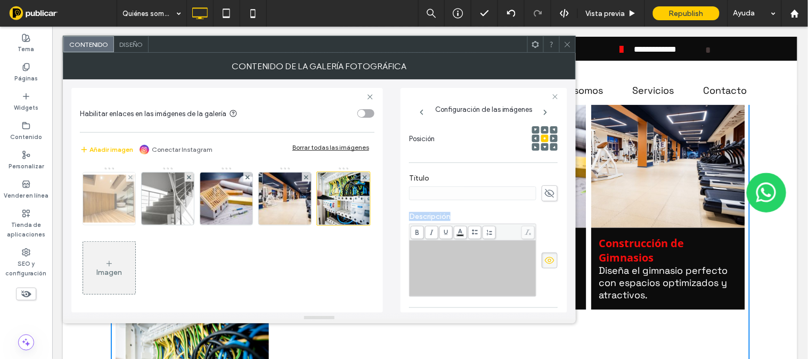
click at [119, 190] on img at bounding box center [109, 199] width 85 height 48
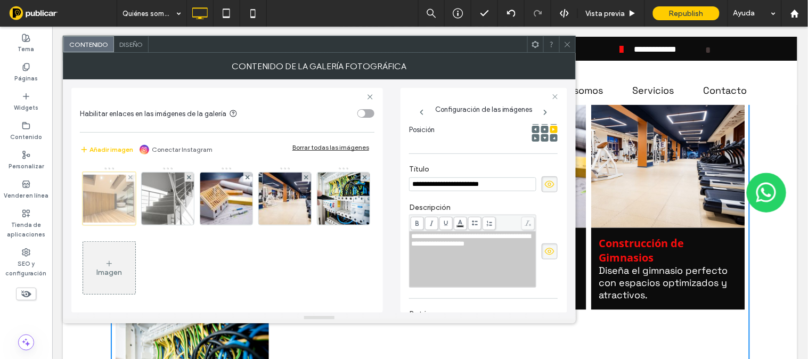
scroll to position [148, 0]
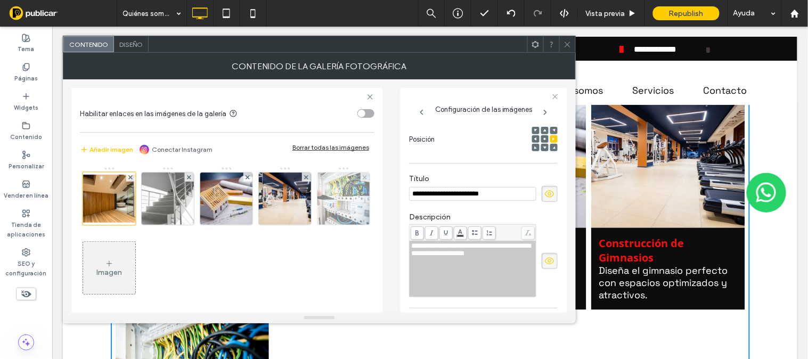
click at [304, 225] on img at bounding box center [343, 198] width 78 height 52
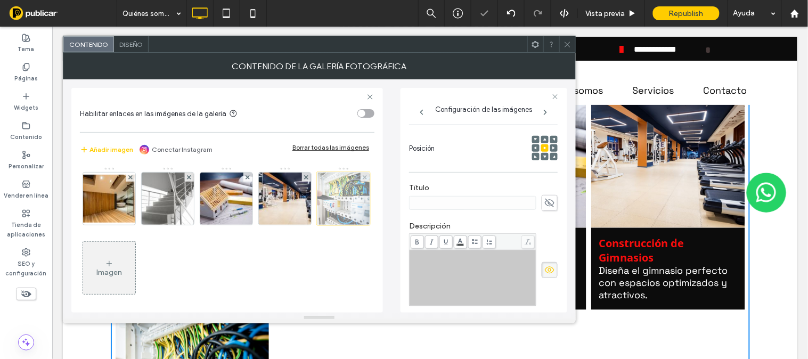
scroll to position [158, 0]
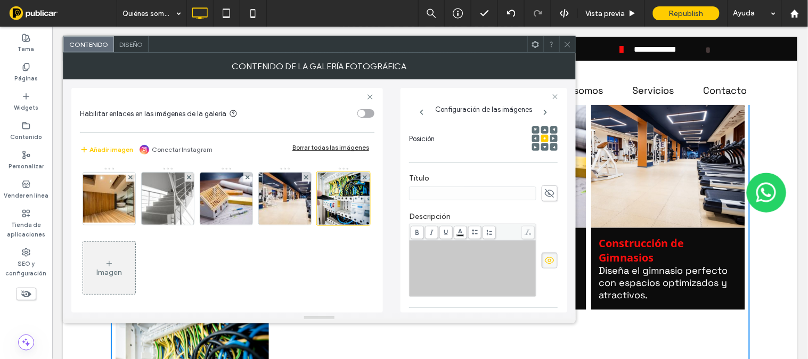
click at [544, 192] on icon at bounding box center [549, 193] width 11 height 12
drag, startPoint x: 440, startPoint y: 195, endPoint x: 400, endPoint y: 193, distance: 40.0
click at [400, 193] on div "Configuración de las imágenes Nombre: pexels-photo-257736.jpeg Tamaño: 1920x127…" at bounding box center [483, 200] width 167 height 225
paste input "**********"
type input "**********"
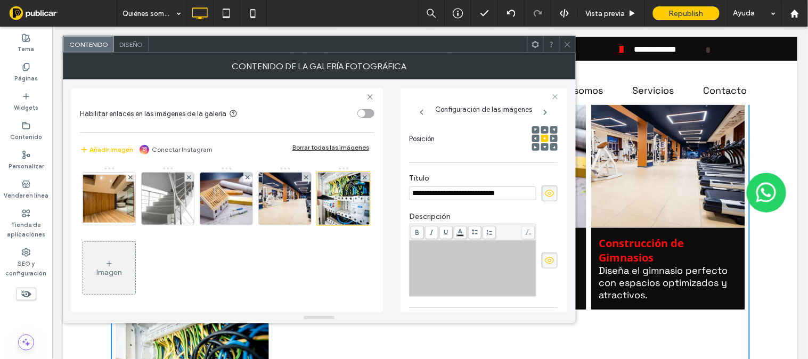
click at [474, 270] on div "Rich Text Editor" at bounding box center [473, 268] width 124 height 53
click at [512, 215] on label "Descripción" at bounding box center [483, 218] width 149 height 12
click at [454, 259] on div "Rich Text Editor" at bounding box center [473, 268] width 124 height 53
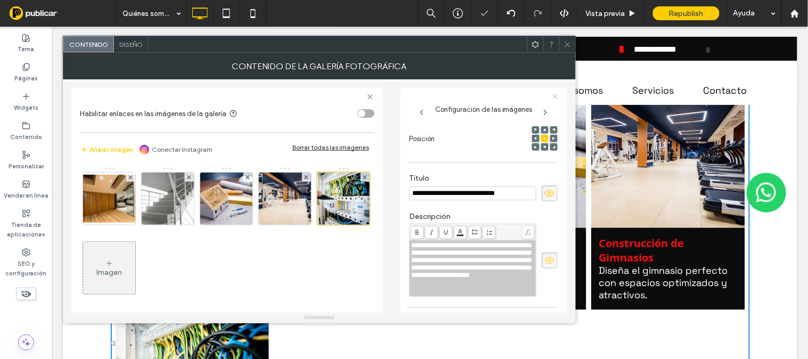
click at [556, 94] on icon at bounding box center [555, 96] width 7 height 7
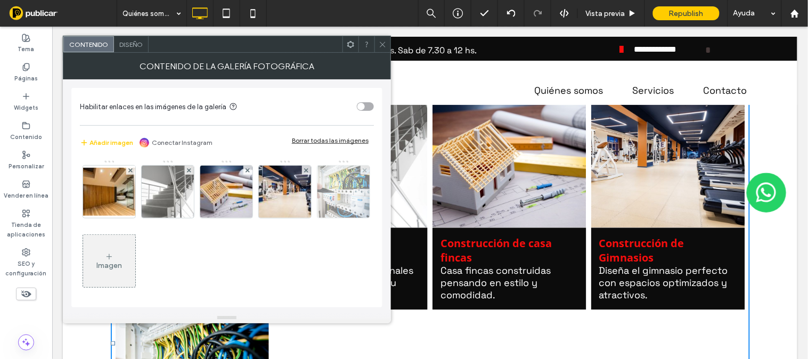
click at [304, 218] on img at bounding box center [343, 192] width 78 height 52
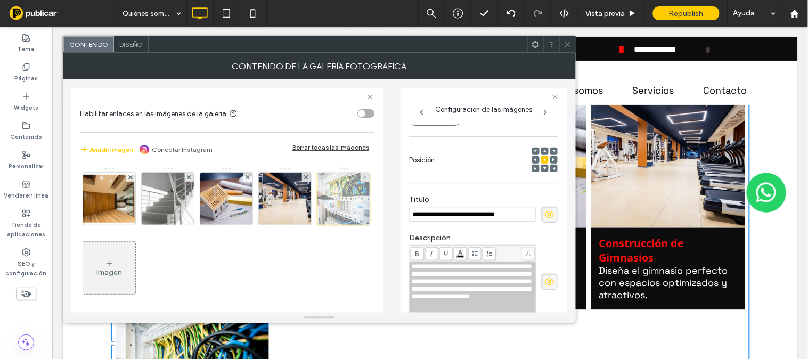
scroll to position [0, 0]
click at [317, 225] on div at bounding box center [343, 198] width 53 height 53
click at [554, 96] on icon at bounding box center [555, 96] width 7 height 7
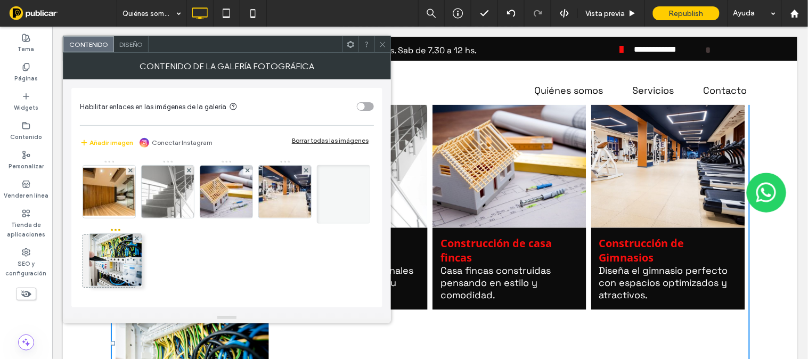
drag, startPoint x: 103, startPoint y: 247, endPoint x: 95, endPoint y: 238, distance: 11.7
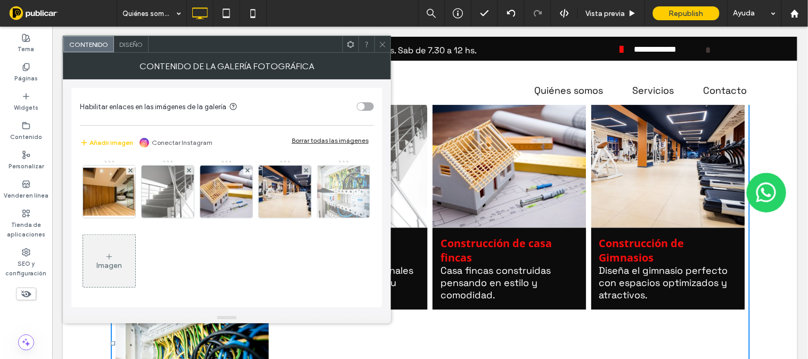
click at [304, 218] on img at bounding box center [343, 192] width 78 height 52
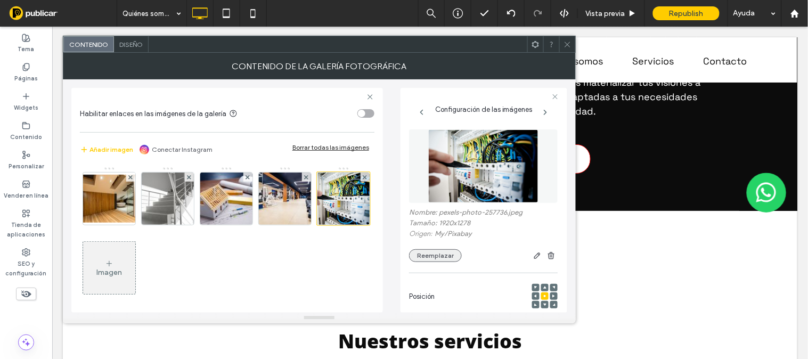
click at [431, 253] on button "Reemplazar" at bounding box center [435, 255] width 53 height 13
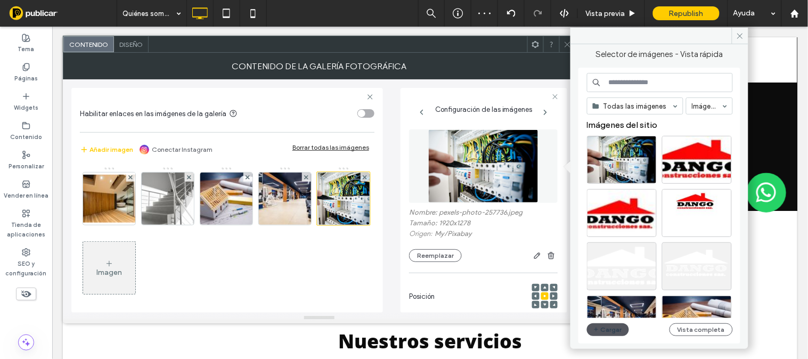
click at [615, 328] on button "Cargar" at bounding box center [608, 329] width 43 height 13
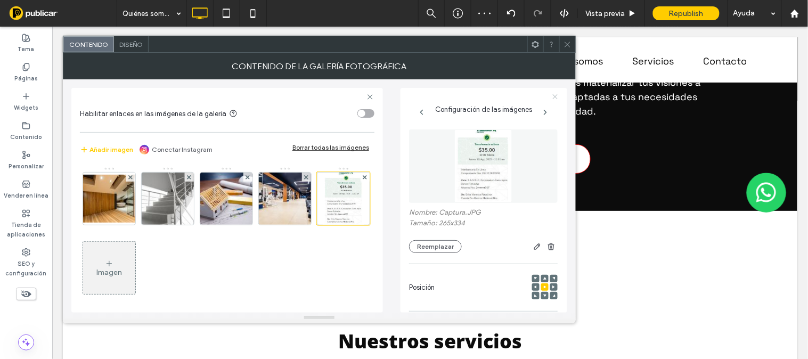
click at [557, 96] on icon at bounding box center [555, 96] width 7 height 7
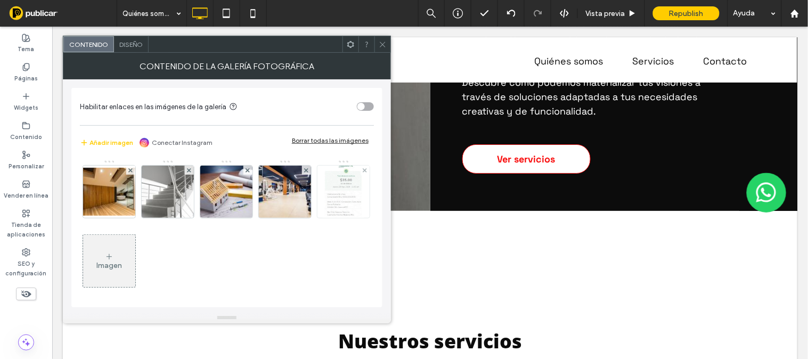
click at [323, 218] on img at bounding box center [344, 192] width 42 height 52
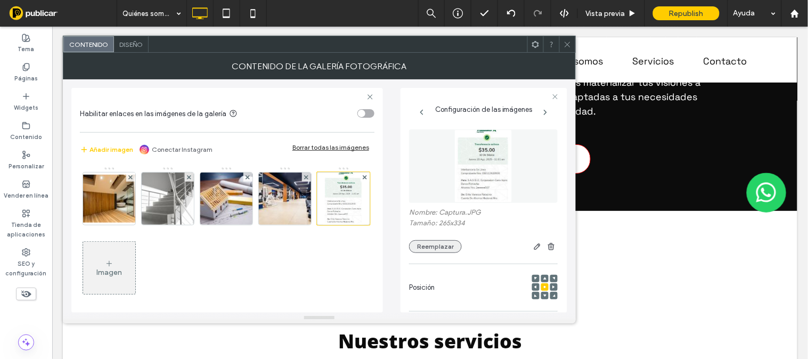
click at [424, 246] on button "Reemplazar" at bounding box center [435, 246] width 53 height 13
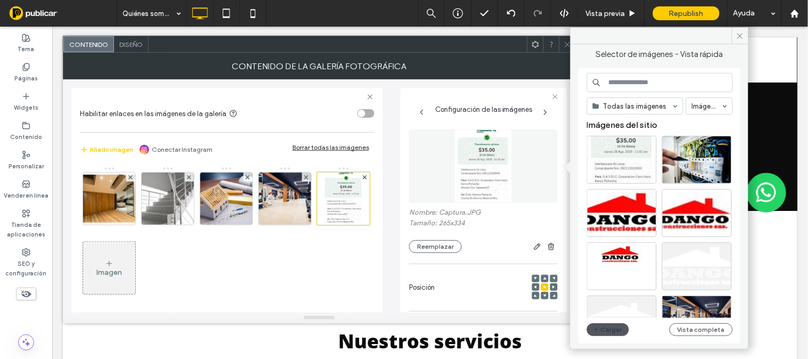
click at [613, 326] on button "Cargar" at bounding box center [608, 329] width 43 height 13
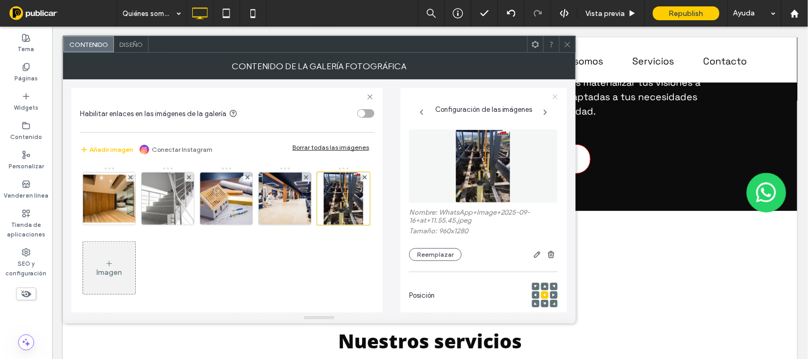
click at [557, 94] on use at bounding box center [555, 96] width 5 height 5
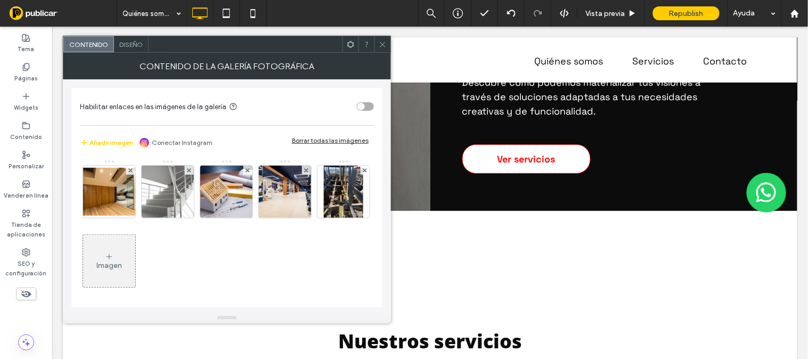
click at [382, 45] on icon at bounding box center [383, 44] width 8 height 8
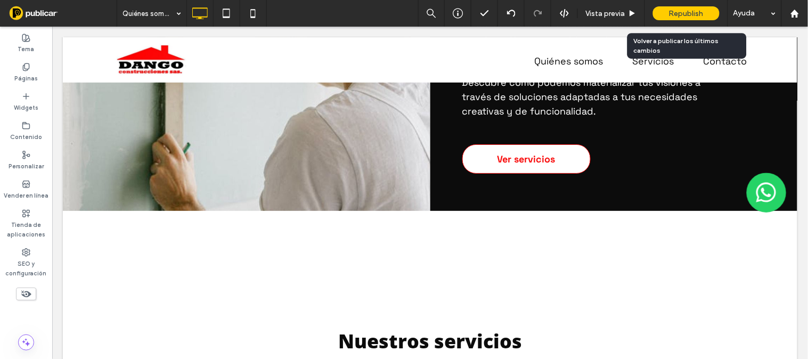
click at [678, 13] on span "Republish" at bounding box center [686, 13] width 35 height 9
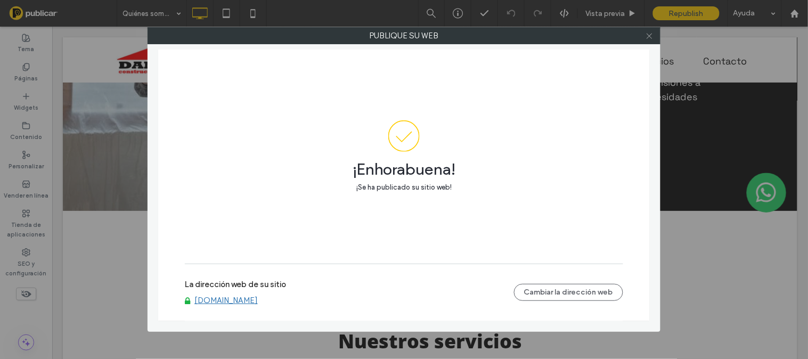
click at [651, 34] on use at bounding box center [648, 35] width 5 height 5
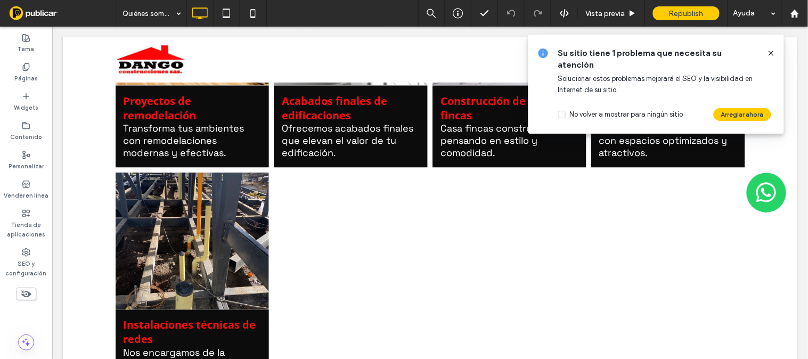
scroll to position [1473, 0]
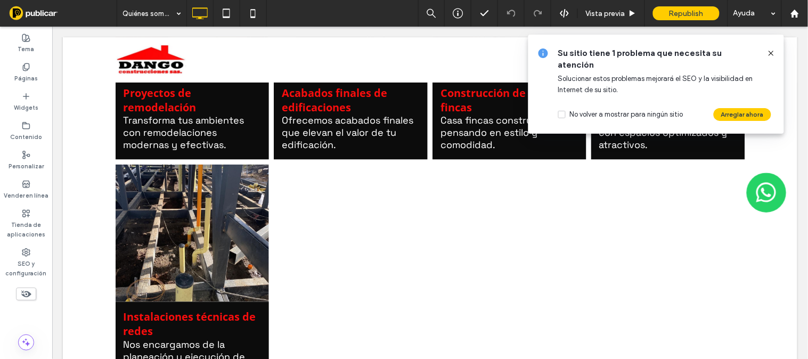
click at [772, 50] on icon at bounding box center [771, 53] width 9 height 9
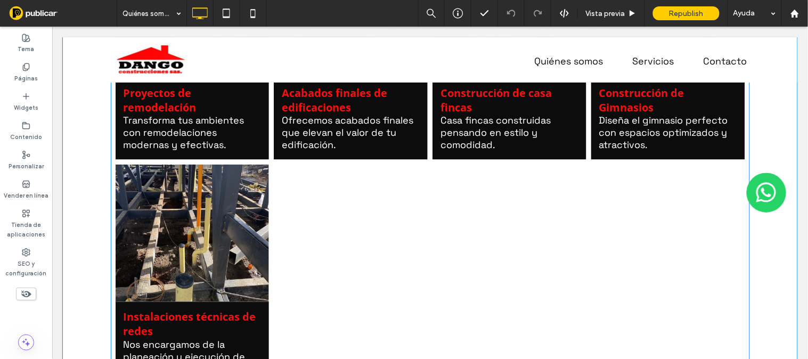
scroll to position [1315, 0]
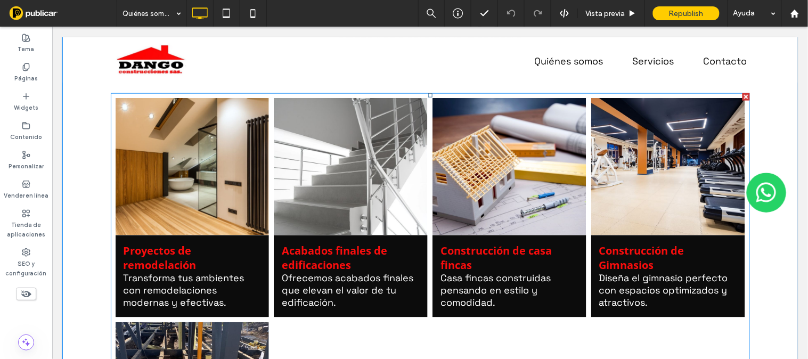
click at [473, 264] on h3 "Construcción de casa fincas" at bounding box center [509, 257] width 138 height 29
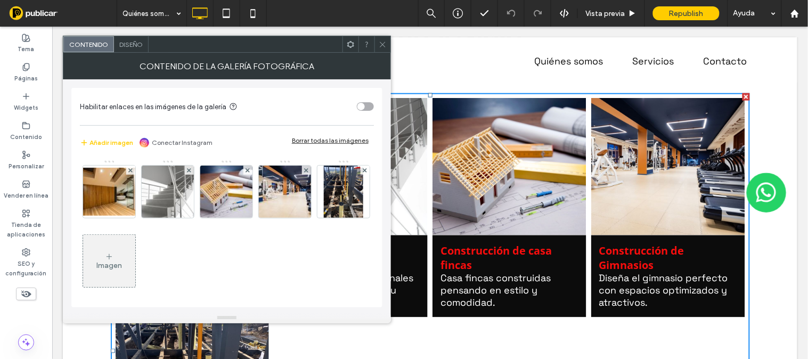
click at [135, 251] on div "Imagen" at bounding box center [109, 261] width 52 height 50
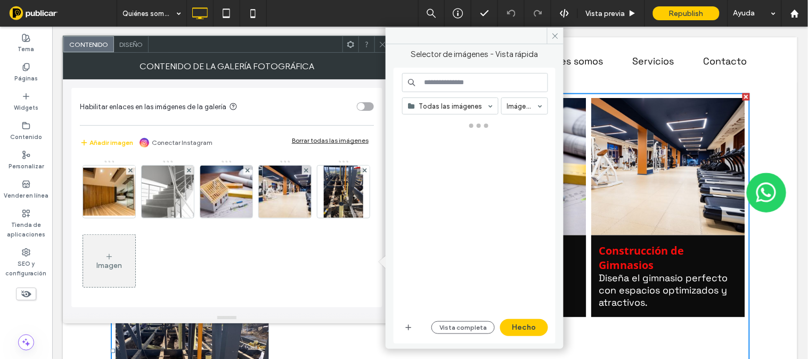
click at [455, 86] on input at bounding box center [475, 82] width 146 height 19
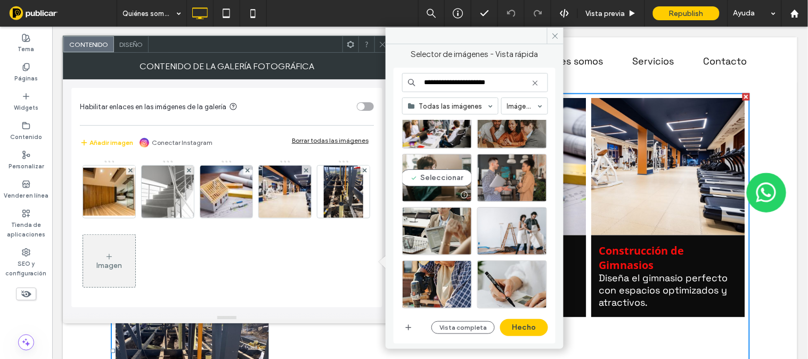
scroll to position [472, 0]
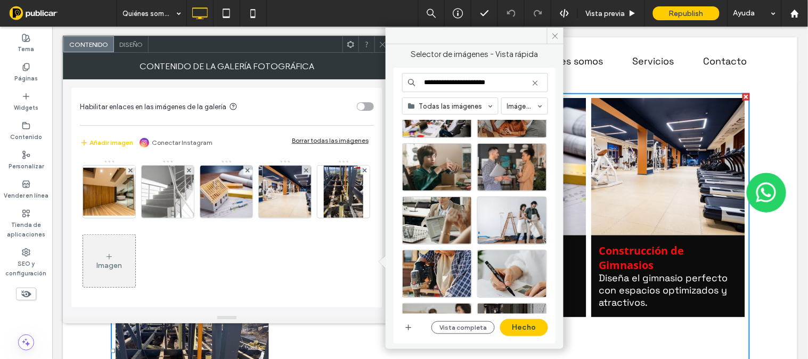
type input "**********"
click at [535, 87] on icon at bounding box center [535, 83] width 9 height 9
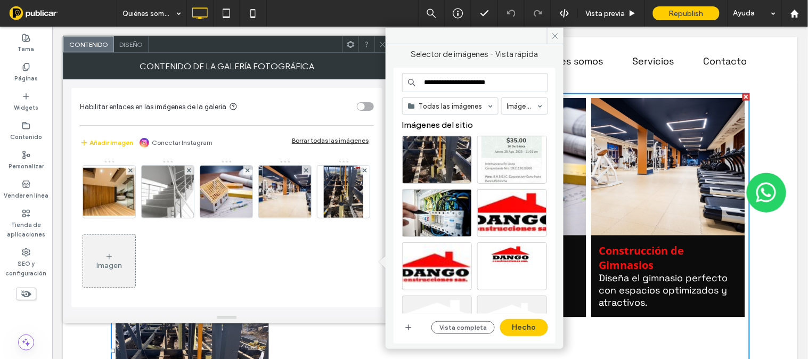
type input "**********"
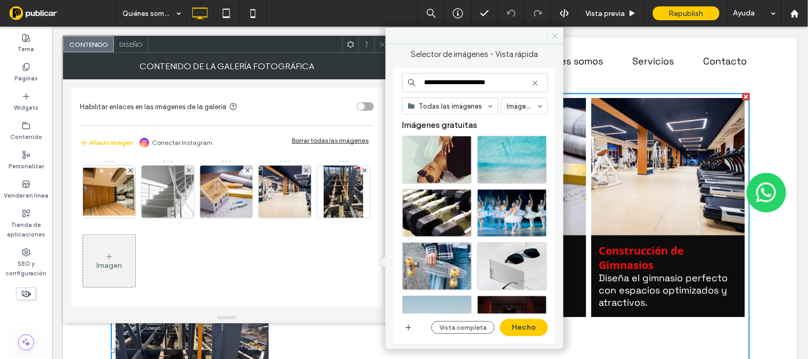
click at [554, 35] on icon at bounding box center [555, 36] width 8 height 8
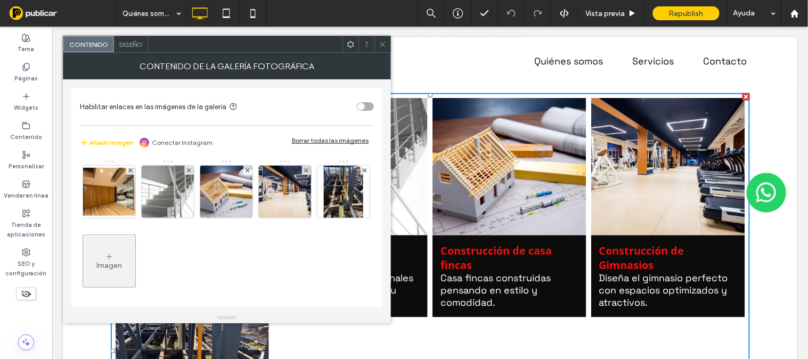
click at [122, 263] on div "Imagen" at bounding box center [109, 265] width 26 height 9
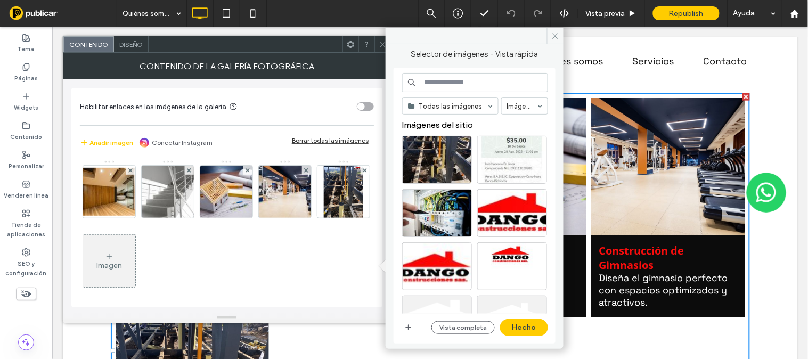
click at [449, 84] on input at bounding box center [475, 82] width 146 height 19
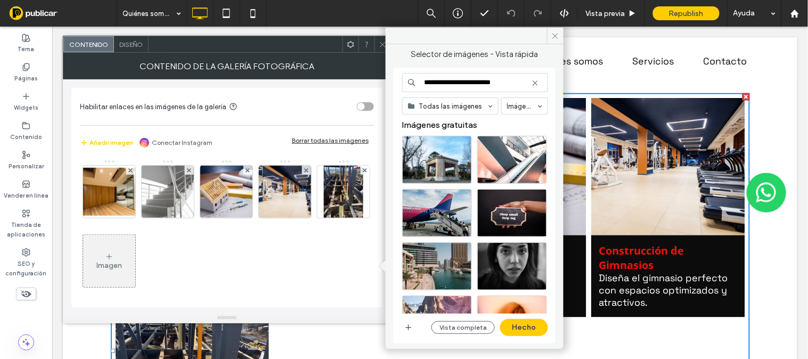
drag, startPoint x: 465, startPoint y: 83, endPoint x: 412, endPoint y: 83, distance: 53.2
click at [412, 83] on div "**********" at bounding box center [475, 82] width 146 height 19
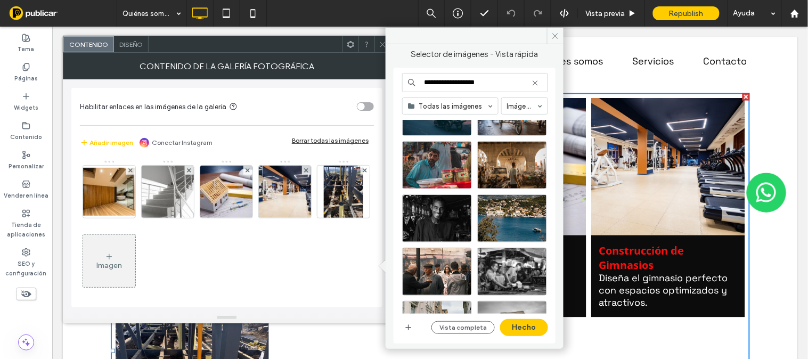
scroll to position [270, 0]
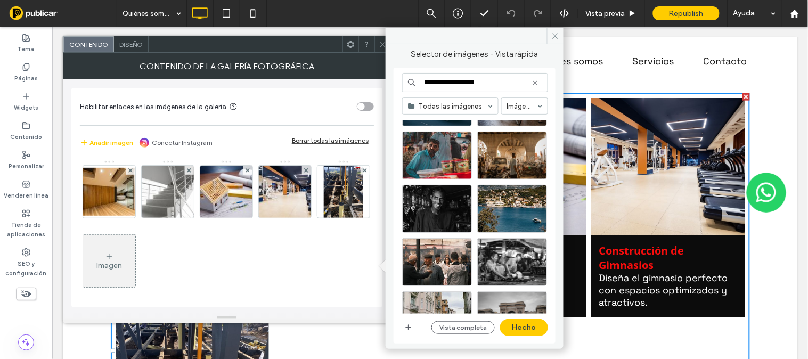
click at [490, 83] on input "**********" at bounding box center [475, 82] width 146 height 19
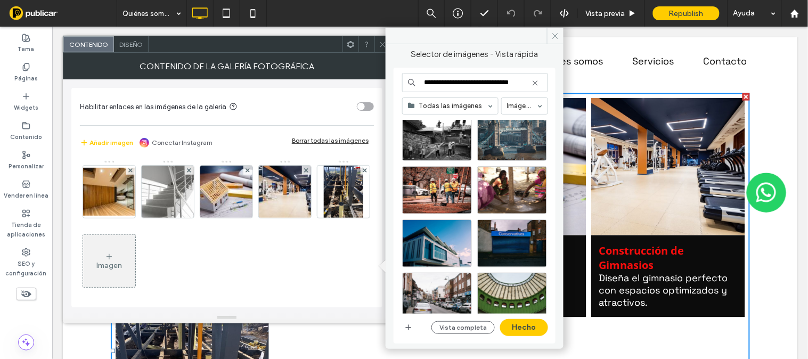
scroll to position [0, 0]
drag, startPoint x: 507, startPoint y: 216, endPoint x: 553, endPoint y: 206, distance: 46.3
click at [553, 206] on div "Imágenes gratuitas" at bounding box center [479, 217] width 154 height 194
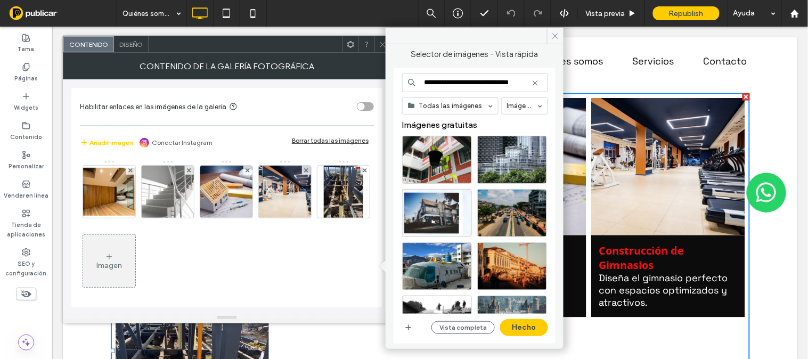
click at [601, 206] on link at bounding box center [667, 166] width 163 height 145
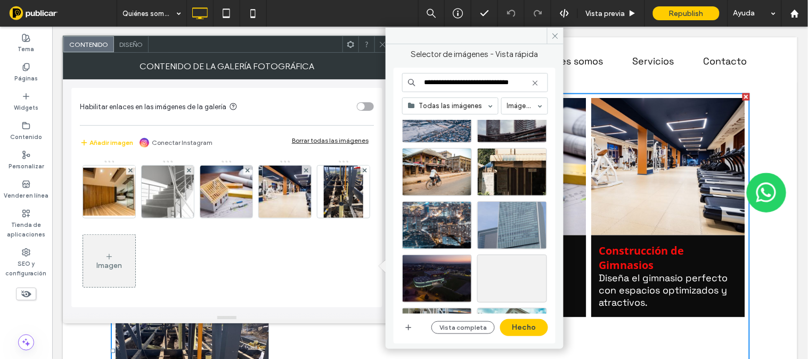
scroll to position [1110, 0]
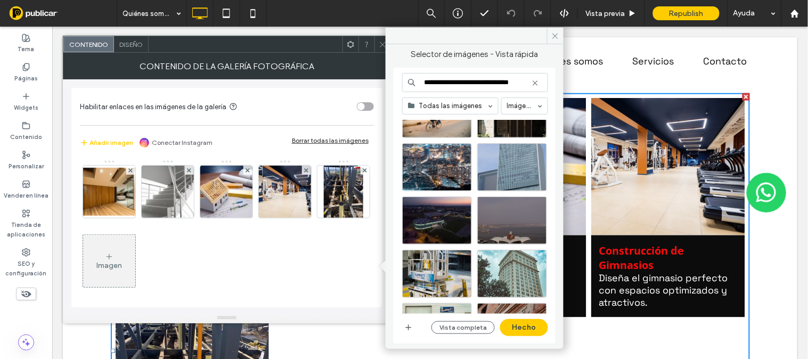
drag, startPoint x: 486, startPoint y: 81, endPoint x: 421, endPoint y: 81, distance: 64.9
click at [421, 81] on input "**********" at bounding box center [475, 82] width 146 height 19
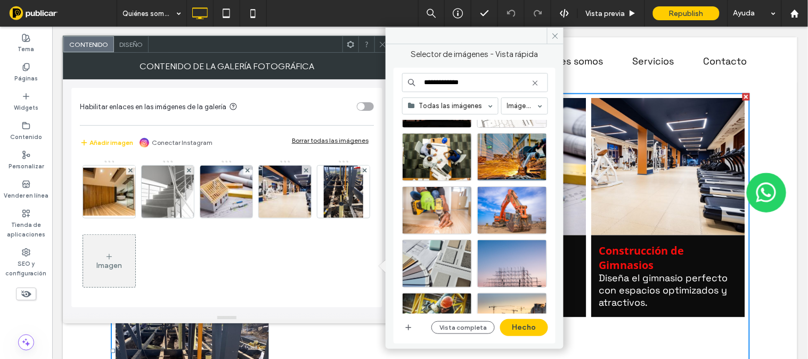
scroll to position [191, 0]
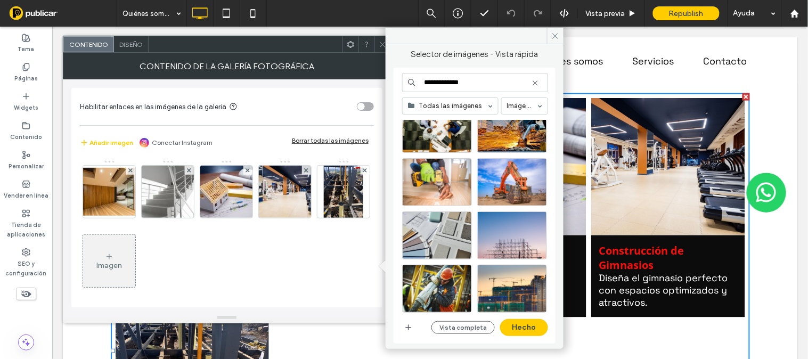
drag, startPoint x: 550, startPoint y: 224, endPoint x: 549, endPoint y: 229, distance: 5.4
click at [549, 229] on div at bounding box center [479, 237] width 154 height 53
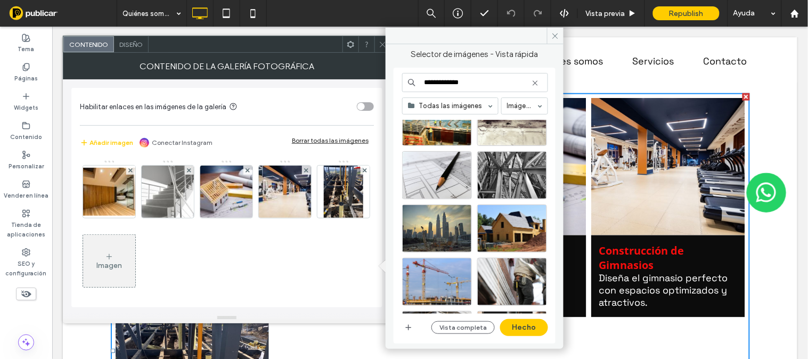
scroll to position [542, 0]
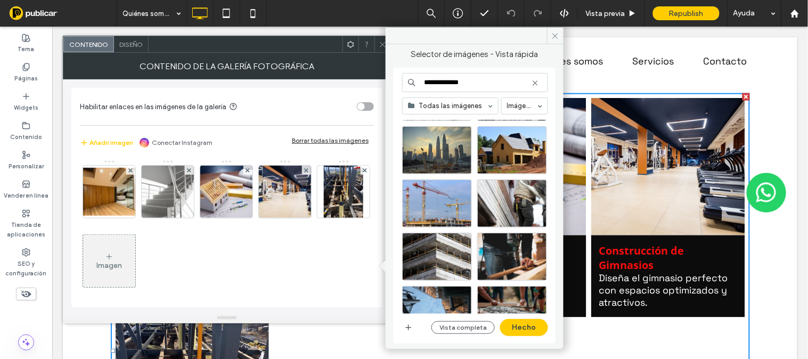
click at [474, 87] on input "**********" at bounding box center [475, 82] width 146 height 19
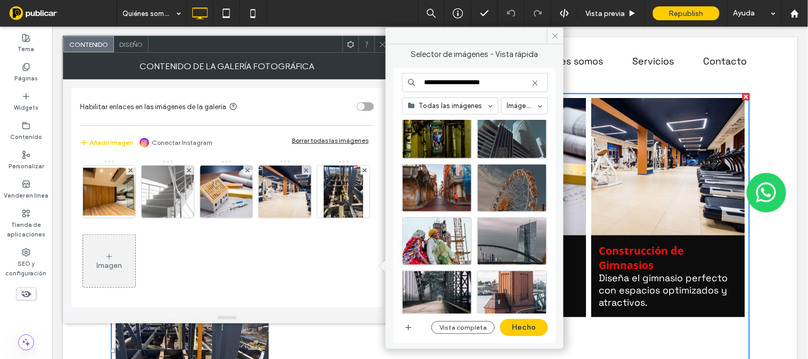
scroll to position [1049, 0]
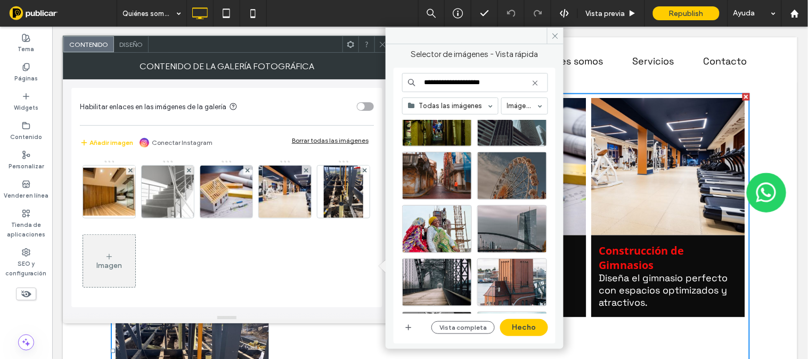
drag, startPoint x: 490, startPoint y: 84, endPoint x: 387, endPoint y: 78, distance: 102.9
click at [387, 78] on div "**********" at bounding box center [474, 192] width 178 height 297
type input "**********"
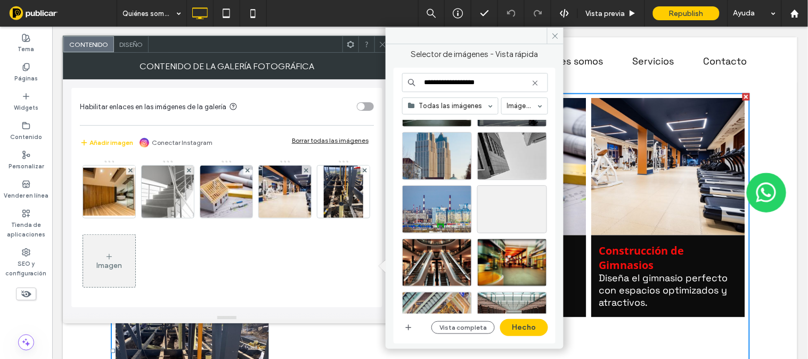
scroll to position [379, 0]
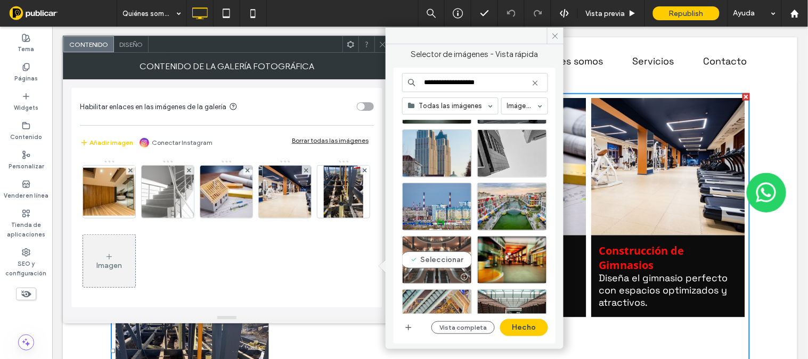
click at [434, 257] on div "Seleccionar" at bounding box center [437, 260] width 70 height 48
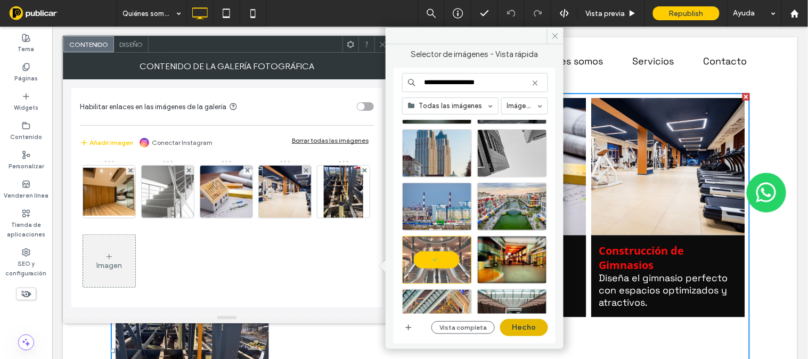
click at [531, 328] on button "Hecho" at bounding box center [524, 327] width 48 height 17
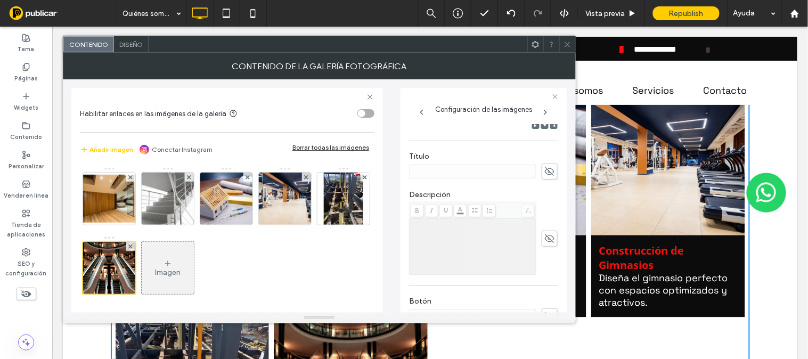
scroll to position [191, 0]
click at [545, 167] on use at bounding box center [550, 168] width 10 height 9
click at [489, 241] on div "Rich Text Editor" at bounding box center [473, 243] width 124 height 53
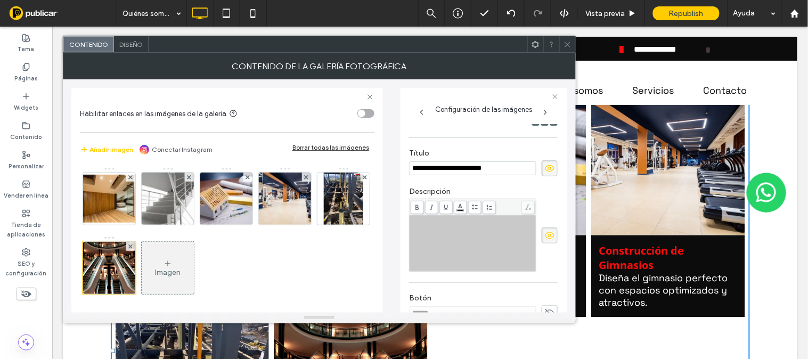
drag, startPoint x: 462, startPoint y: 171, endPoint x: 394, endPoint y: 169, distance: 67.1
click at [394, 169] on div "**********" at bounding box center [319, 195] width 496 height 233
type input "**********"
click at [438, 241] on div "Rich Text Editor" at bounding box center [473, 243] width 124 height 53
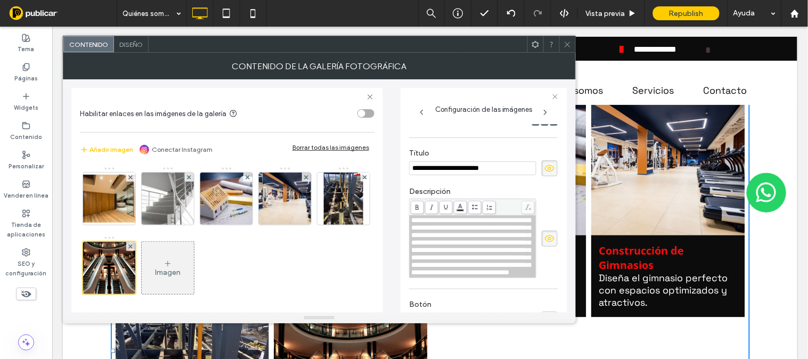
click at [180, 273] on div "Imagen" at bounding box center [168, 272] width 26 height 9
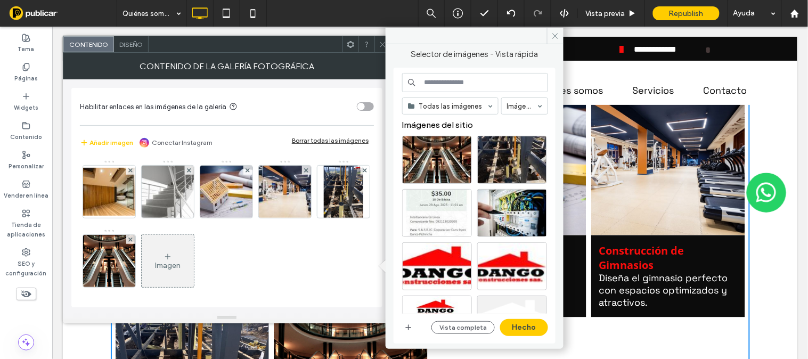
click at [180, 261] on div "Imagen" at bounding box center [168, 265] width 26 height 9
click at [475, 82] on input at bounding box center [475, 82] width 146 height 19
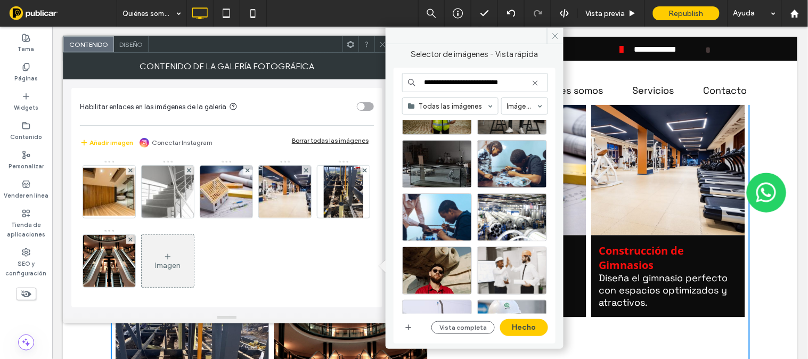
scroll to position [461, 0]
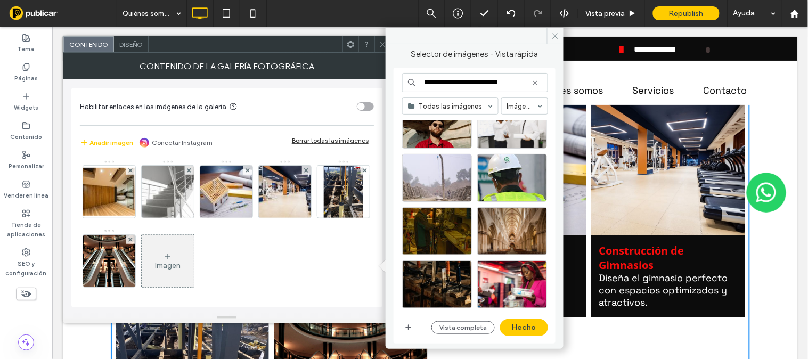
drag, startPoint x: 492, startPoint y: 84, endPoint x: 400, endPoint y: 85, distance: 91.6
click at [400, 85] on div "**********" at bounding box center [474, 206] width 162 height 276
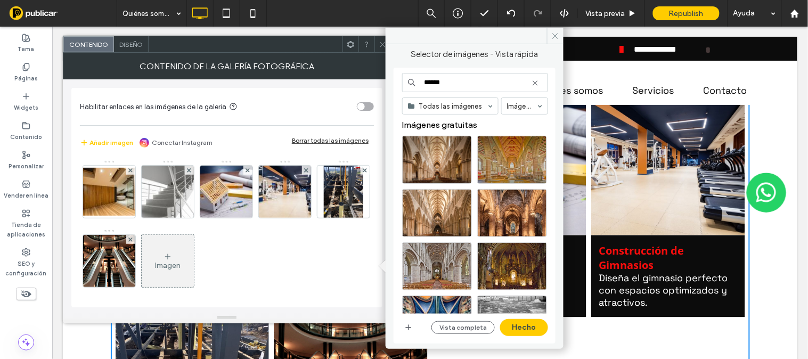
click at [465, 83] on input "*****" at bounding box center [475, 82] width 146 height 19
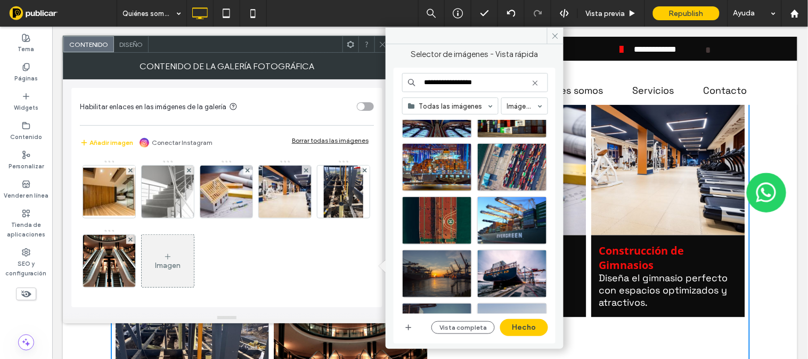
scroll to position [787, 0]
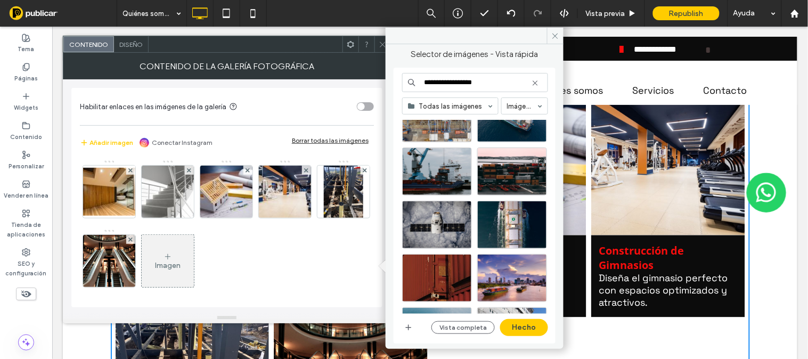
click at [443, 84] on input "**********" at bounding box center [475, 82] width 146 height 19
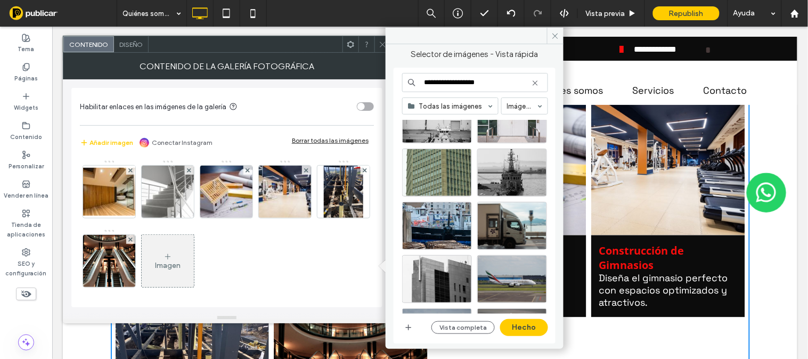
scroll to position [969, 0]
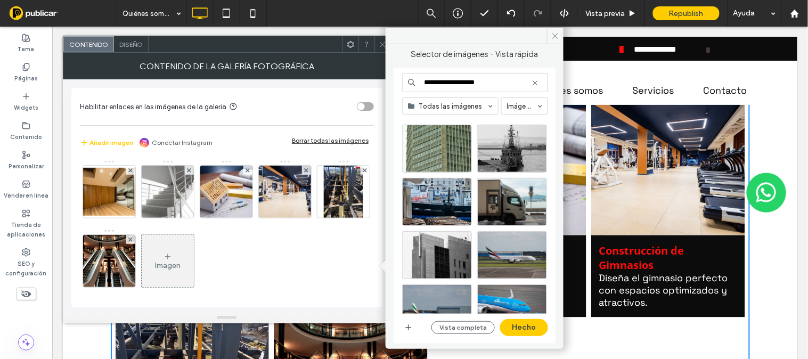
click at [493, 83] on input "**********" at bounding box center [475, 82] width 146 height 19
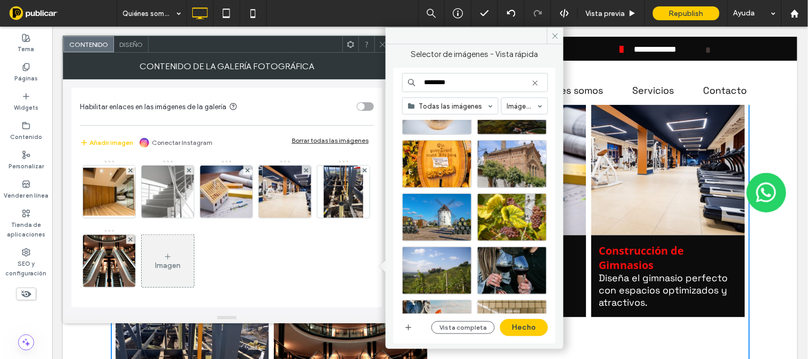
scroll to position [461, 0]
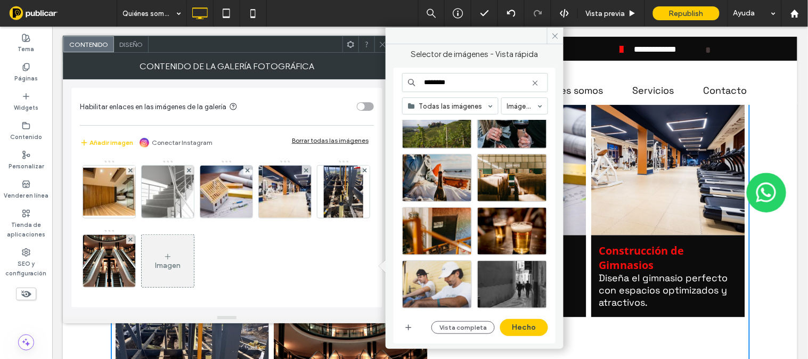
click at [458, 81] on input "*******" at bounding box center [475, 82] width 146 height 19
click at [476, 82] on input "*******" at bounding box center [475, 82] width 146 height 19
type input "**********"
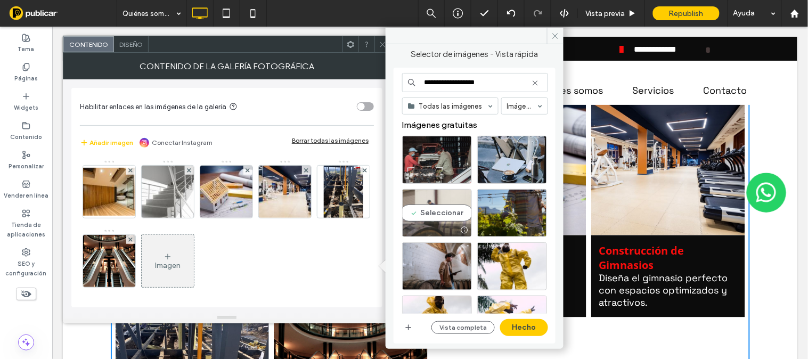
click at [440, 211] on div "Seleccionar" at bounding box center [437, 213] width 70 height 48
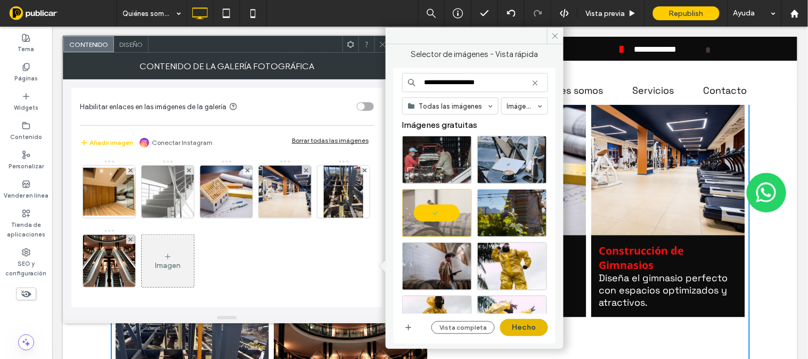
click at [525, 325] on button "Hecho" at bounding box center [524, 327] width 48 height 17
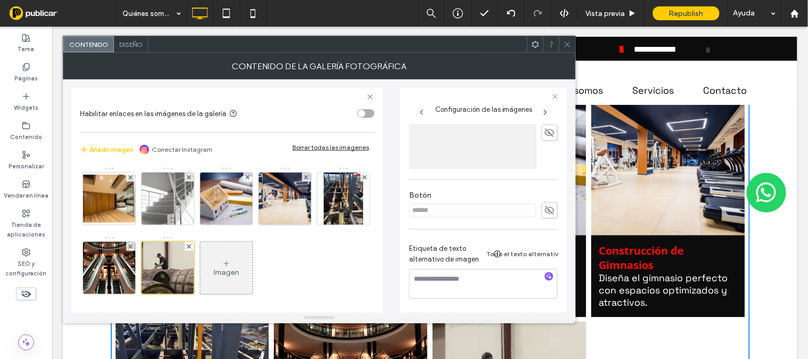
scroll to position [134, 0]
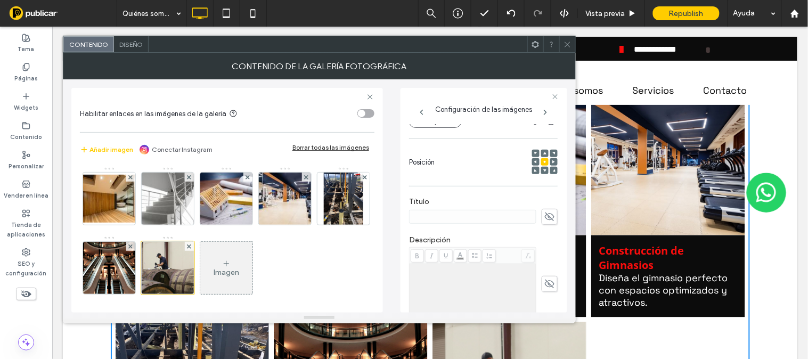
click at [545, 216] on use at bounding box center [550, 216] width 10 height 9
type input "**********"
click at [433, 280] on div "Rich Text Editor" at bounding box center [473, 291] width 124 height 53
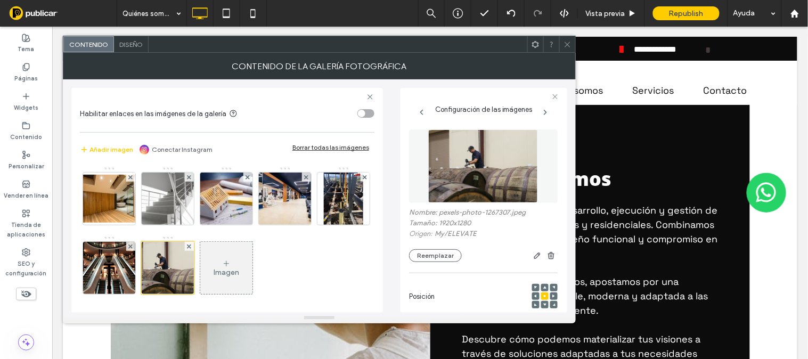
scroll to position [4, 0]
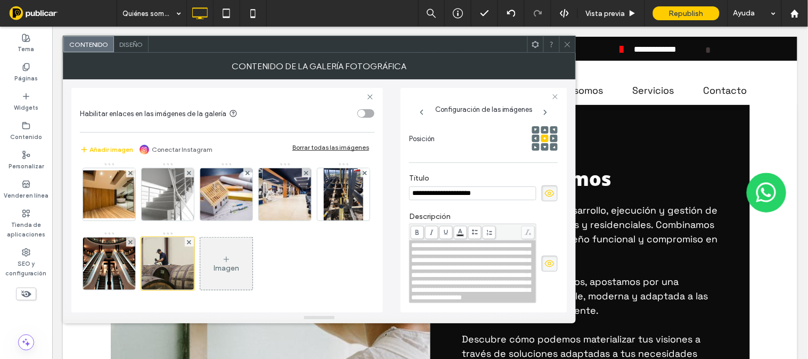
drag, startPoint x: 437, startPoint y: 254, endPoint x: 368, endPoint y: 110, distance: 160.5
click at [368, 110] on div "**********" at bounding box center [319, 195] width 496 height 233
drag, startPoint x: 368, startPoint y: 110, endPoint x: 327, endPoint y: 122, distance: 42.9
click at [334, 120] on section "Habilitar enlaces en las imágenes de la galería" at bounding box center [227, 113] width 294 height 27
click at [567, 41] on icon at bounding box center [567, 44] width 8 height 8
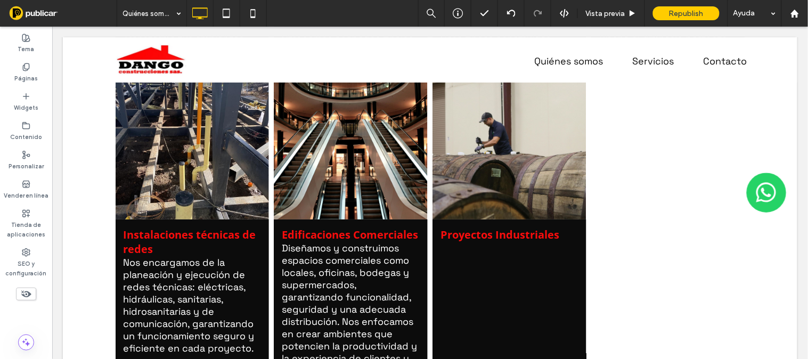
scroll to position [1946, 0]
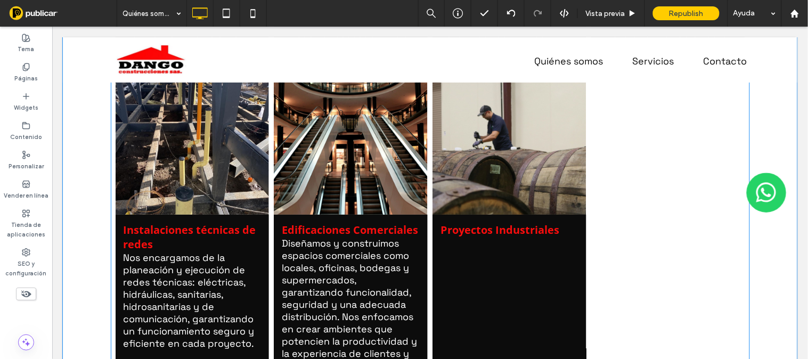
click at [520, 248] on span "Proyectos Industriales Button" at bounding box center [509, 316] width 154 height 204
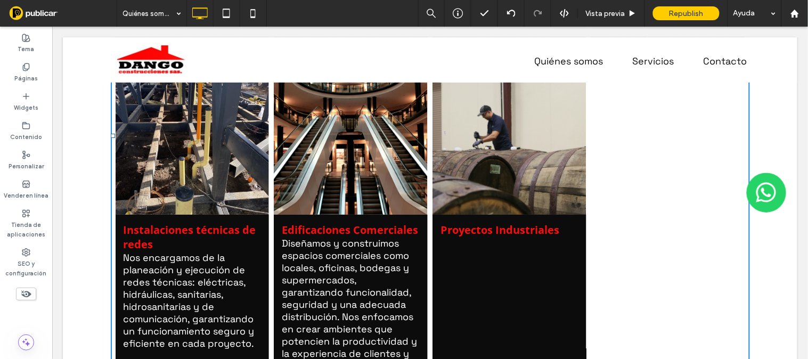
click at [522, 232] on h3 "Proyectos Industriales" at bounding box center [499, 229] width 119 height 14
click at [525, 263] on span "Proyectos Industriales Button" at bounding box center [509, 316] width 154 height 204
click at [506, 167] on link at bounding box center [508, 144] width 163 height 145
click at [492, 129] on link at bounding box center [508, 144] width 163 height 145
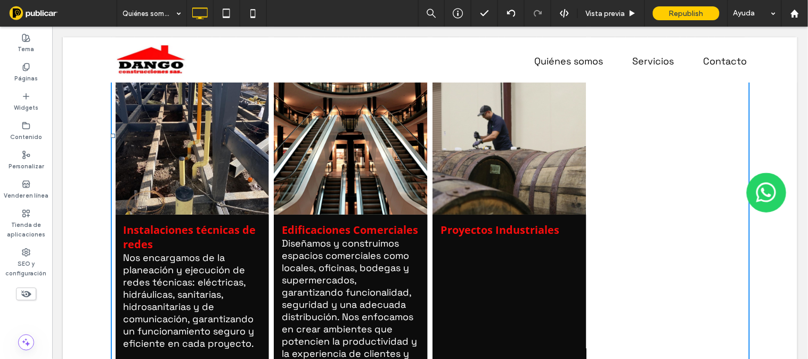
click at [492, 129] on link at bounding box center [508, 144] width 163 height 145
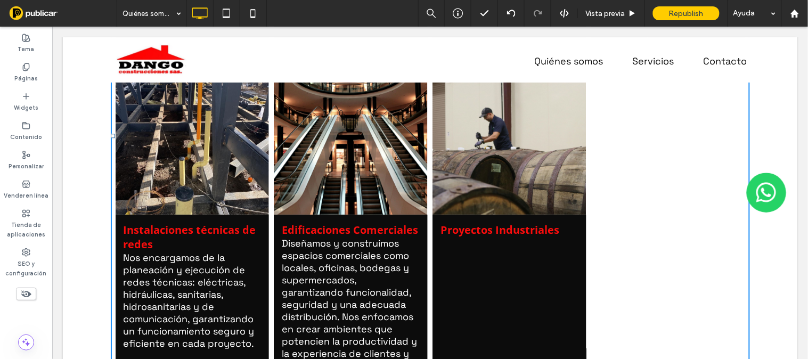
click at [374, 166] on div "Habilitar enlaces en las imágenes de la galería Añadir imagen Conectar Instagra…" at bounding box center [226, 197] width 311 height 219
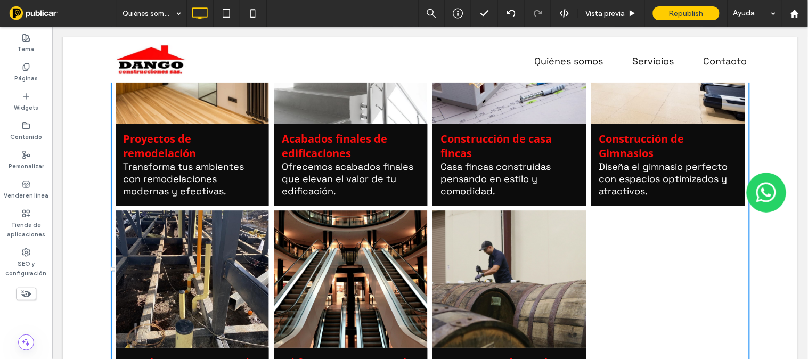
scroll to position [1808, 0]
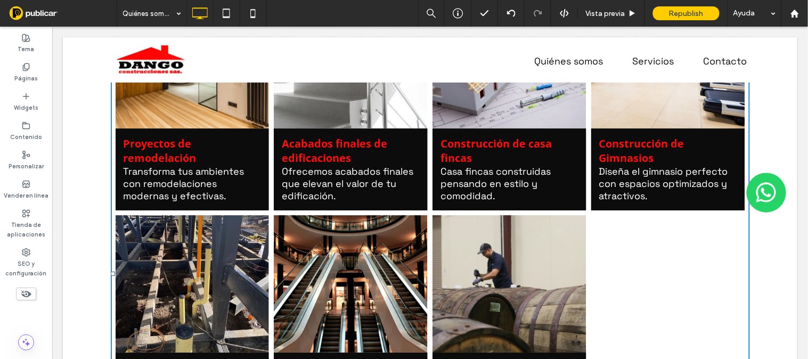
click at [443, 282] on link at bounding box center [508, 282] width 163 height 145
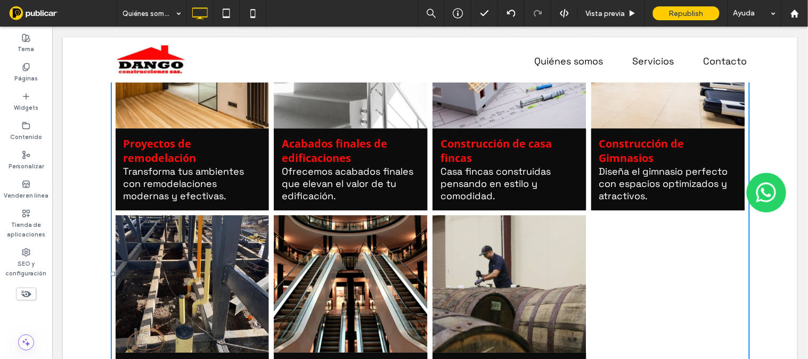
click at [355, 248] on link at bounding box center [350, 283] width 154 height 137
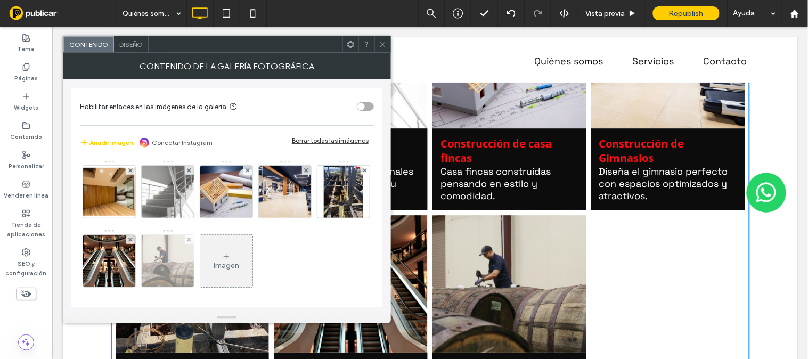
click at [207, 261] on img at bounding box center [167, 261] width 78 height 52
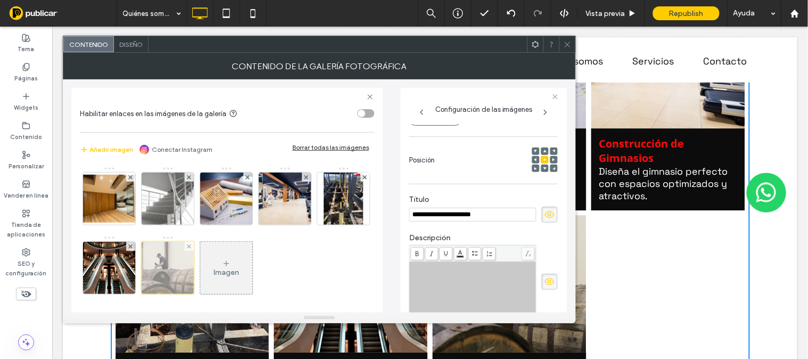
scroll to position [0, 0]
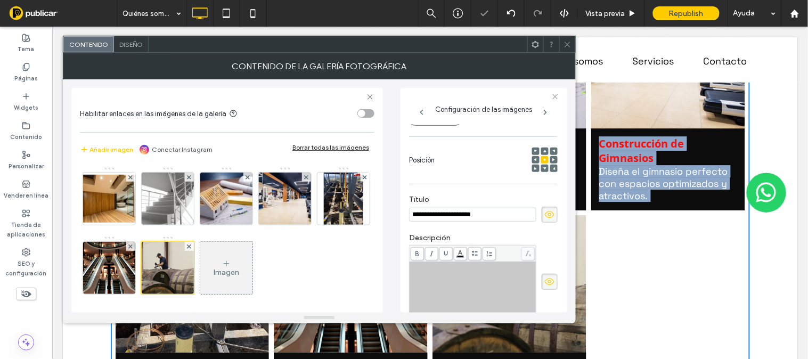
drag, startPoint x: 579, startPoint y: 172, endPoint x: 573, endPoint y: 233, distance: 60.4
click at [573, 233] on div "Proyectos de remodelación Transforma tus ambientes con remodelaciones modernas …" at bounding box center [429, 273] width 639 height 575
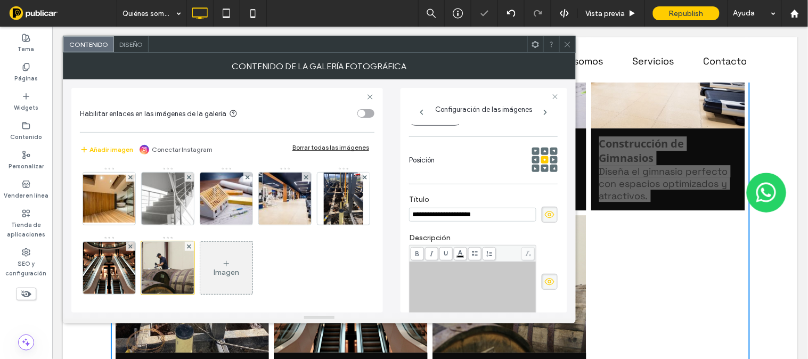
click at [435, 285] on div "Rich Text Editor" at bounding box center [473, 289] width 124 height 53
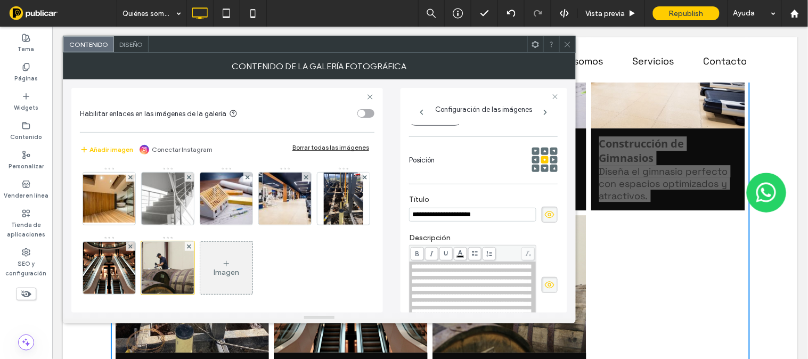
scroll to position [345, 0]
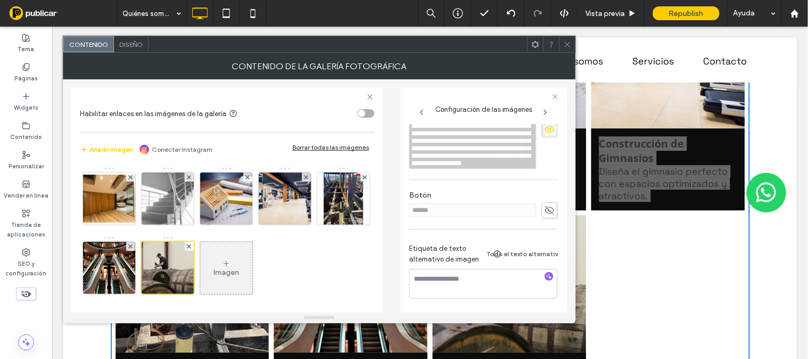
click at [566, 42] on icon at bounding box center [567, 44] width 8 height 8
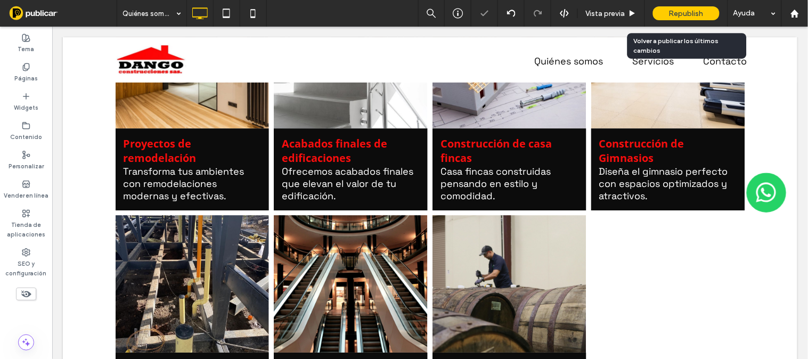
click at [672, 15] on span "Republish" at bounding box center [686, 13] width 35 height 9
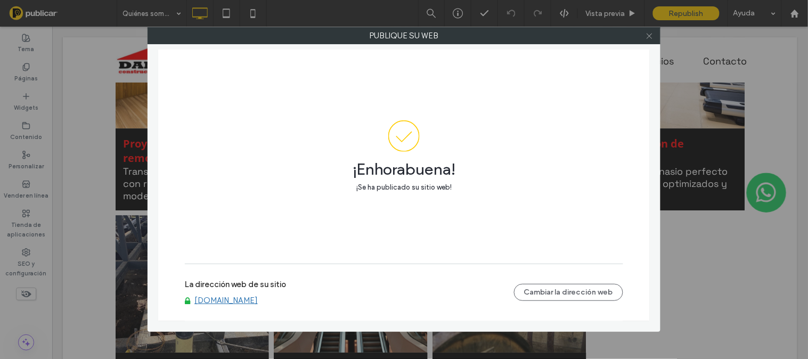
click at [651, 39] on icon at bounding box center [649, 36] width 8 height 8
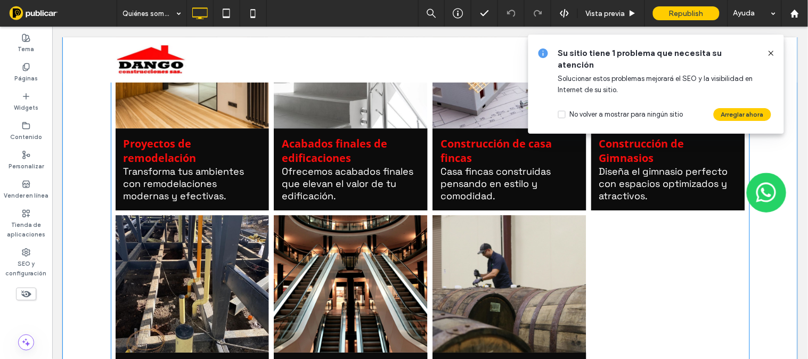
click at [517, 309] on link at bounding box center [508, 282] width 163 height 145
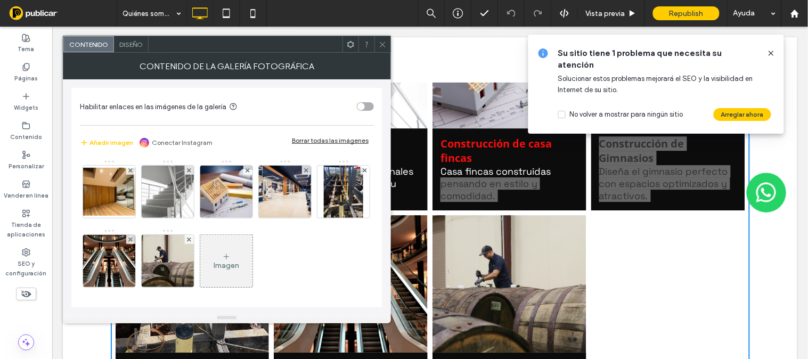
click at [239, 267] on div "Imagen" at bounding box center [226, 265] width 26 height 9
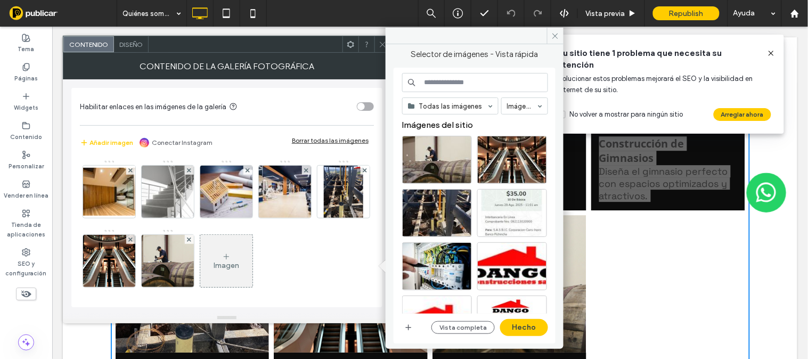
click at [481, 84] on input at bounding box center [475, 82] width 146 height 19
type input "*"
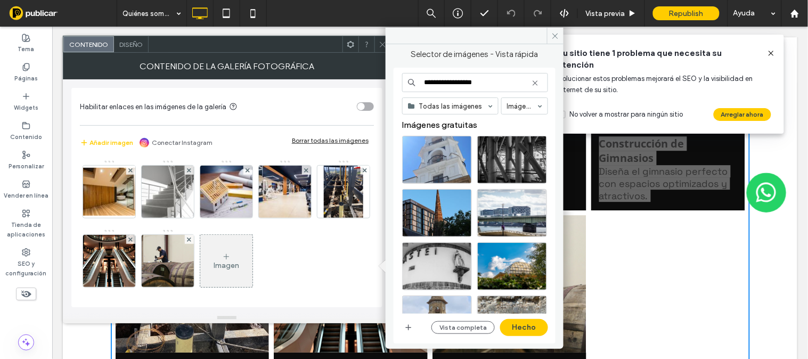
click at [487, 82] on input "**********" at bounding box center [475, 82] width 146 height 19
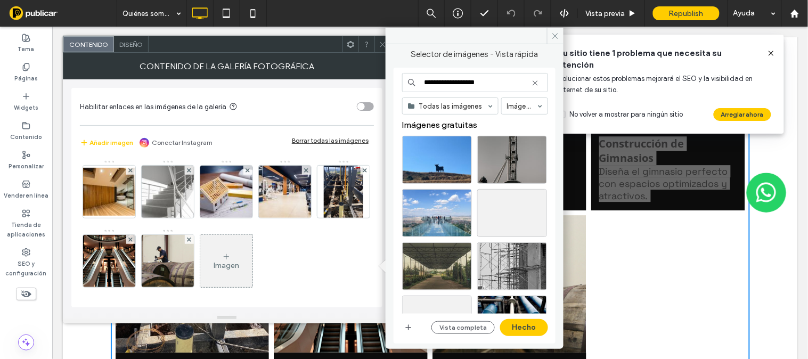
scroll to position [315, 0]
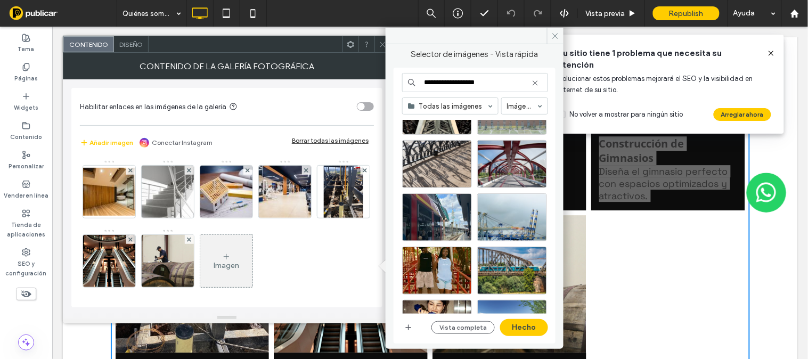
click at [490, 84] on input "**********" at bounding box center [475, 82] width 146 height 19
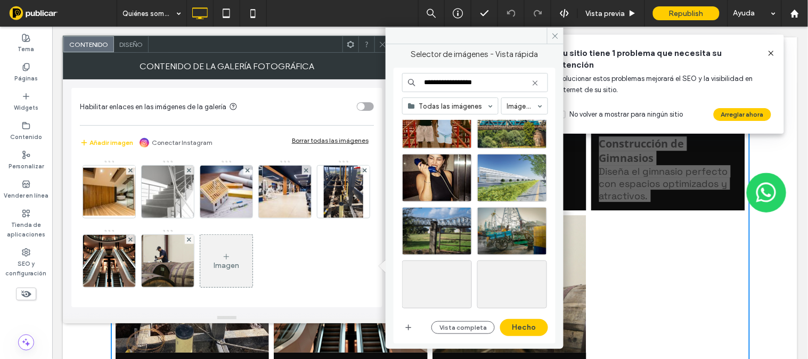
scroll to position [0, 0]
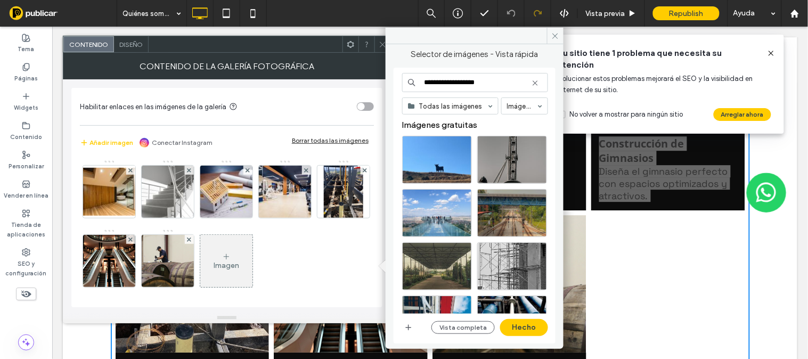
type input "**********"
click at [252, 240] on div "Imagen" at bounding box center [226, 261] width 52 height 50
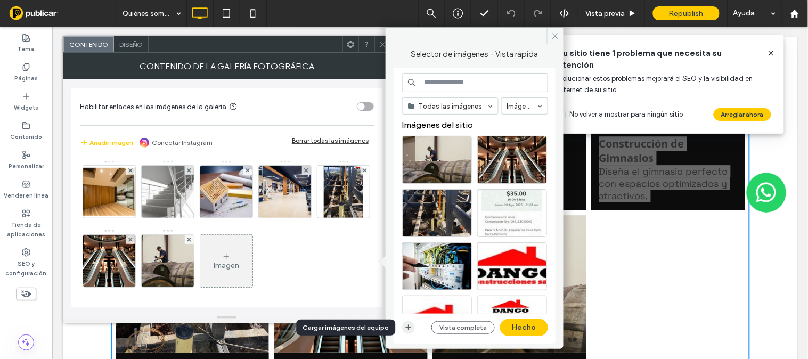
click at [410, 327] on use "button" at bounding box center [409, 328] width 6 height 6
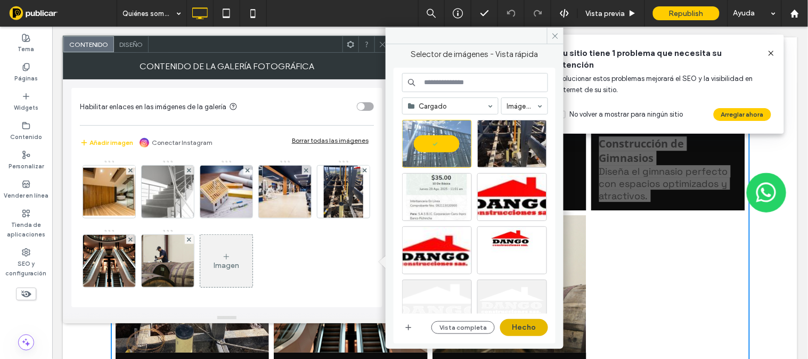
click at [522, 330] on button "Hecho" at bounding box center [524, 327] width 48 height 17
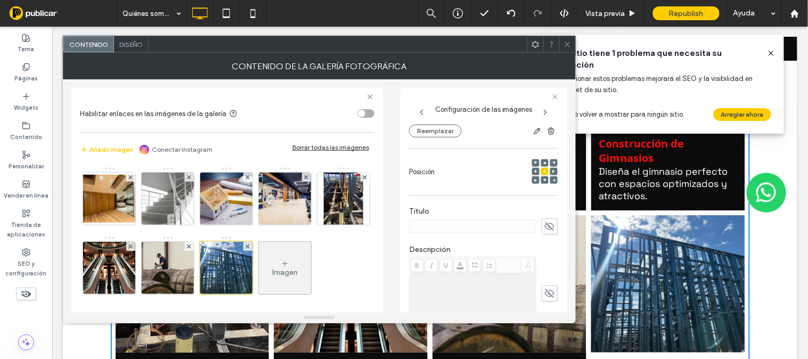
scroll to position [129, 0]
click at [544, 221] on icon at bounding box center [549, 221] width 11 height 12
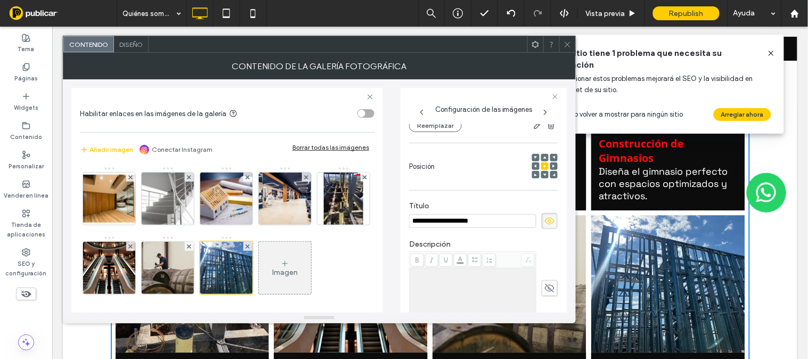
type input "**********"
click at [427, 286] on div "Rich Text Editor" at bounding box center [473, 295] width 124 height 53
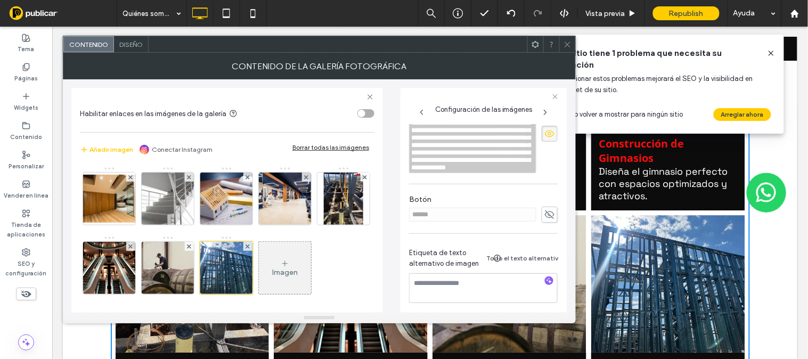
scroll to position [344, 0]
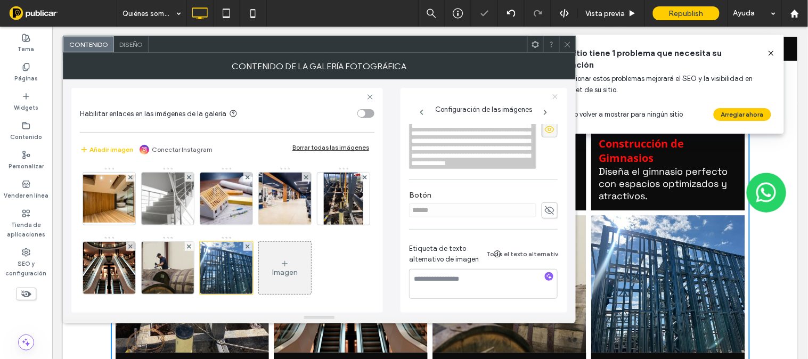
click at [556, 97] on use at bounding box center [555, 96] width 5 height 5
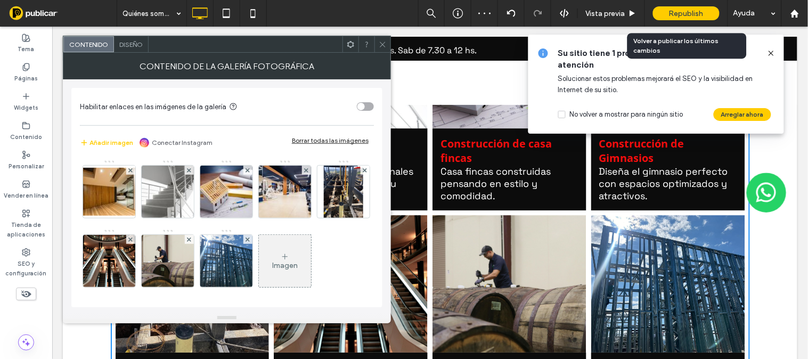
click at [699, 7] on div "Republish" at bounding box center [686, 13] width 67 height 14
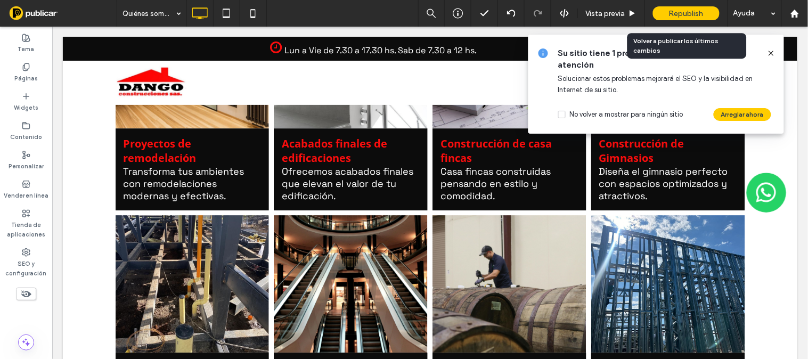
click at [688, 12] on span "Republish" at bounding box center [686, 13] width 35 height 9
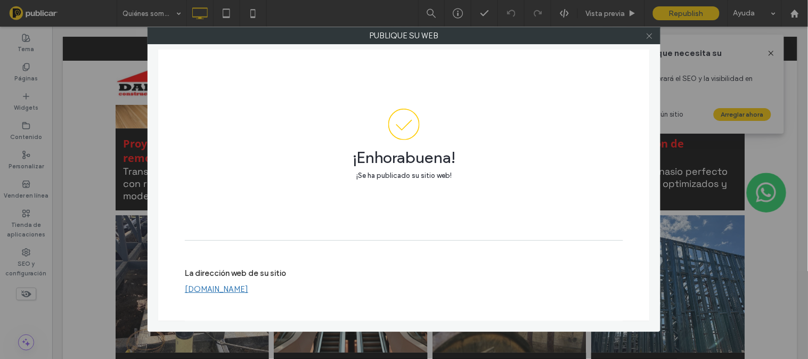
click at [648, 36] on use at bounding box center [648, 35] width 5 height 5
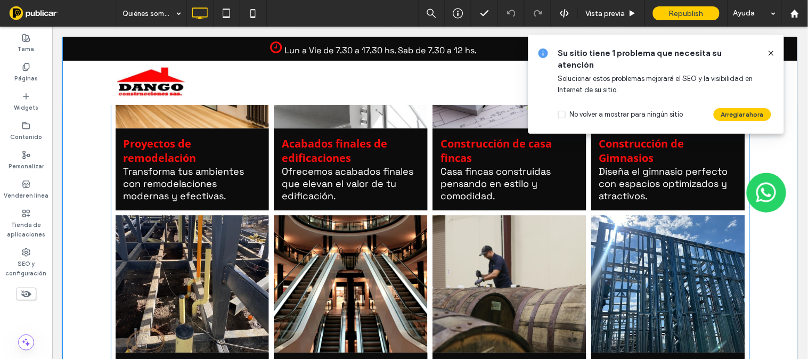
click at [647, 291] on link at bounding box center [667, 282] width 163 height 145
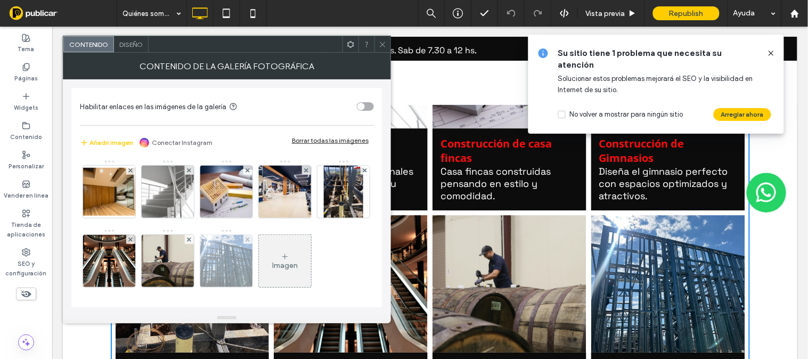
click at [261, 274] on img at bounding box center [227, 261] width 70 height 52
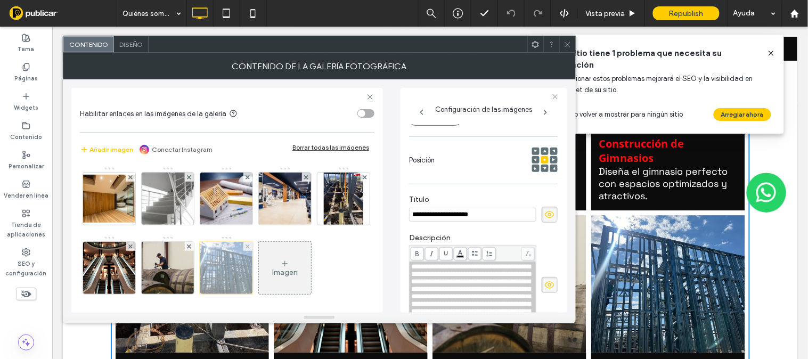
scroll to position [0, 0]
click at [490, 216] on input "**********" at bounding box center [472, 215] width 127 height 14
click at [253, 262] on div at bounding box center [226, 267] width 53 height 53
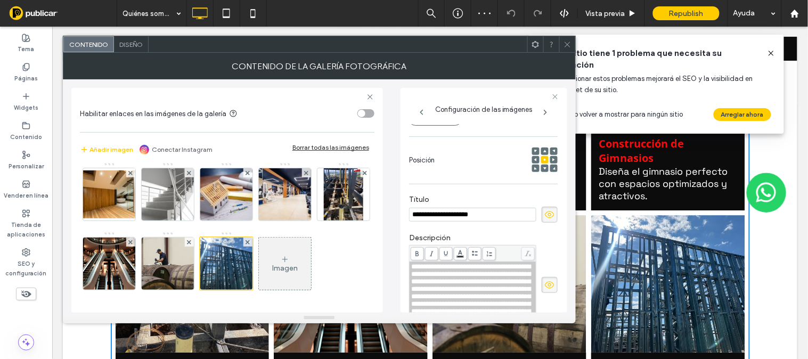
click at [259, 259] on div "Imagen" at bounding box center [285, 263] width 52 height 50
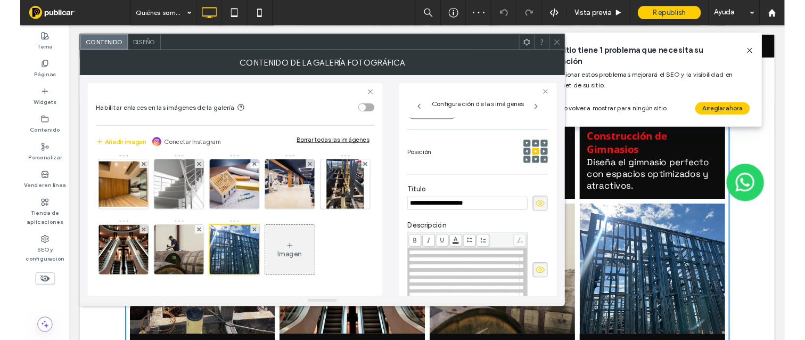
scroll to position [72, 0]
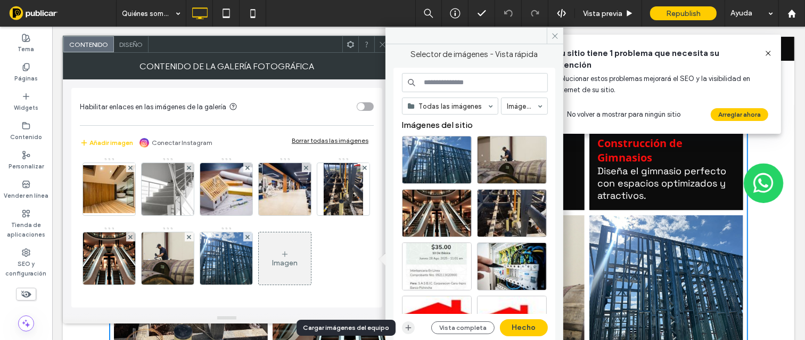
click at [406, 327] on use "button" at bounding box center [409, 328] width 6 height 6
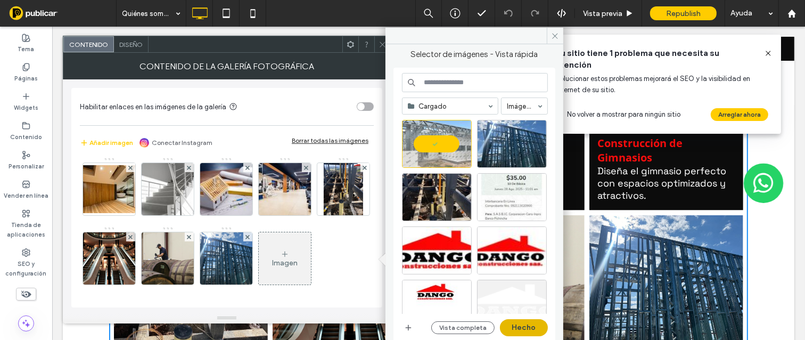
click at [536, 327] on button "Hecho" at bounding box center [524, 327] width 48 height 17
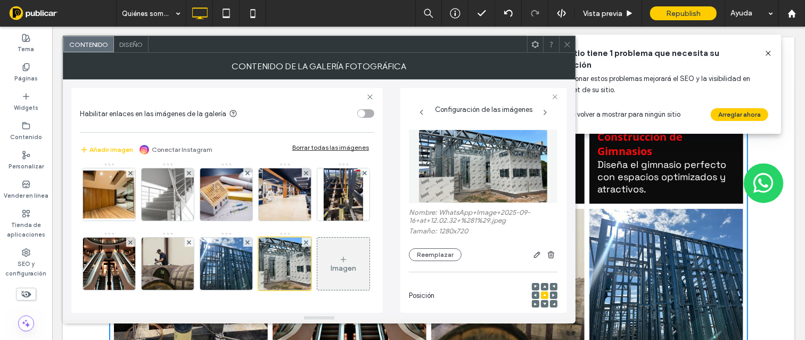
scroll to position [158, 0]
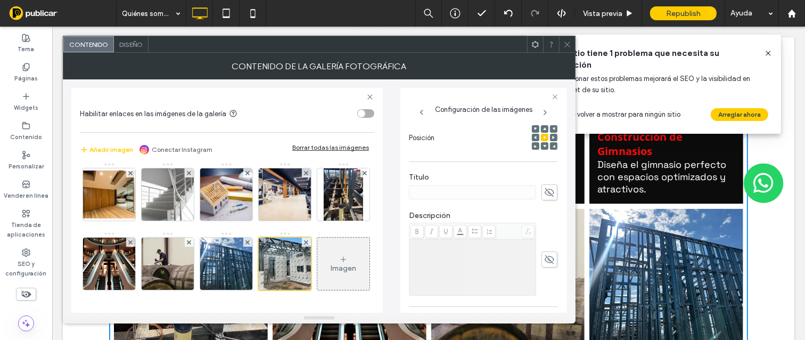
click at [547, 193] on icon at bounding box center [549, 192] width 11 height 12
paste input "**********"
type input "**********"
click at [461, 256] on div "Rich Text Editor" at bounding box center [473, 267] width 124 height 53
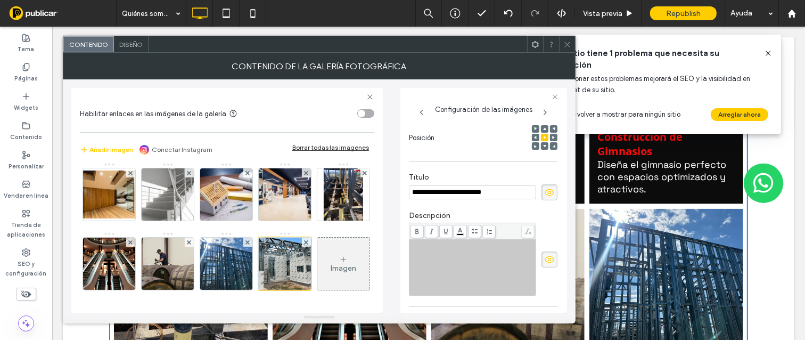
click at [429, 257] on div "Rich Text Editor" at bounding box center [473, 267] width 124 height 53
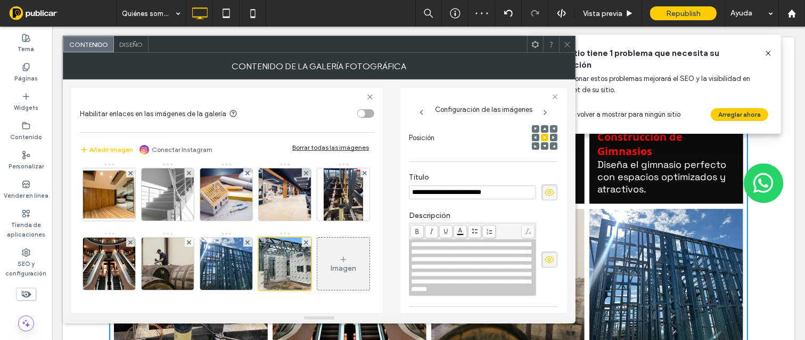
scroll to position [317, 0]
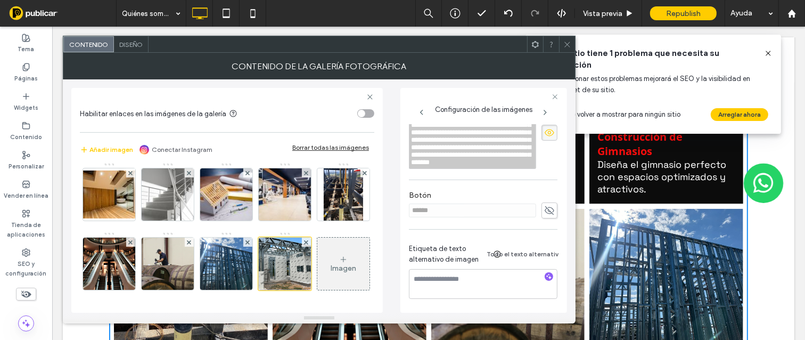
click at [570, 44] on icon at bounding box center [567, 44] width 8 height 8
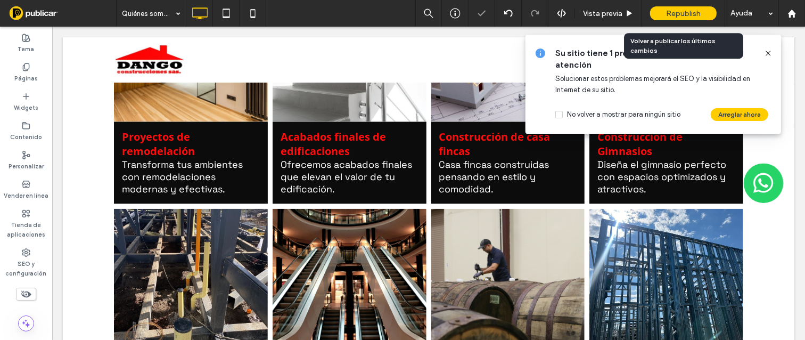
click at [681, 11] on span "Republish" at bounding box center [683, 13] width 35 height 9
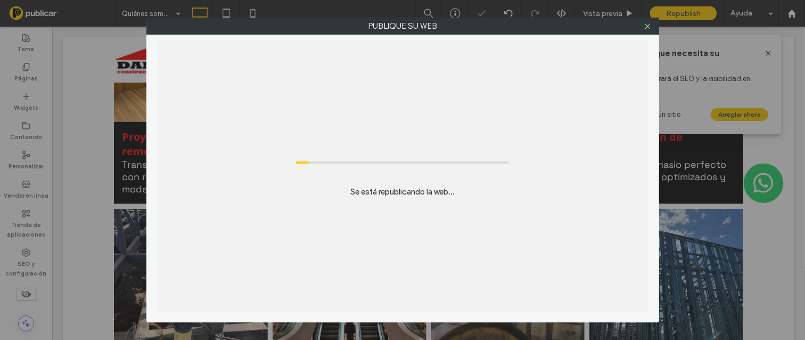
click at [681, 11] on div "Publique su web Se está republicando la web..." at bounding box center [402, 170] width 805 height 340
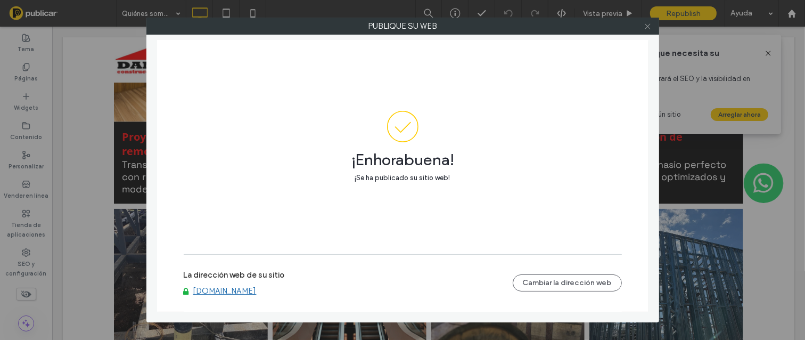
click at [647, 25] on icon at bounding box center [648, 26] width 8 height 8
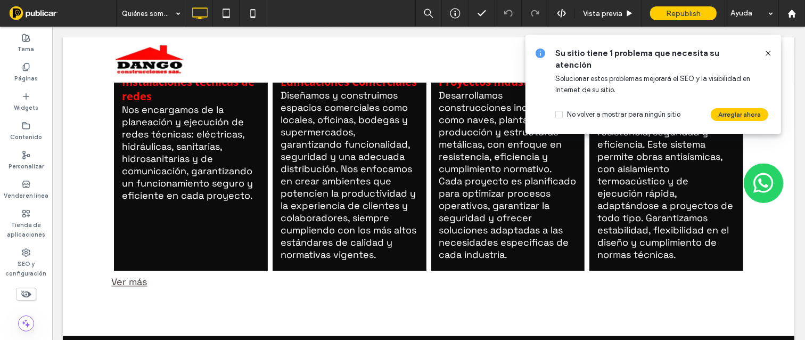
scroll to position [2293, 0]
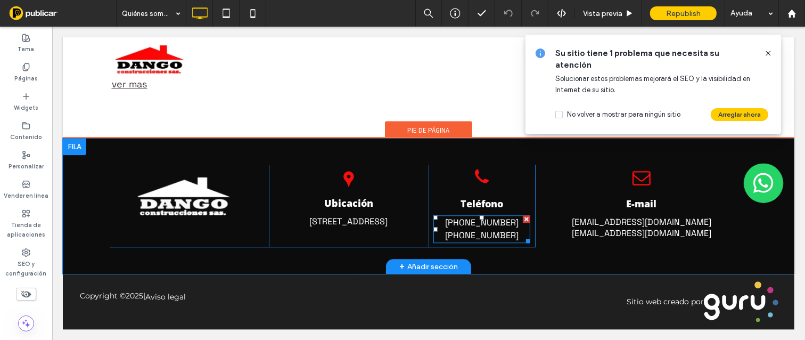
click at [463, 222] on link "+573236174906" at bounding box center [481, 222] width 73 height 11
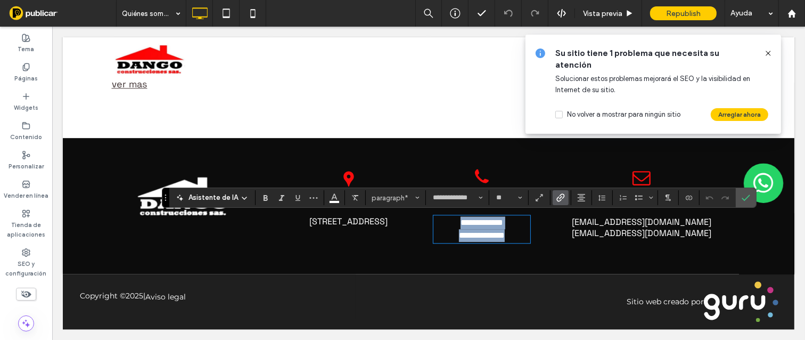
click at [460, 222] on link "**********" at bounding box center [481, 222] width 43 height 8
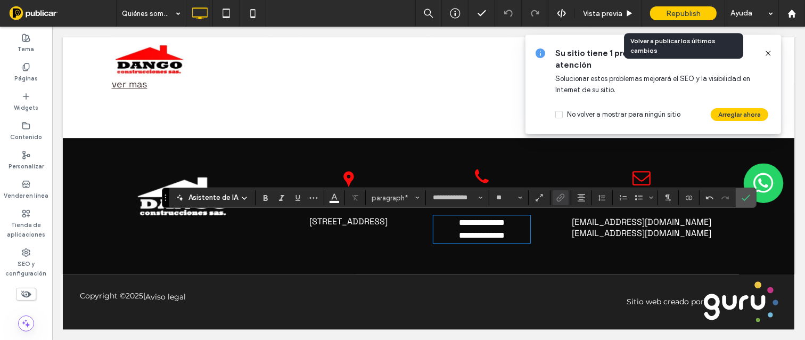
click at [668, 11] on span "Republish" at bounding box center [683, 13] width 35 height 9
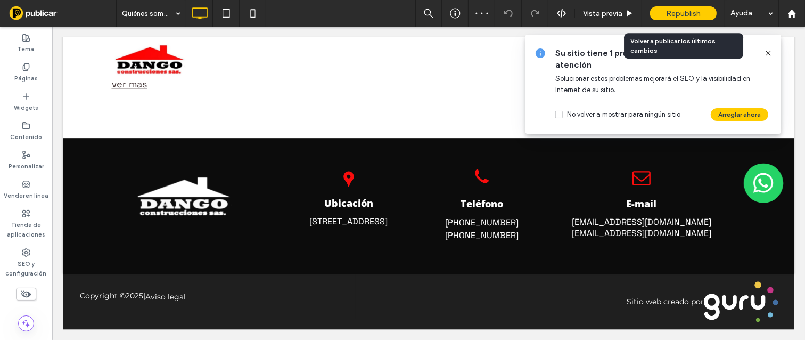
click at [679, 12] on span "Republish" at bounding box center [683, 13] width 35 height 9
click at [677, 12] on span "Republish" at bounding box center [683, 13] width 35 height 9
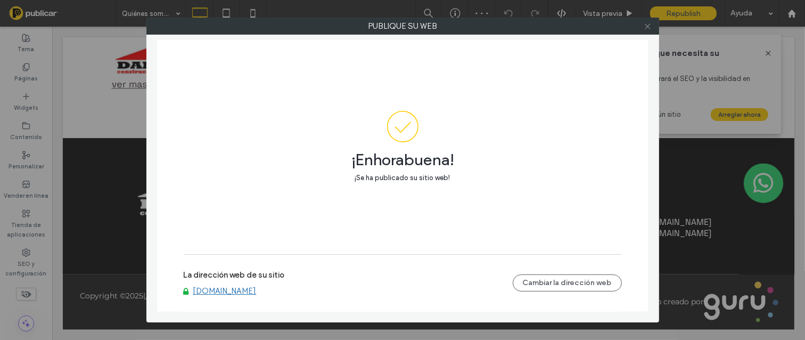
click at [650, 23] on icon at bounding box center [648, 26] width 8 height 8
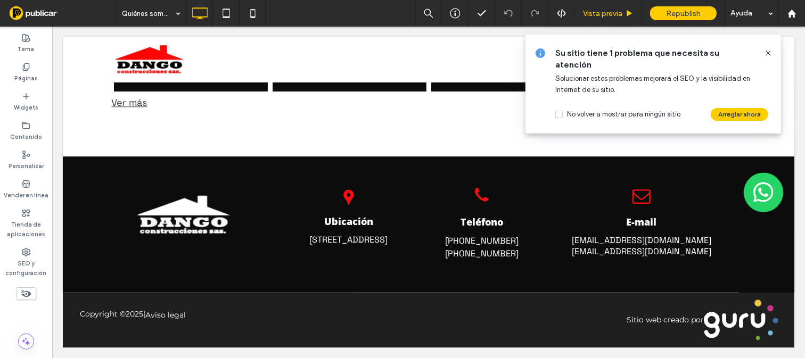
scroll to position [2275, 0]
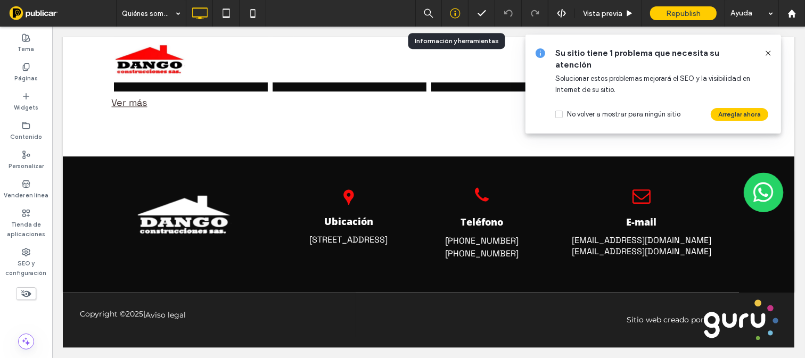
click at [451, 13] on icon at bounding box center [455, 13] width 11 height 11
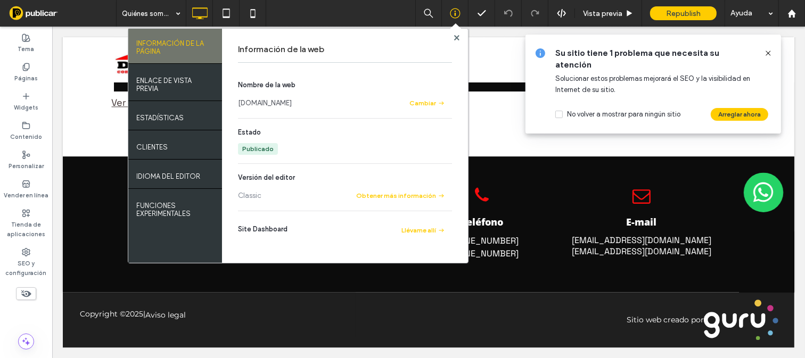
click at [768, 52] on icon at bounding box center [768, 53] width 9 height 9
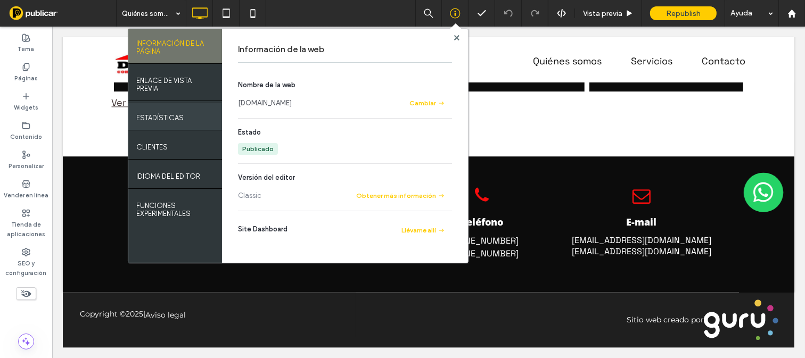
click at [176, 118] on label "ESTADÍSTICAS" at bounding box center [159, 115] width 47 height 13
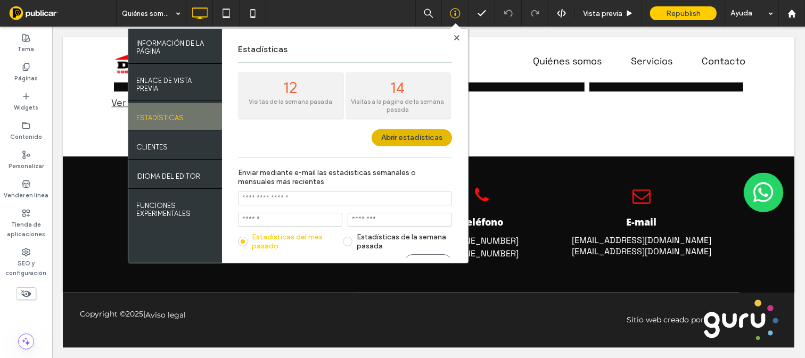
click at [418, 139] on button "Abrir estadísticas" at bounding box center [412, 137] width 80 height 17
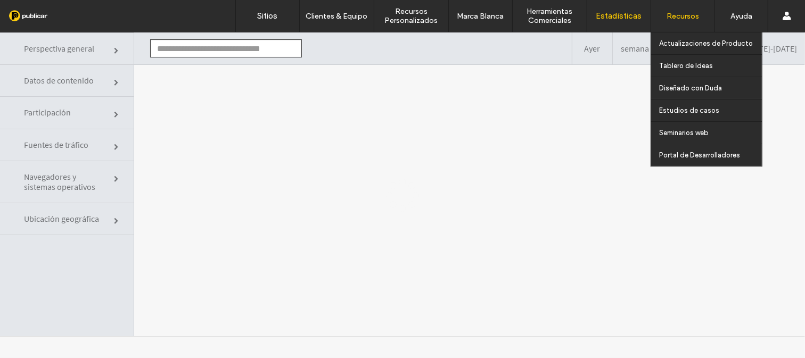
type input "**********"
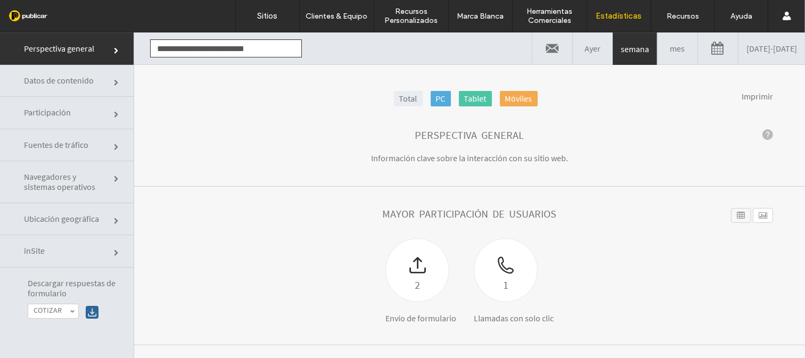
click at [738, 44] on link "[DATE] - [DATE]" at bounding box center [771, 48] width 67 height 32
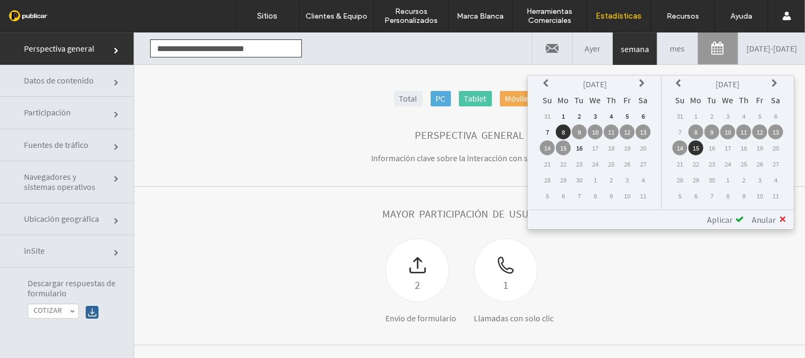
click at [657, 44] on link "mes" at bounding box center [677, 48] width 40 height 32
